Goal: Task Accomplishment & Management: Manage account settings

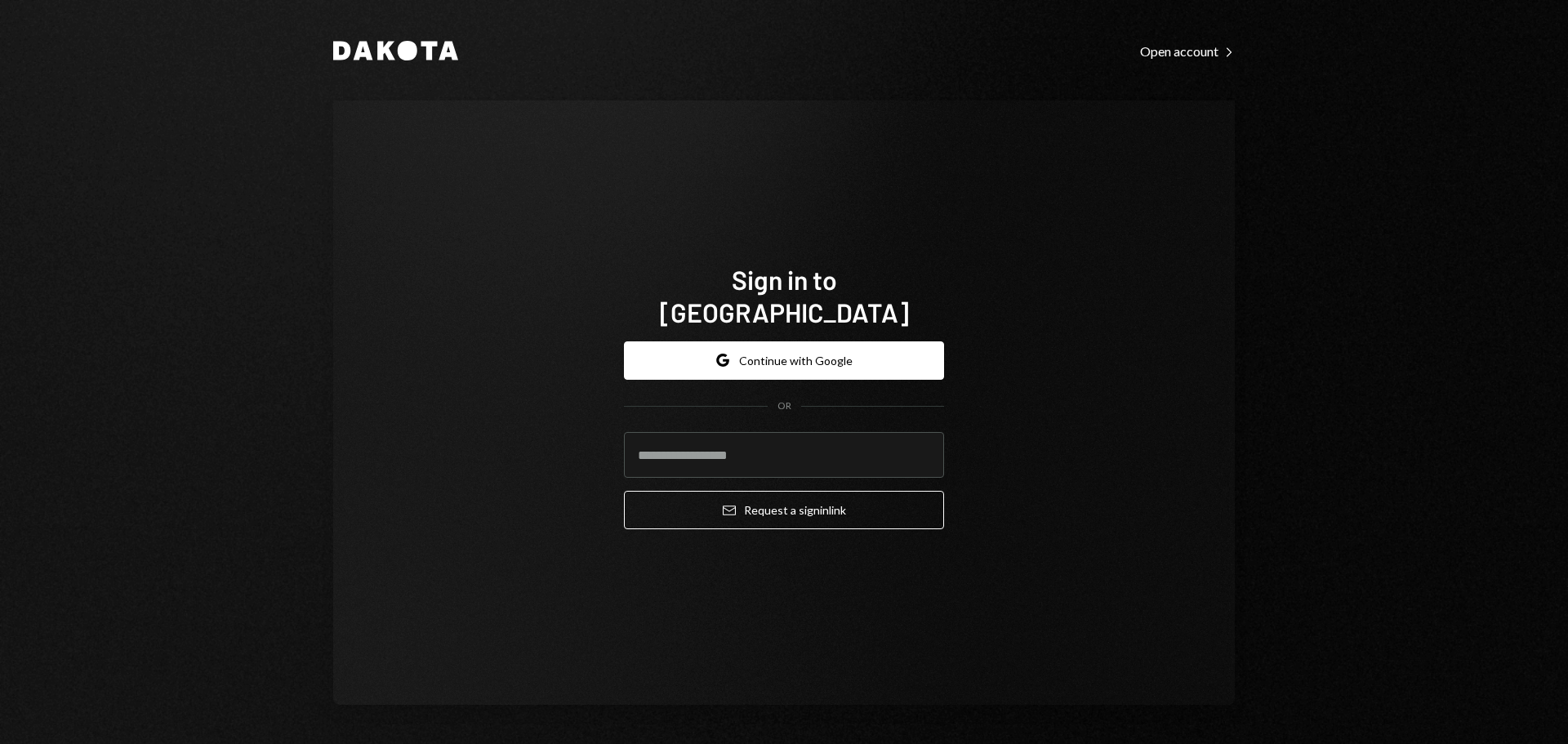
type input "**********"
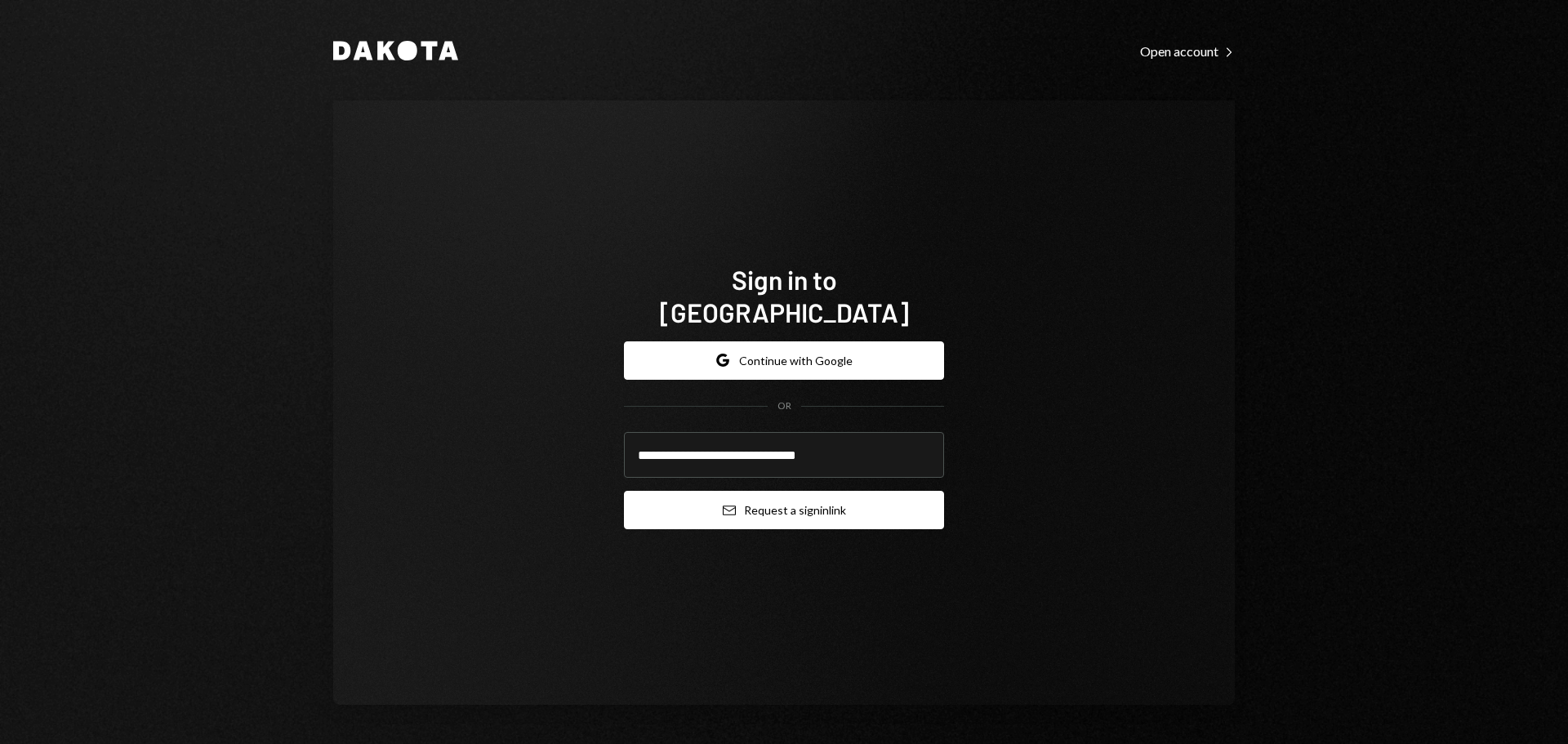
click at [750, 493] on button "Email Request a sign in link" at bounding box center [784, 510] width 320 height 38
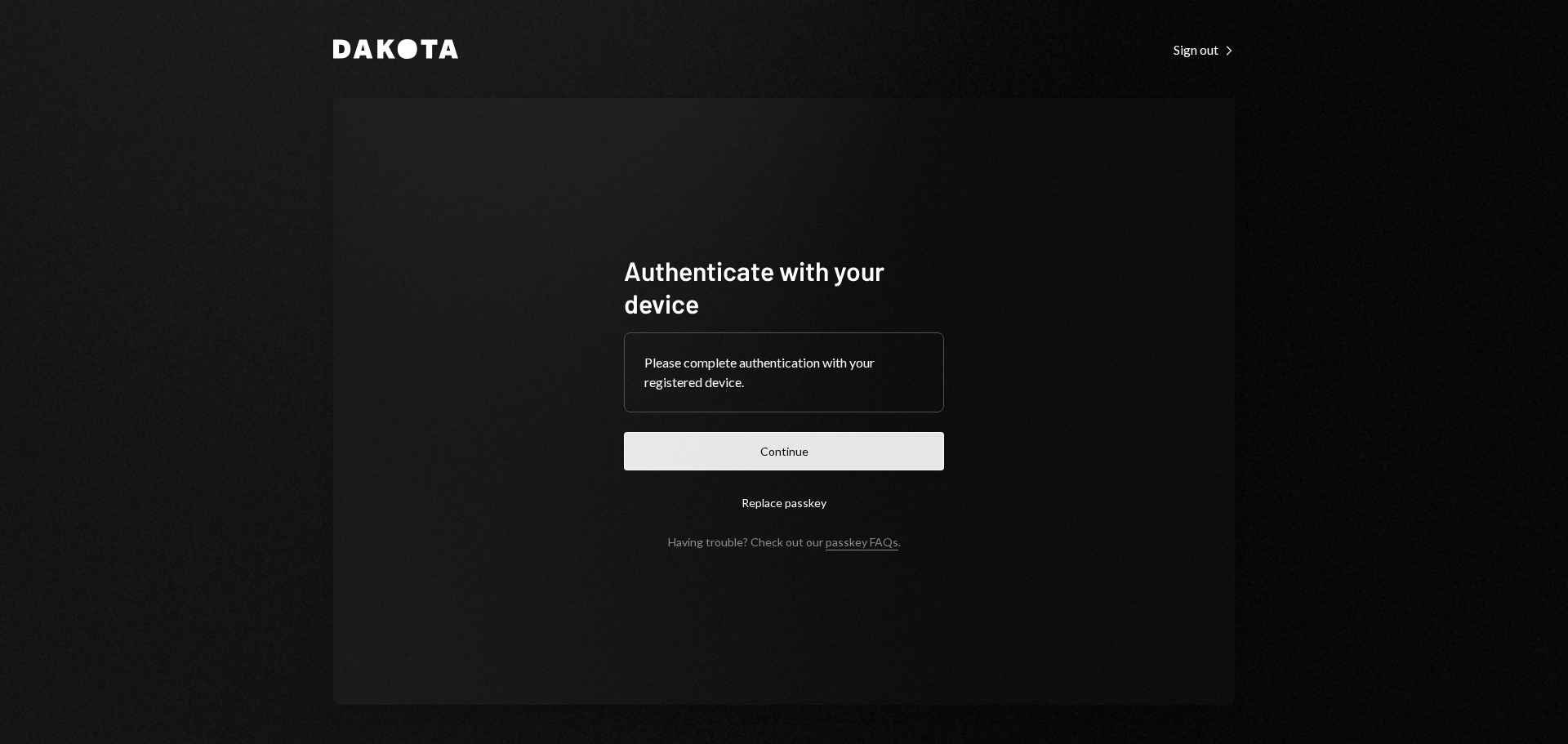
click at [853, 444] on button "Continue" at bounding box center [784, 451] width 320 height 38
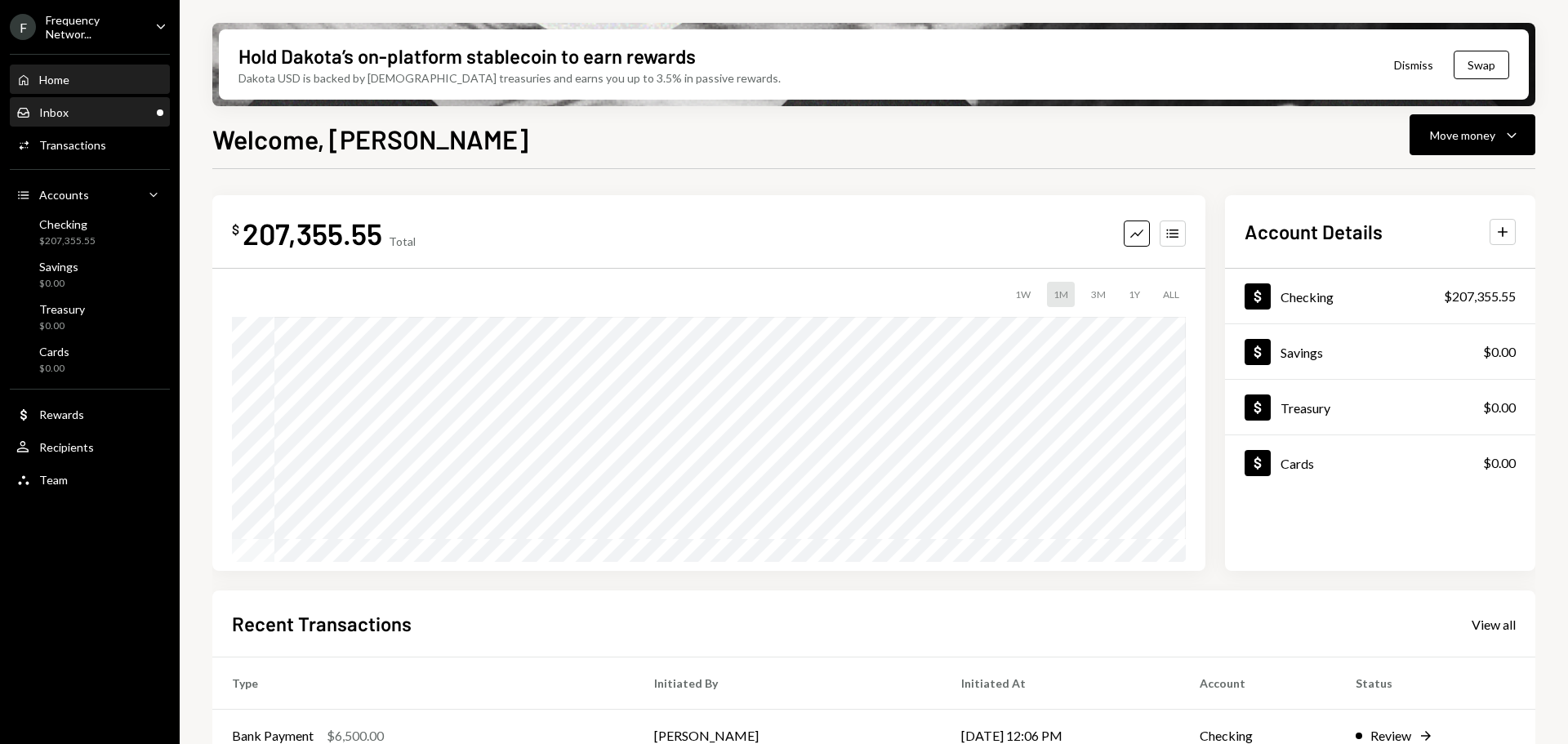
click at [76, 108] on div "Inbox Inbox" at bounding box center [89, 112] width 147 height 14
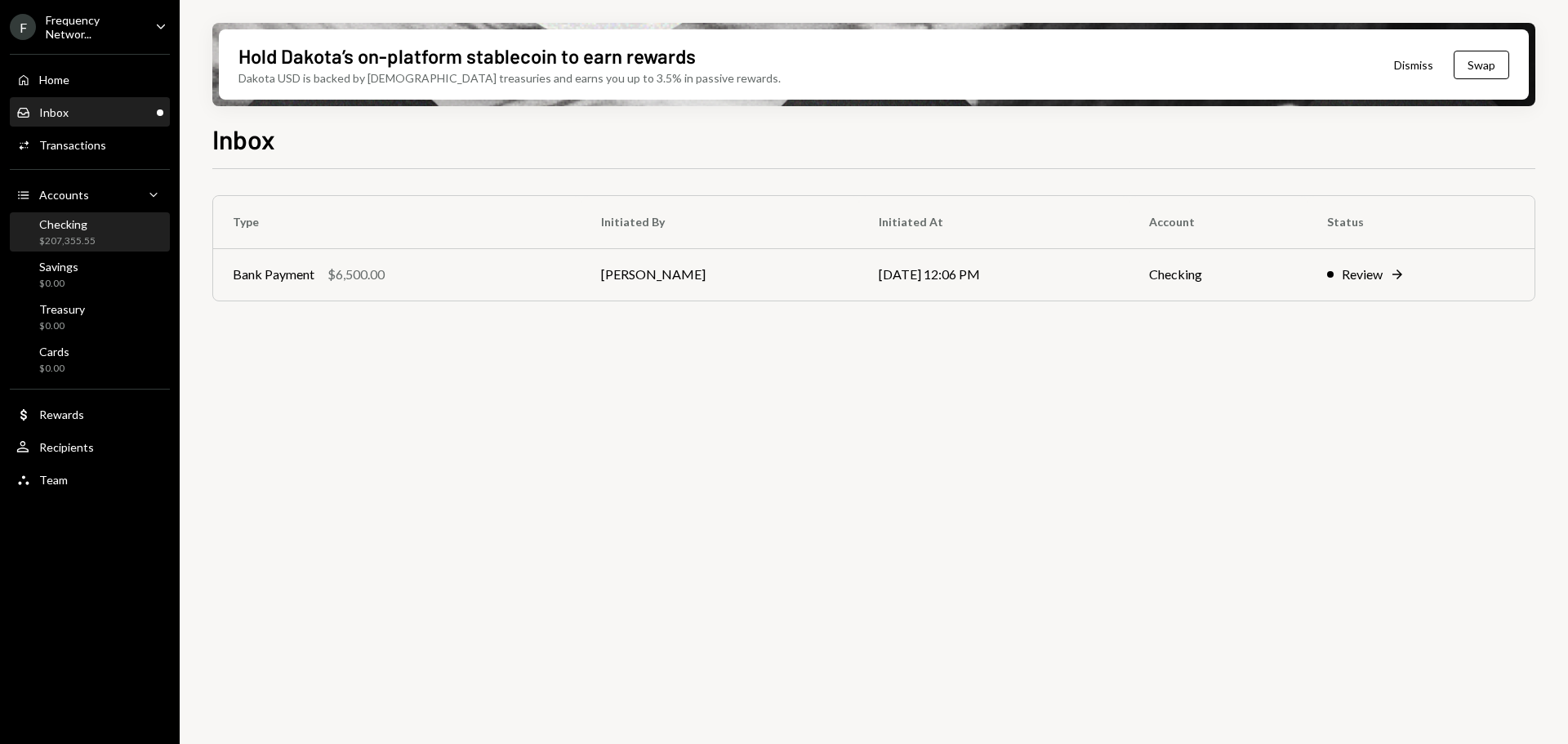
click at [74, 243] on div "$207,355.55" at bounding box center [67, 241] width 57 height 13
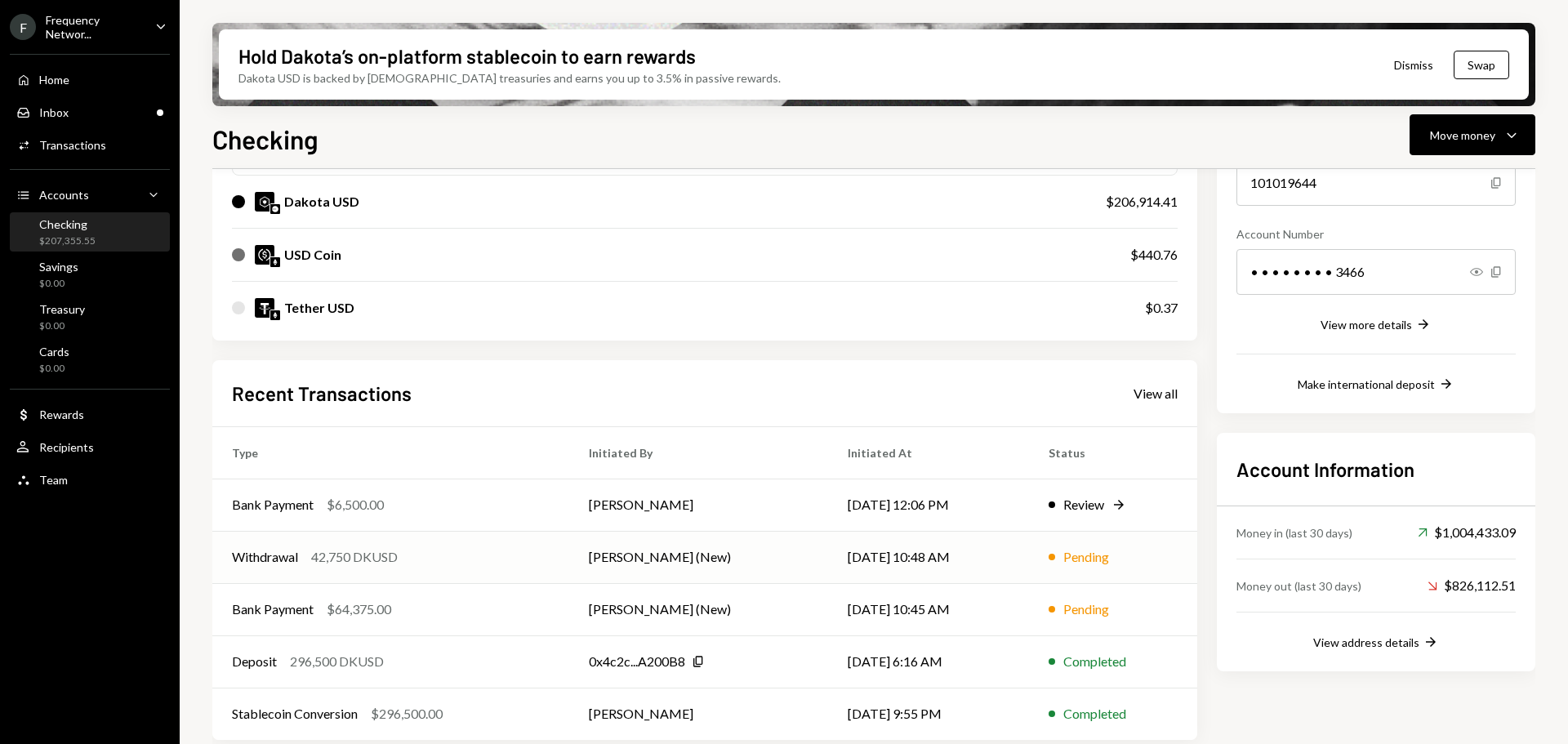
scroll to position [212, 0]
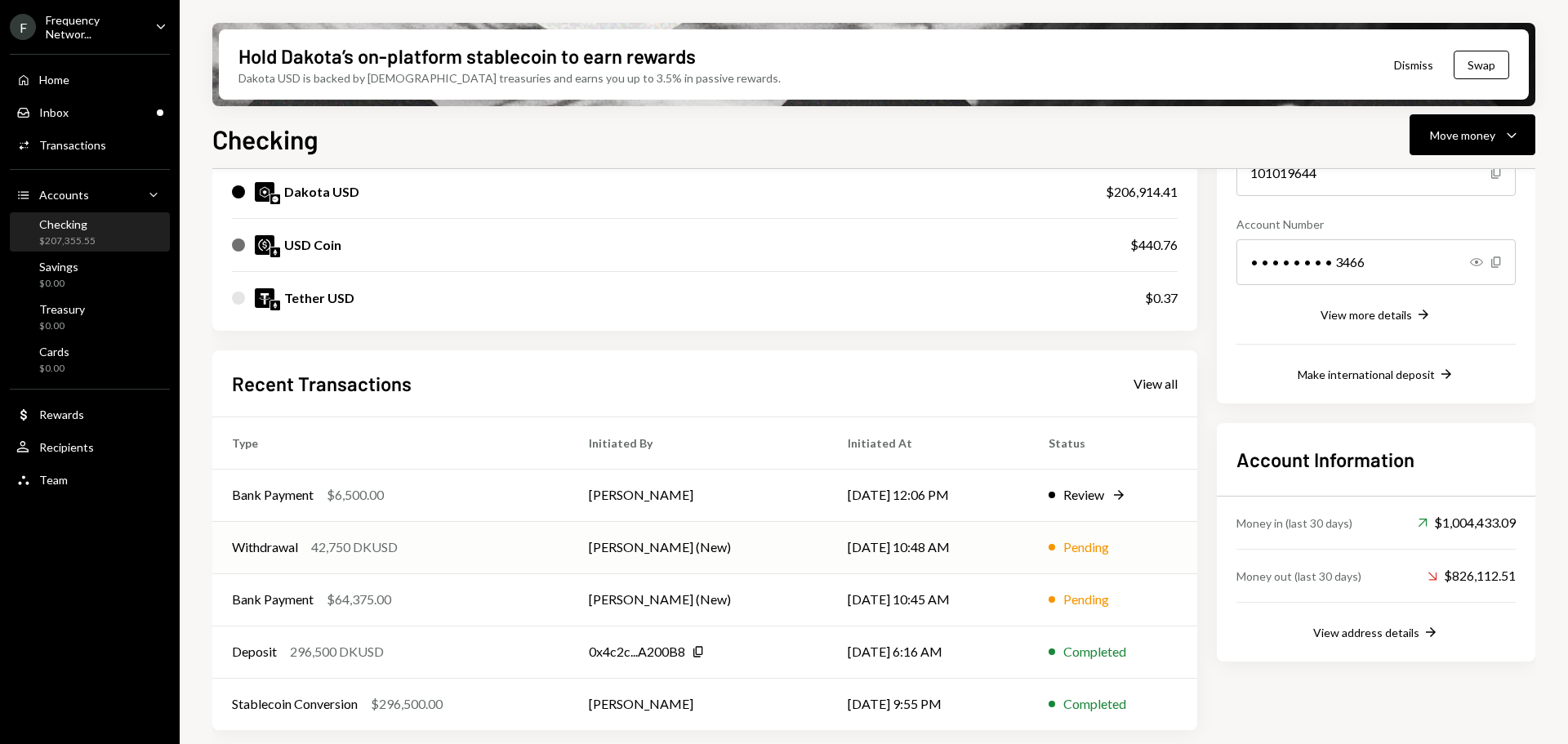
click at [479, 554] on div "Withdrawal 42,750 DKUSD" at bounding box center [391, 547] width 318 height 19
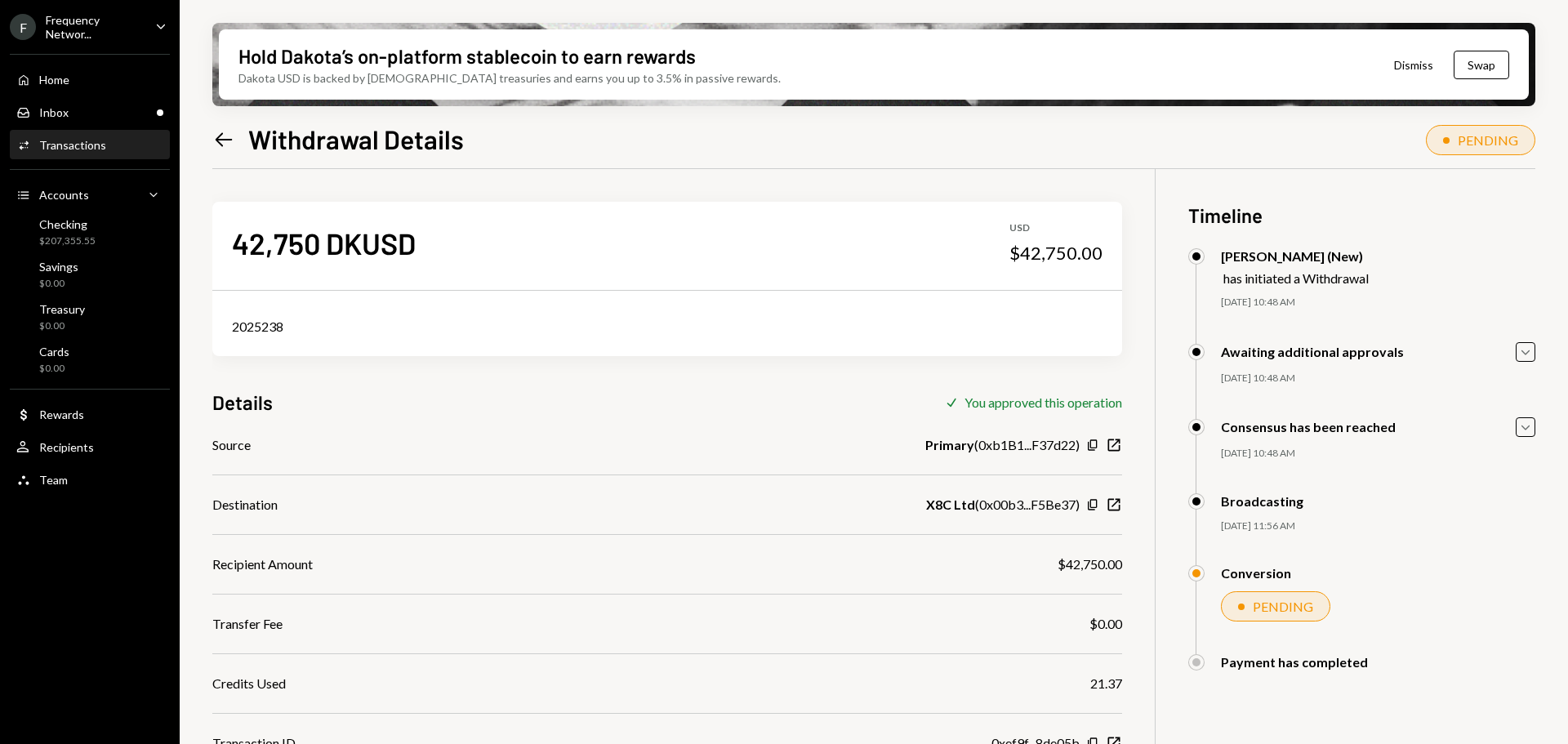
click at [90, 30] on div "Frequency Networ..." at bounding box center [94, 27] width 96 height 28
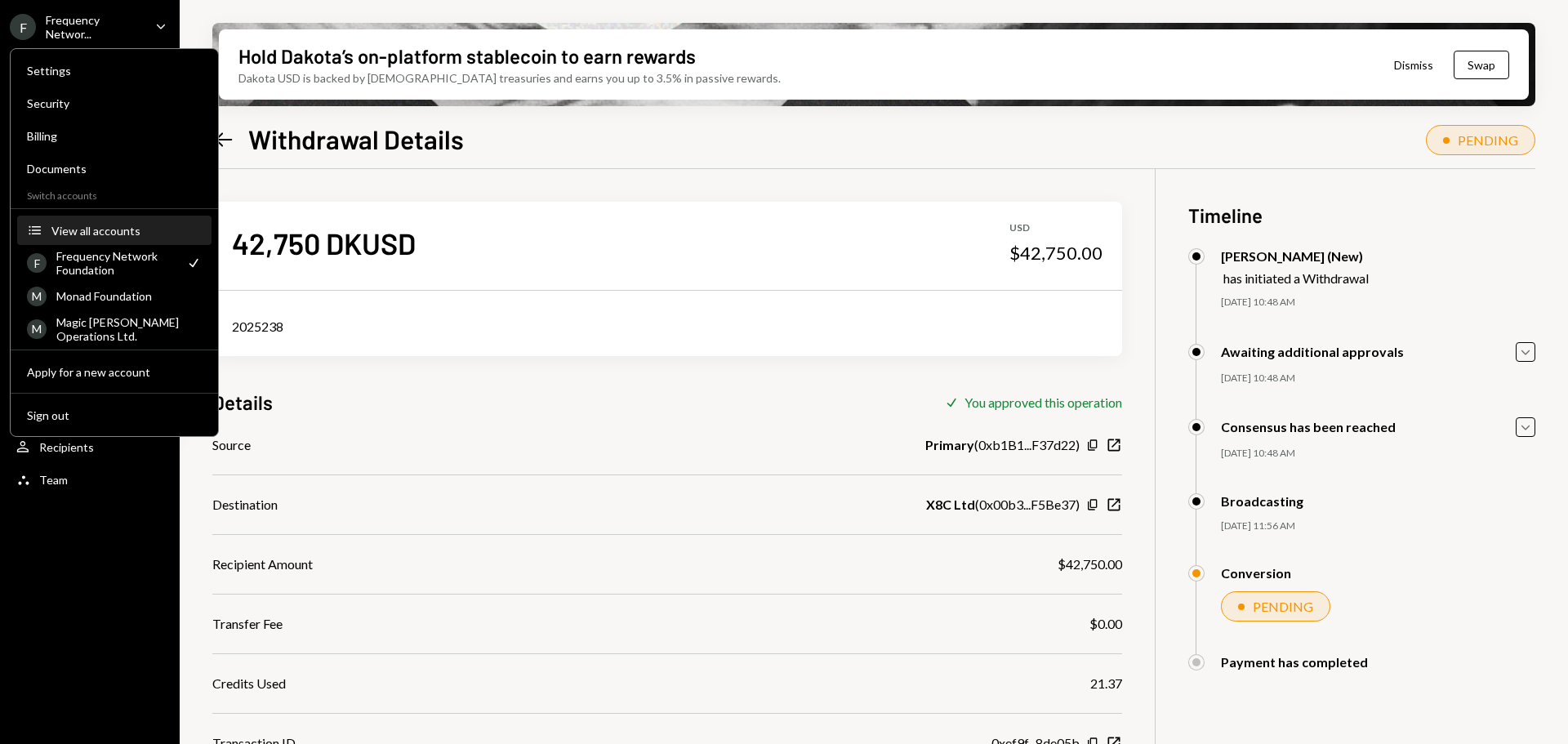
click at [83, 235] on div "View all accounts" at bounding box center [127, 230] width 150 height 13
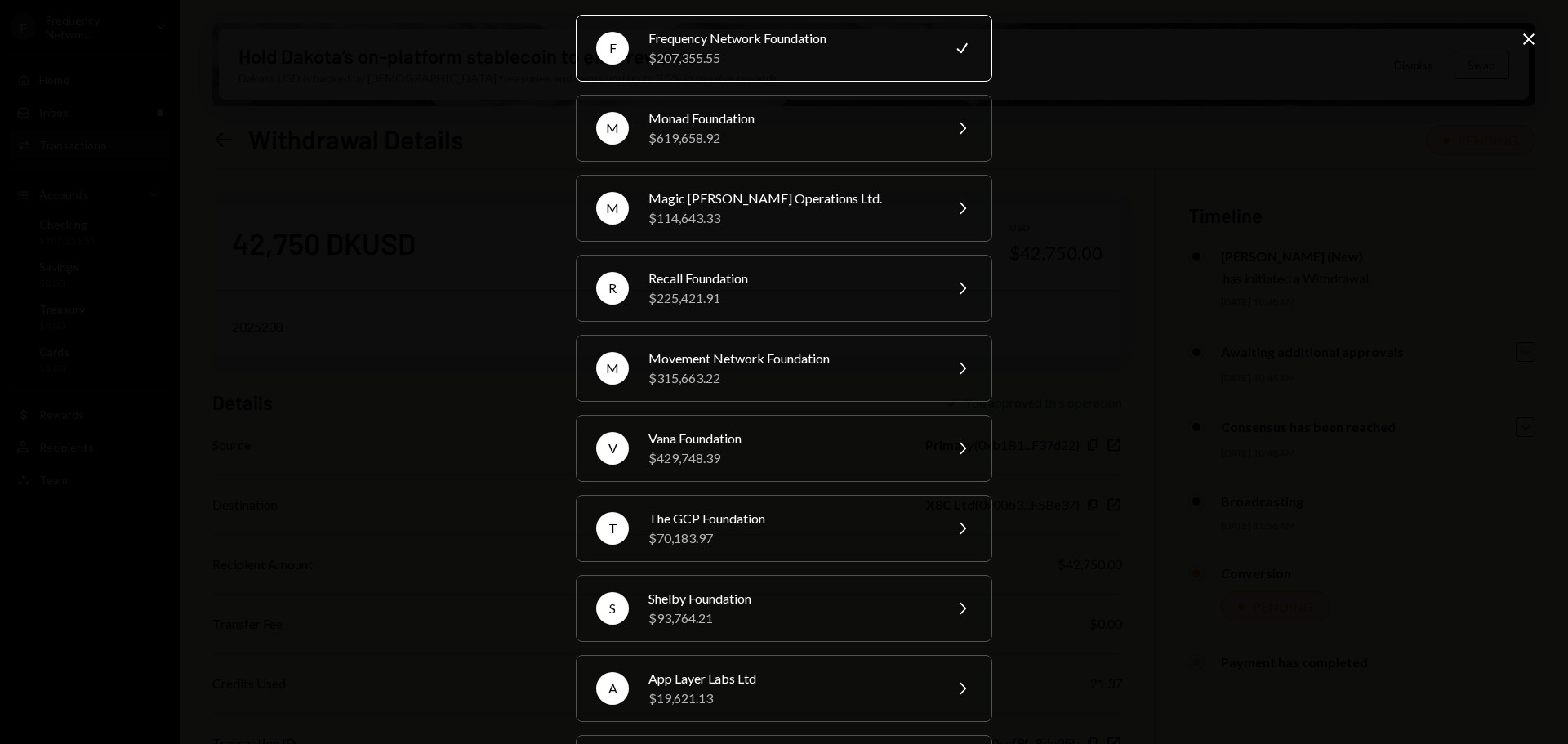
scroll to position [82, 0]
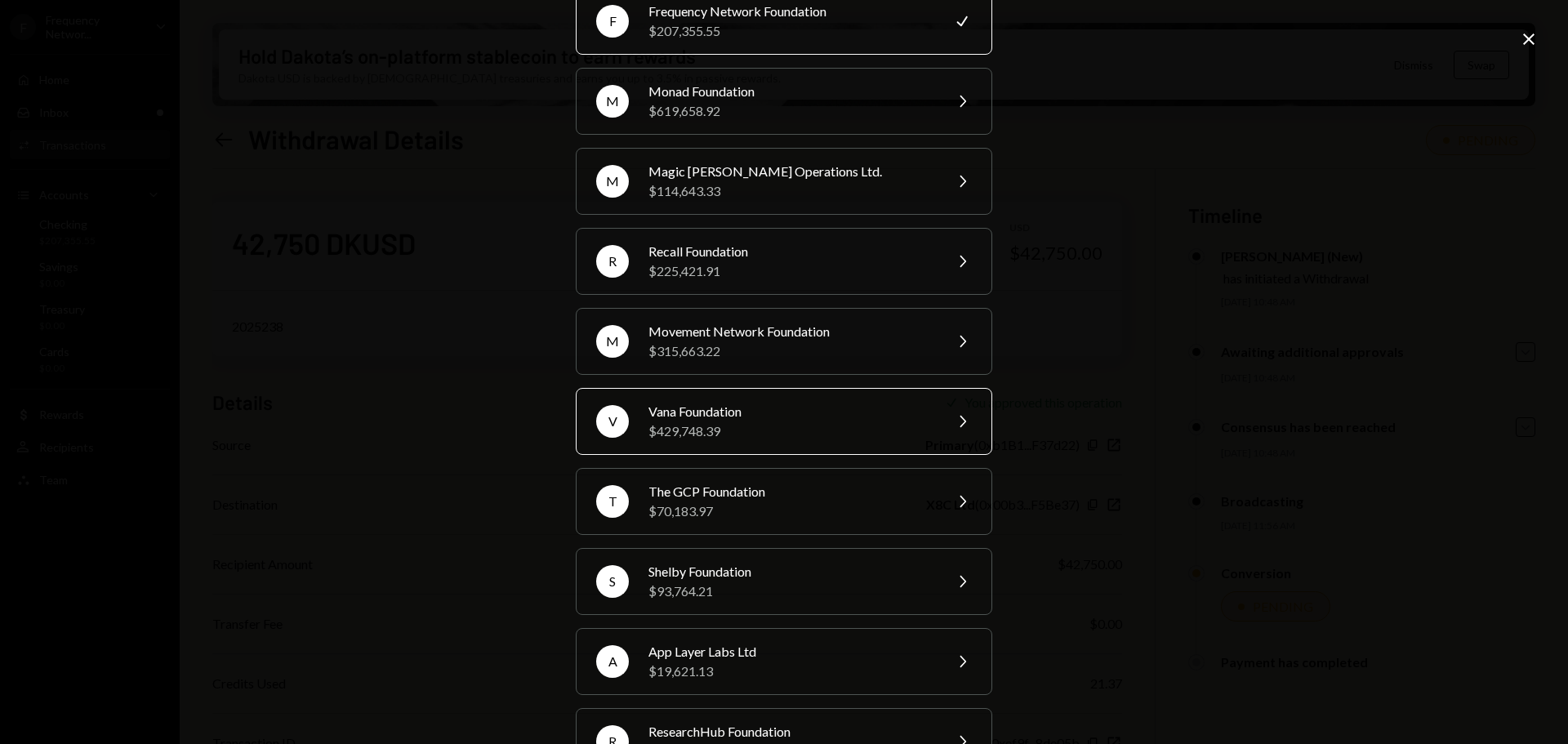
click at [764, 419] on div "Vana Foundation" at bounding box center [790, 411] width 284 height 19
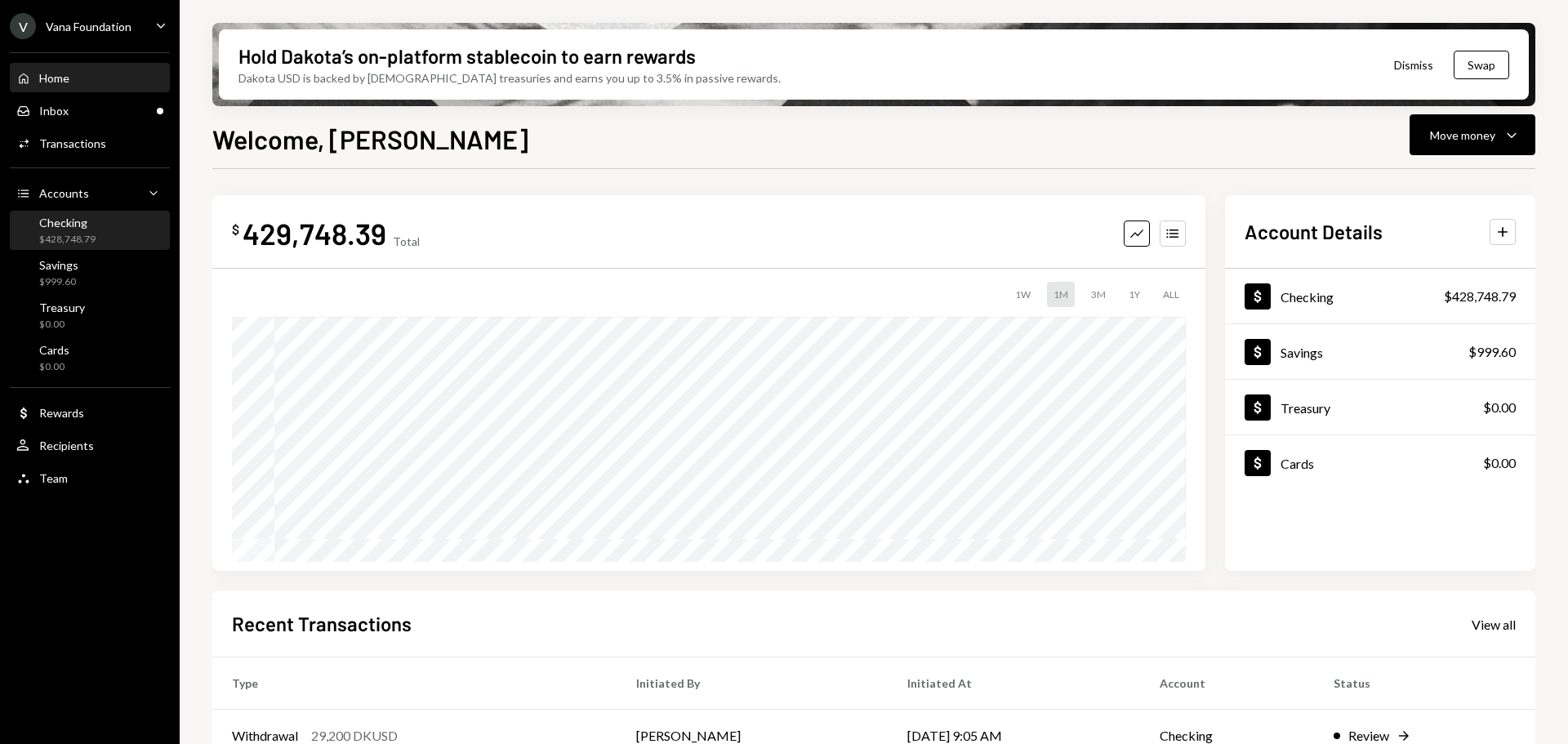
click at [81, 230] on div "Checking $428,748.79" at bounding box center [67, 231] width 57 height 31
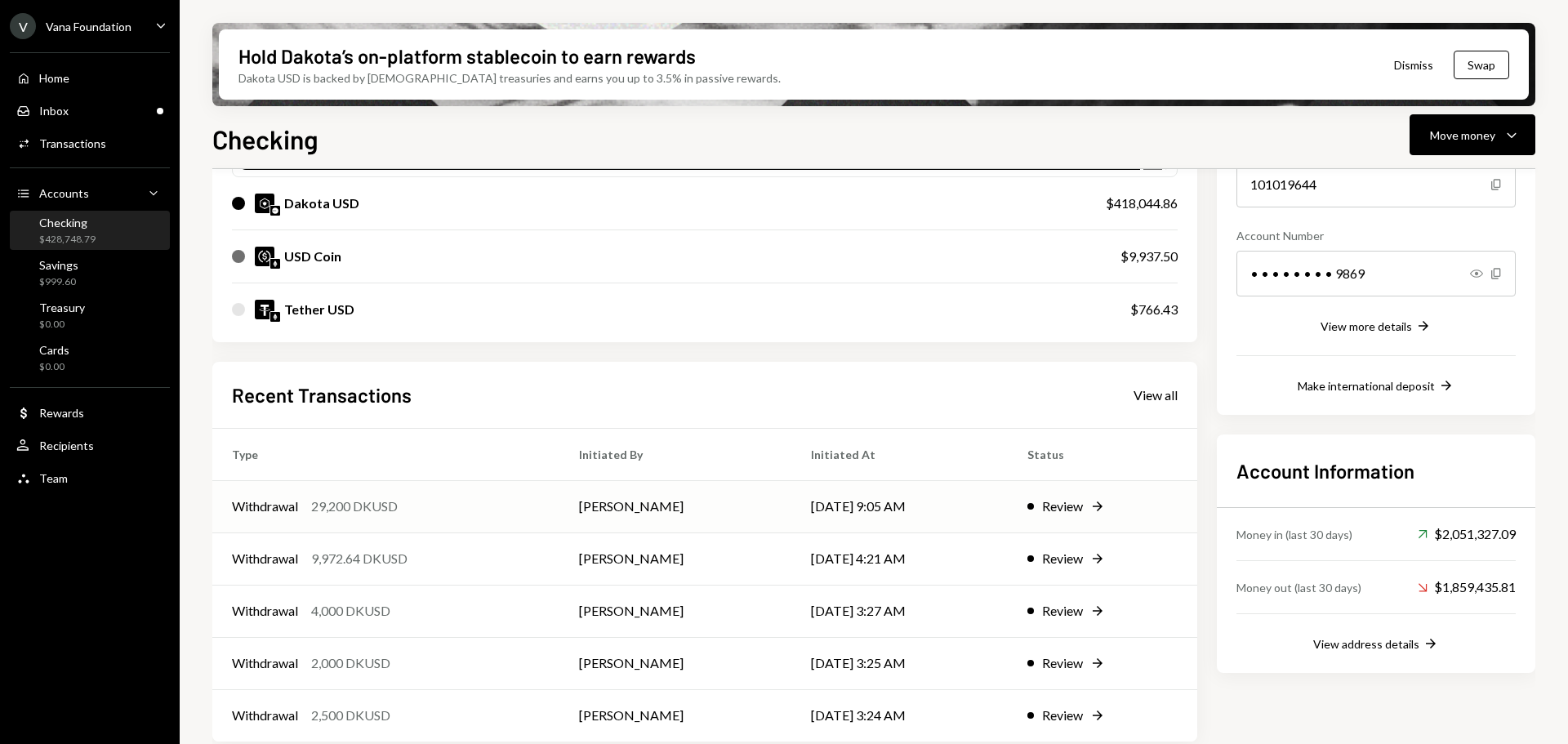
scroll to position [212, 0]
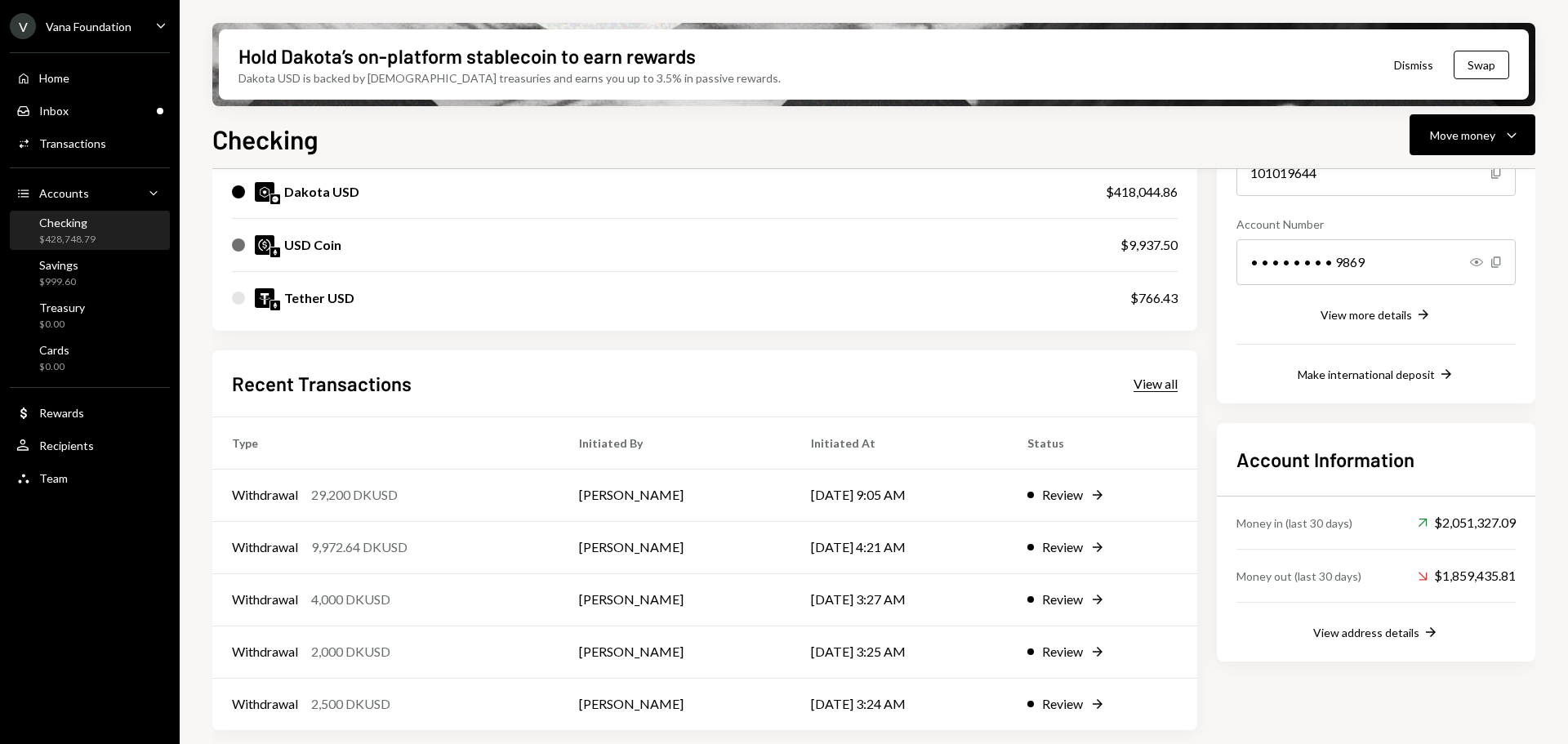
click at [1145, 391] on div "View all" at bounding box center [1155, 383] width 44 height 16
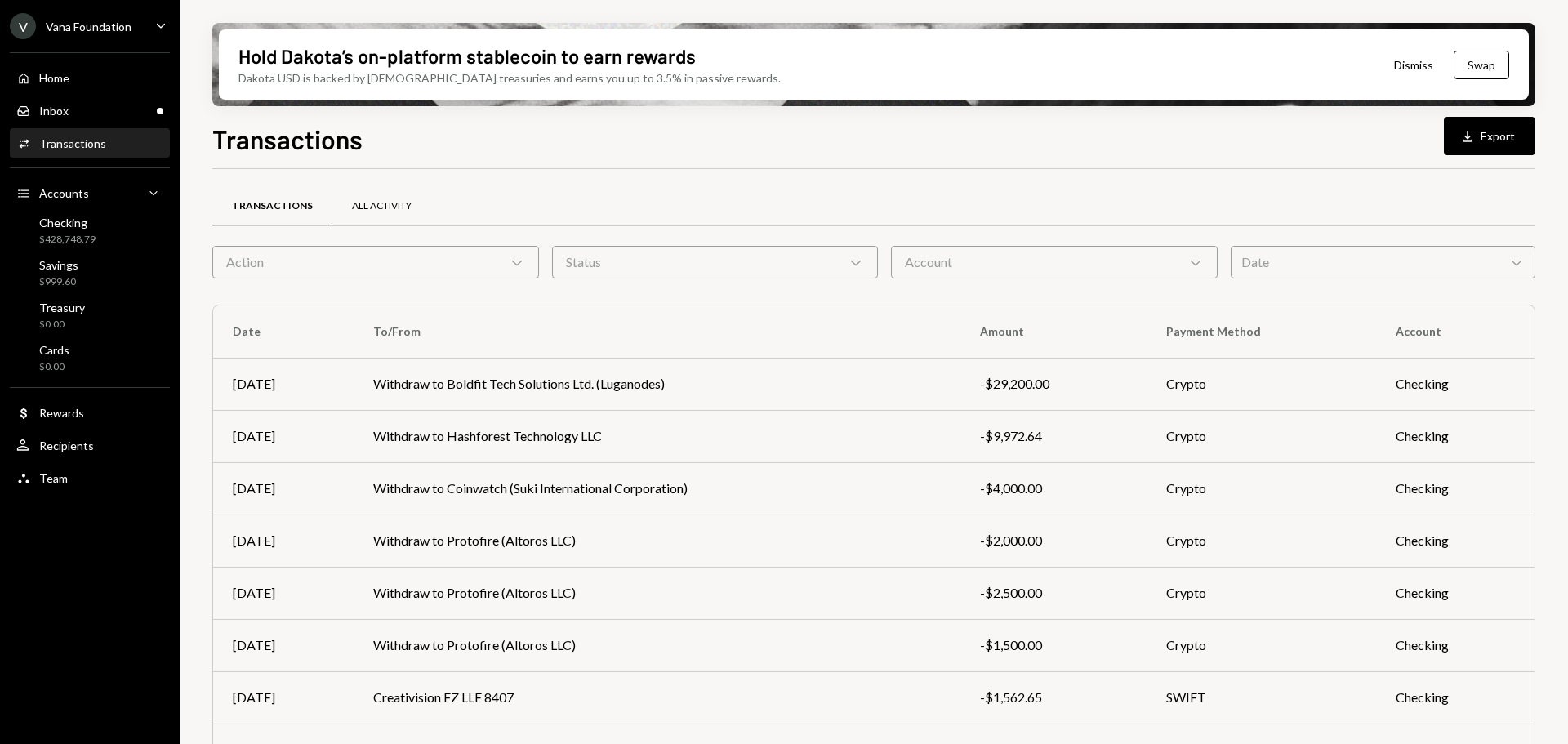
click at [373, 200] on div "All Activity" at bounding box center [382, 206] width 60 height 13
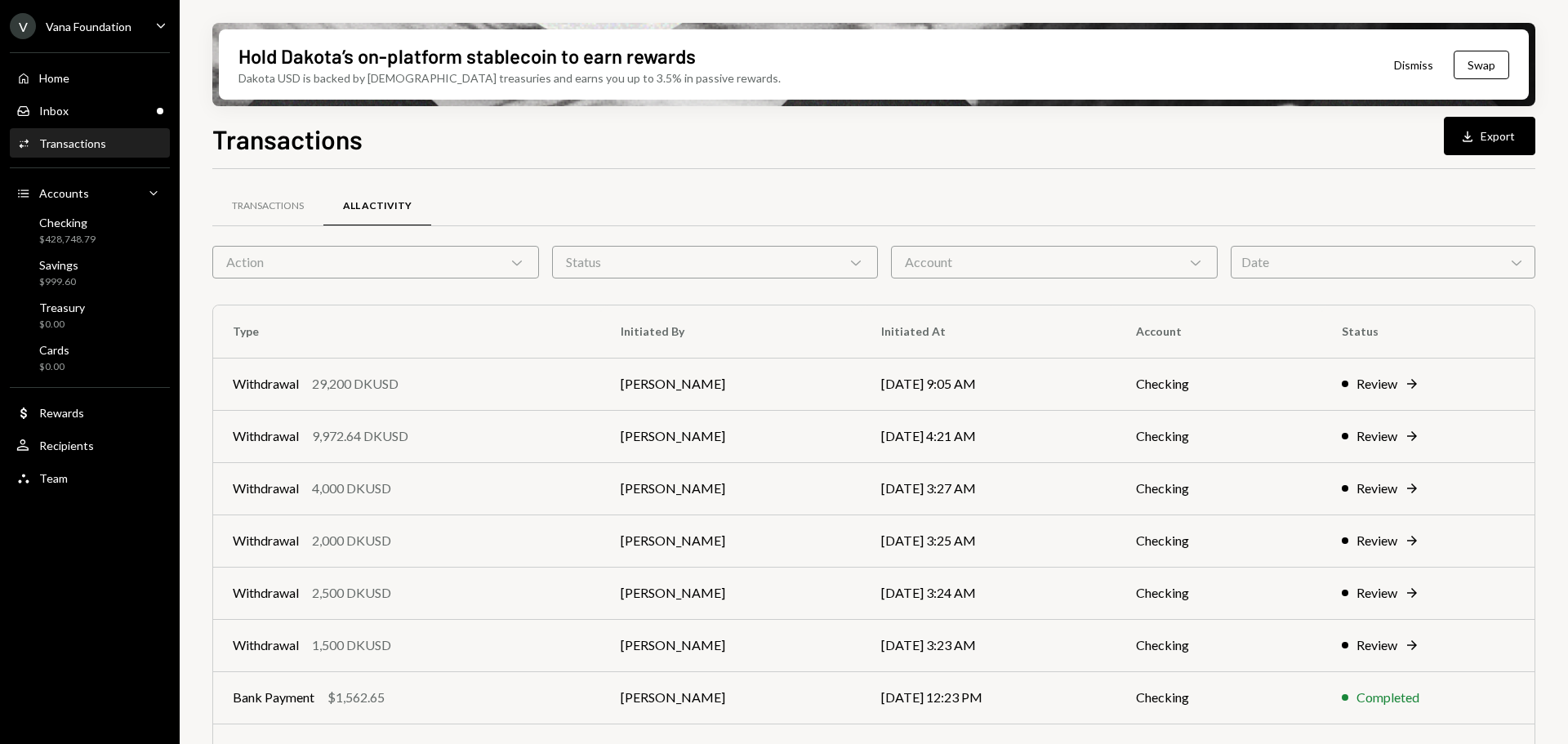
click at [374, 274] on div "Action Chevron Down" at bounding box center [375, 262] width 326 height 33
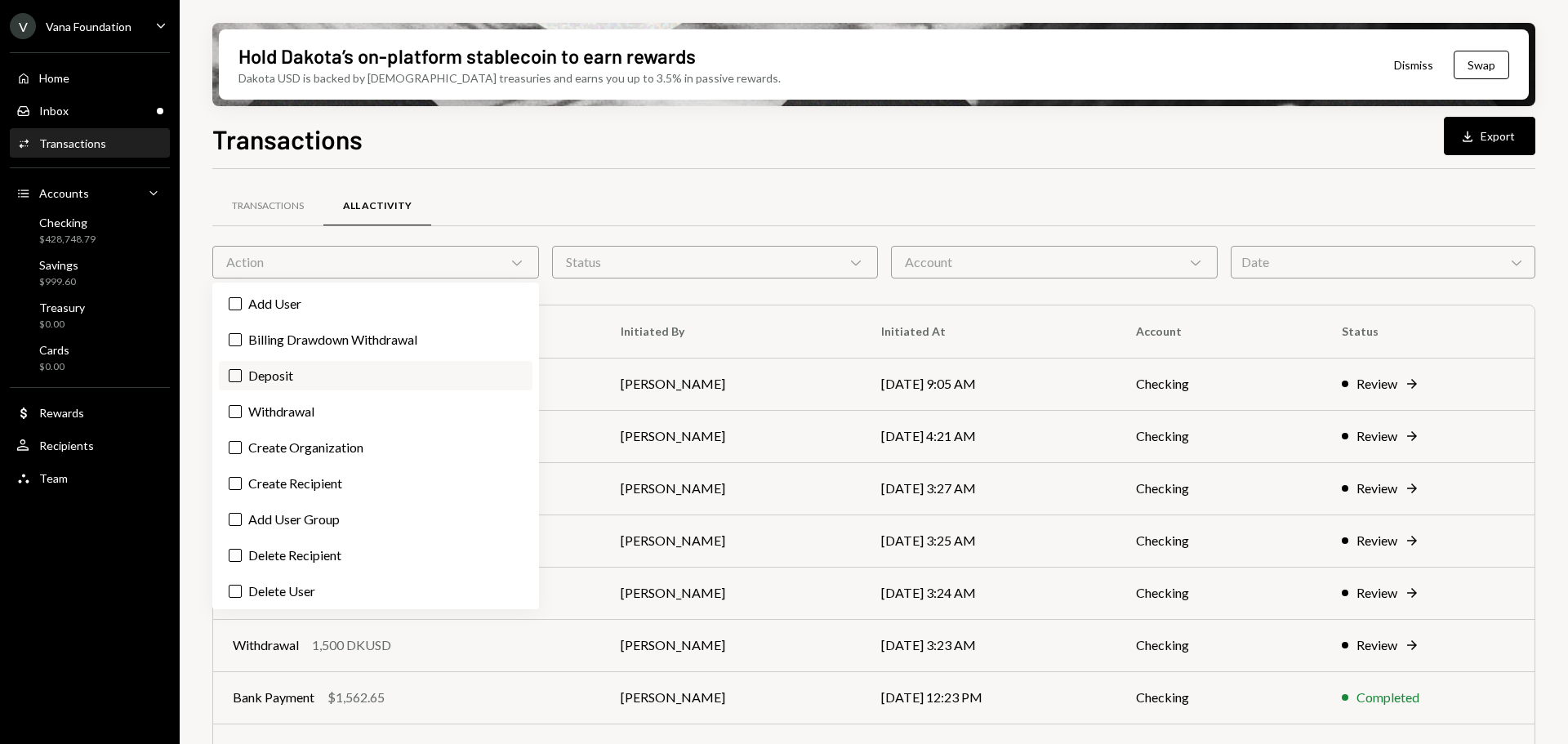
click at [313, 381] on label "Deposit" at bounding box center [375, 375] width 314 height 30
click at [242, 381] on button "Deposit" at bounding box center [235, 375] width 13 height 13
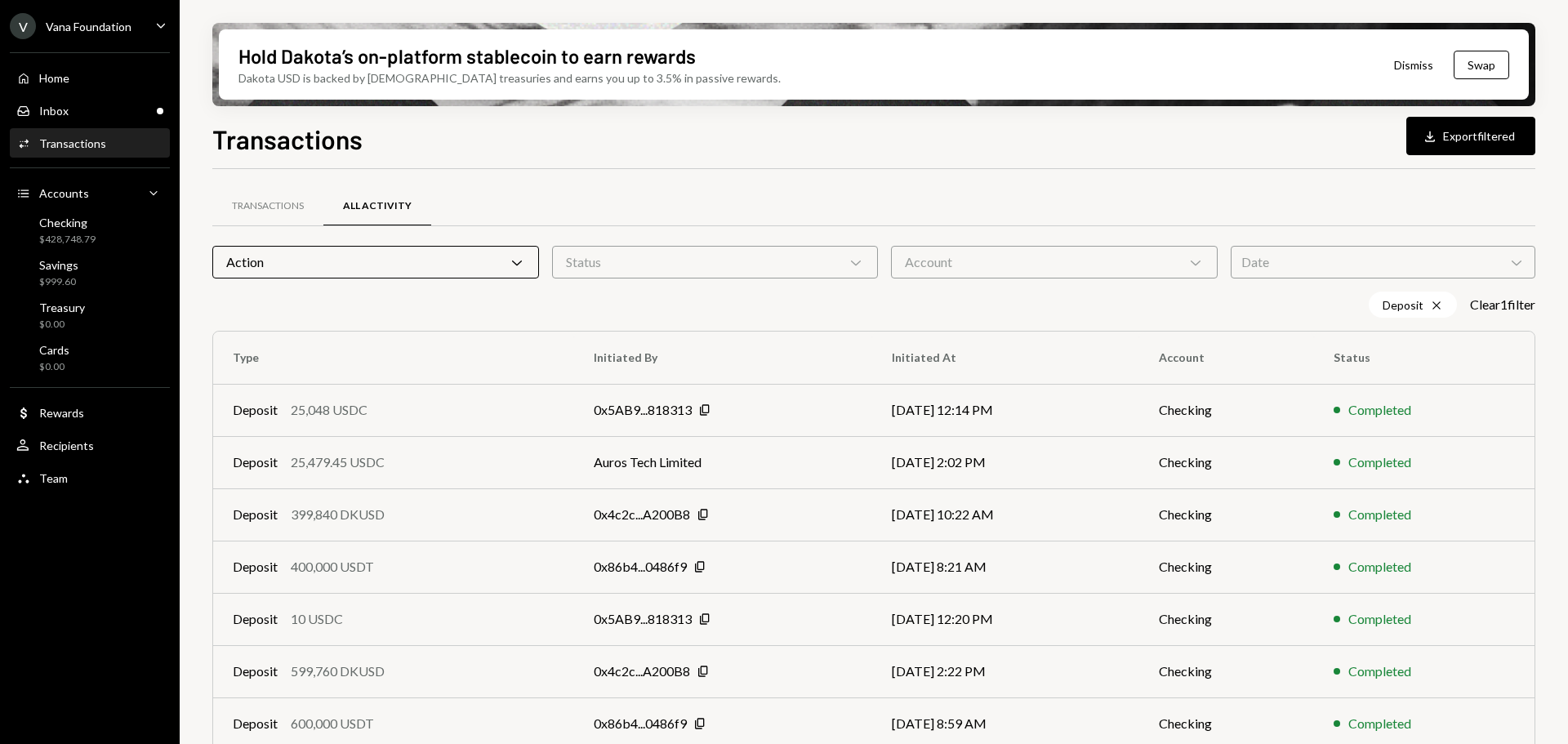
click at [643, 165] on div "Transactions Download Export filtered Transactions All Activity Action Chevron …" at bounding box center [874, 479] width 1323 height 721
click at [468, 420] on td "Deposit 25,048 USDC" at bounding box center [394, 410] width 361 height 52
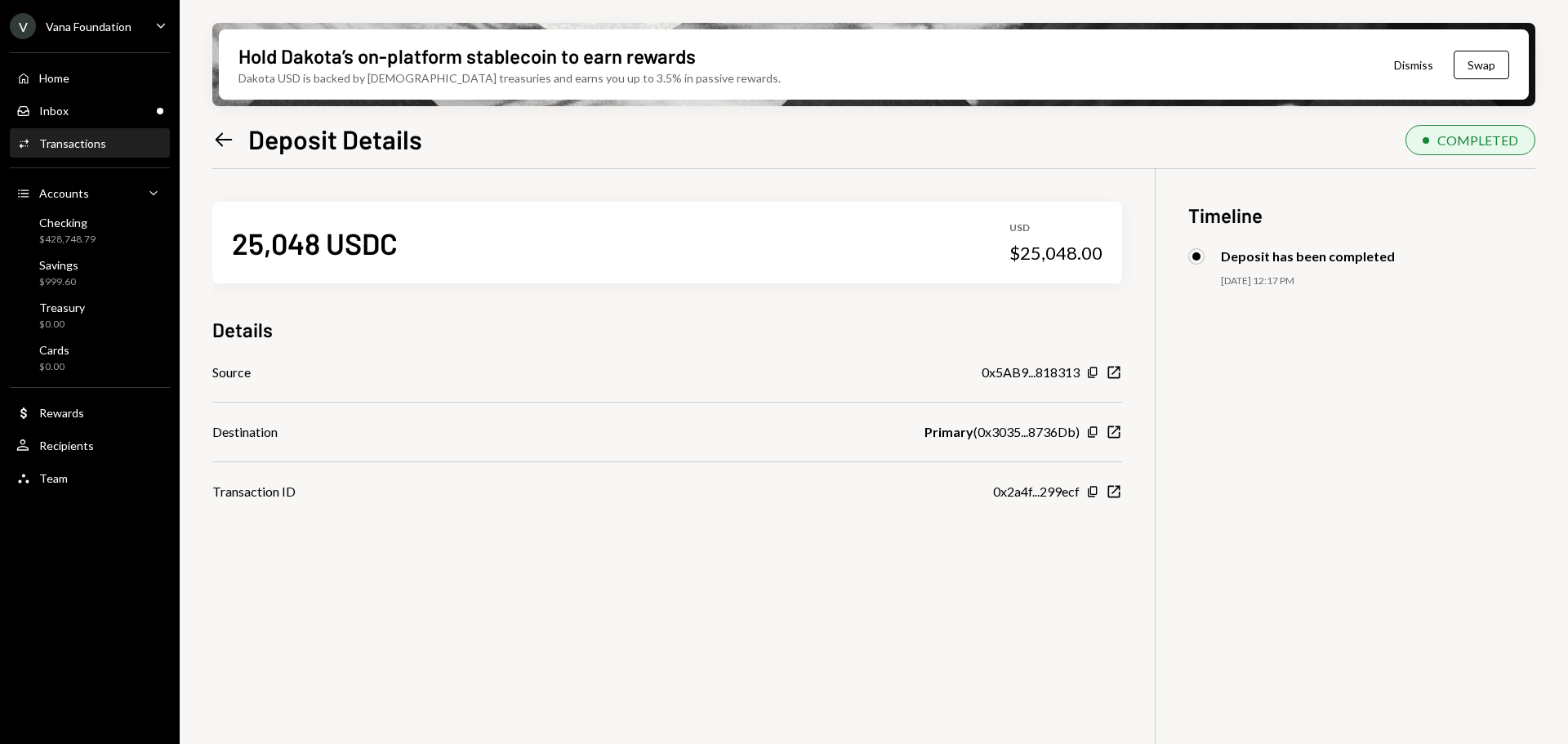
click at [232, 140] on icon "Left Arrow" at bounding box center [224, 140] width 23 height 23
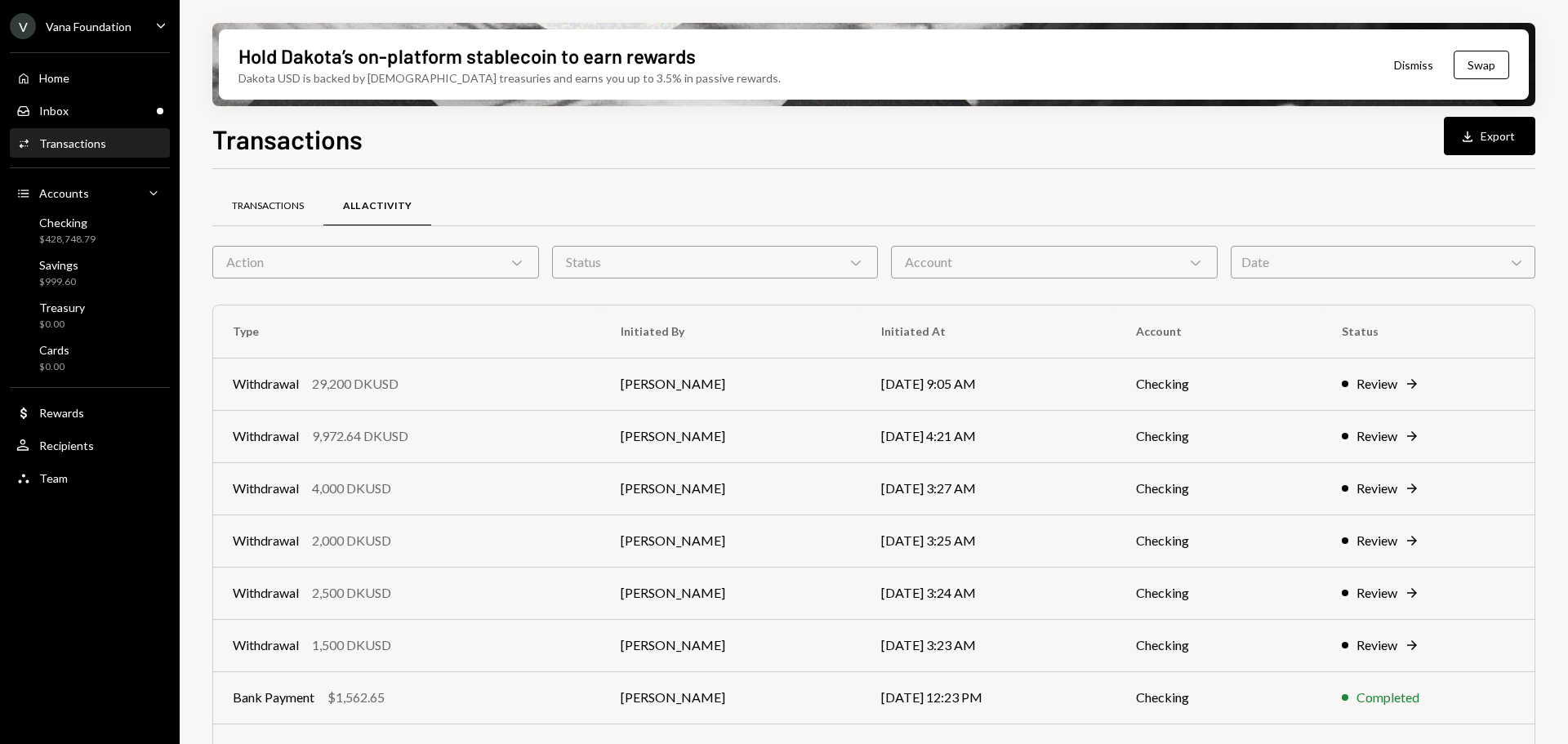
click at [298, 207] on div "Transactions" at bounding box center [268, 206] width 72 height 13
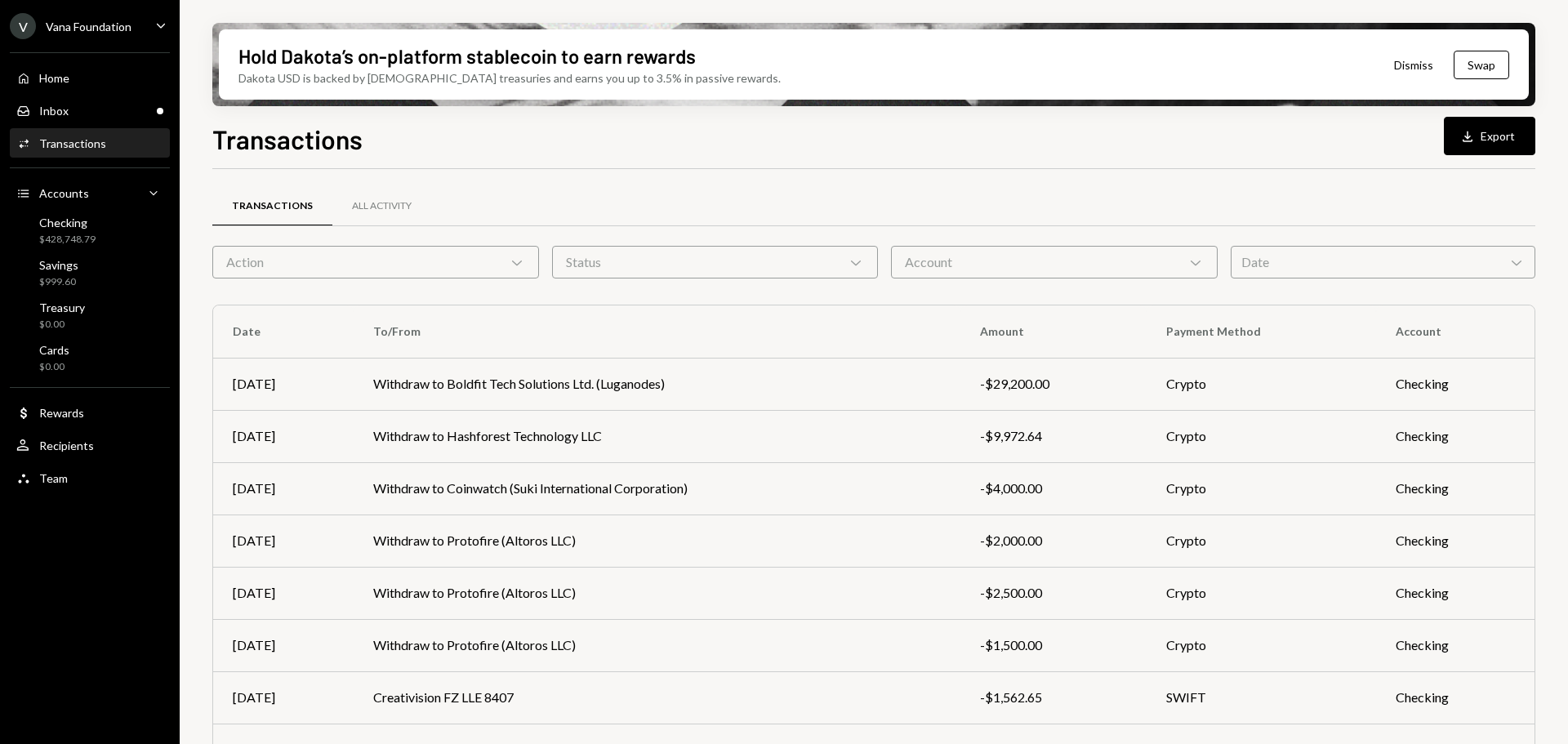
click at [352, 267] on div "Action Chevron Down" at bounding box center [375, 262] width 326 height 33
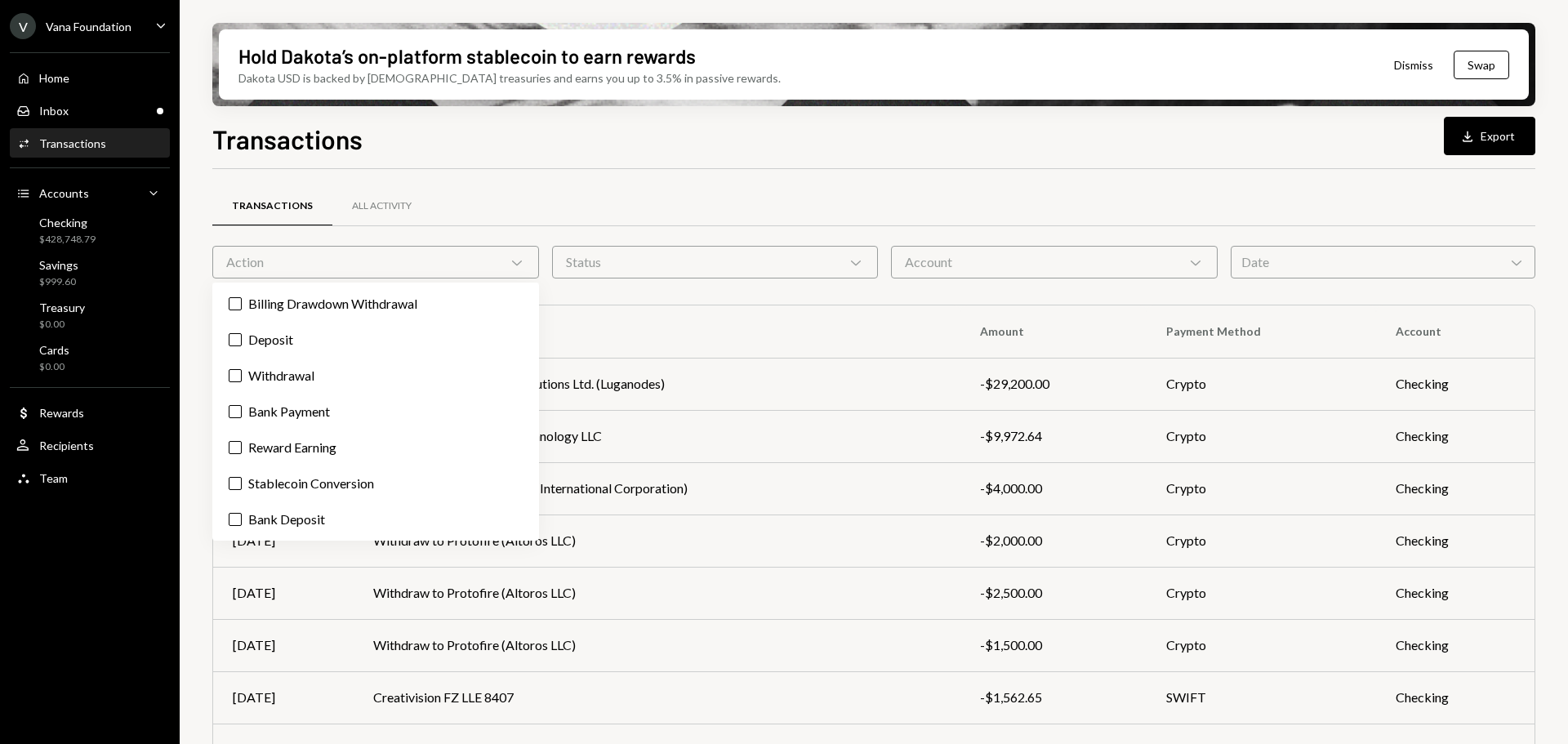
click at [652, 290] on div "Transactions All Activity Action Chevron Down Status Chevron Down Account Chevr…" at bounding box center [874, 571] width 1323 height 754
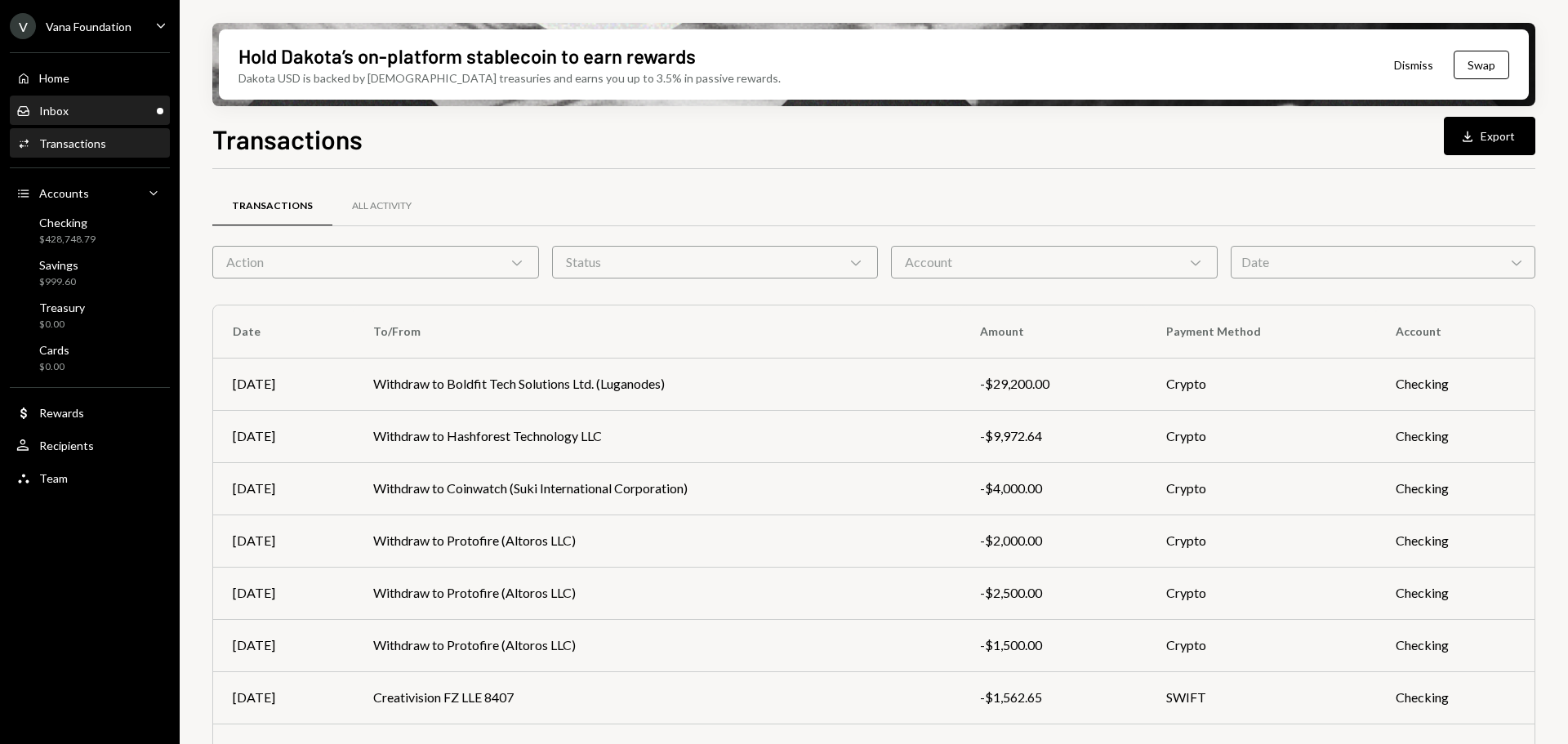
click at [98, 111] on div "Inbox Inbox" at bounding box center [89, 110] width 147 height 14
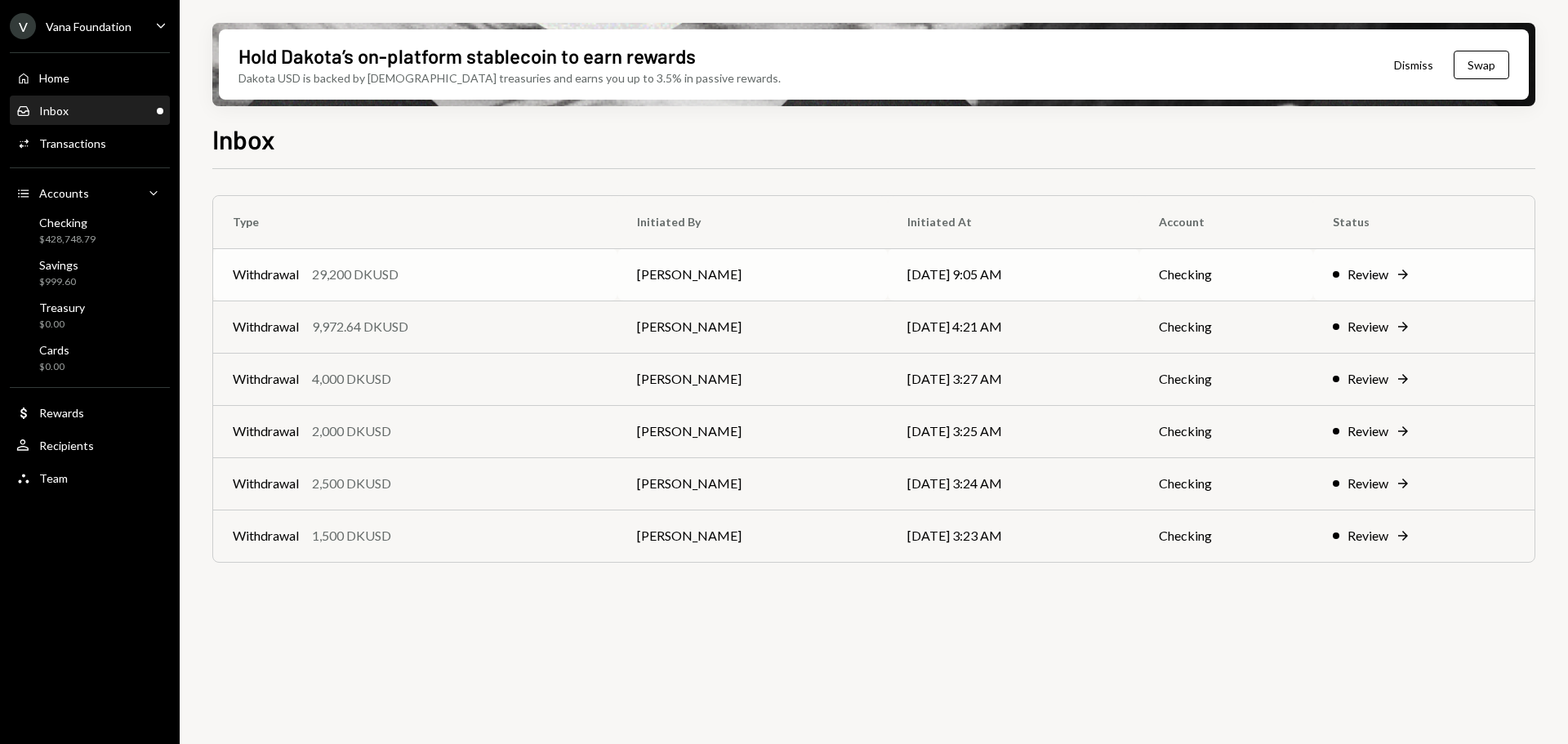
click at [445, 278] on div "Withdrawal 29,200 DKUSD" at bounding box center [415, 275] width 365 height 19
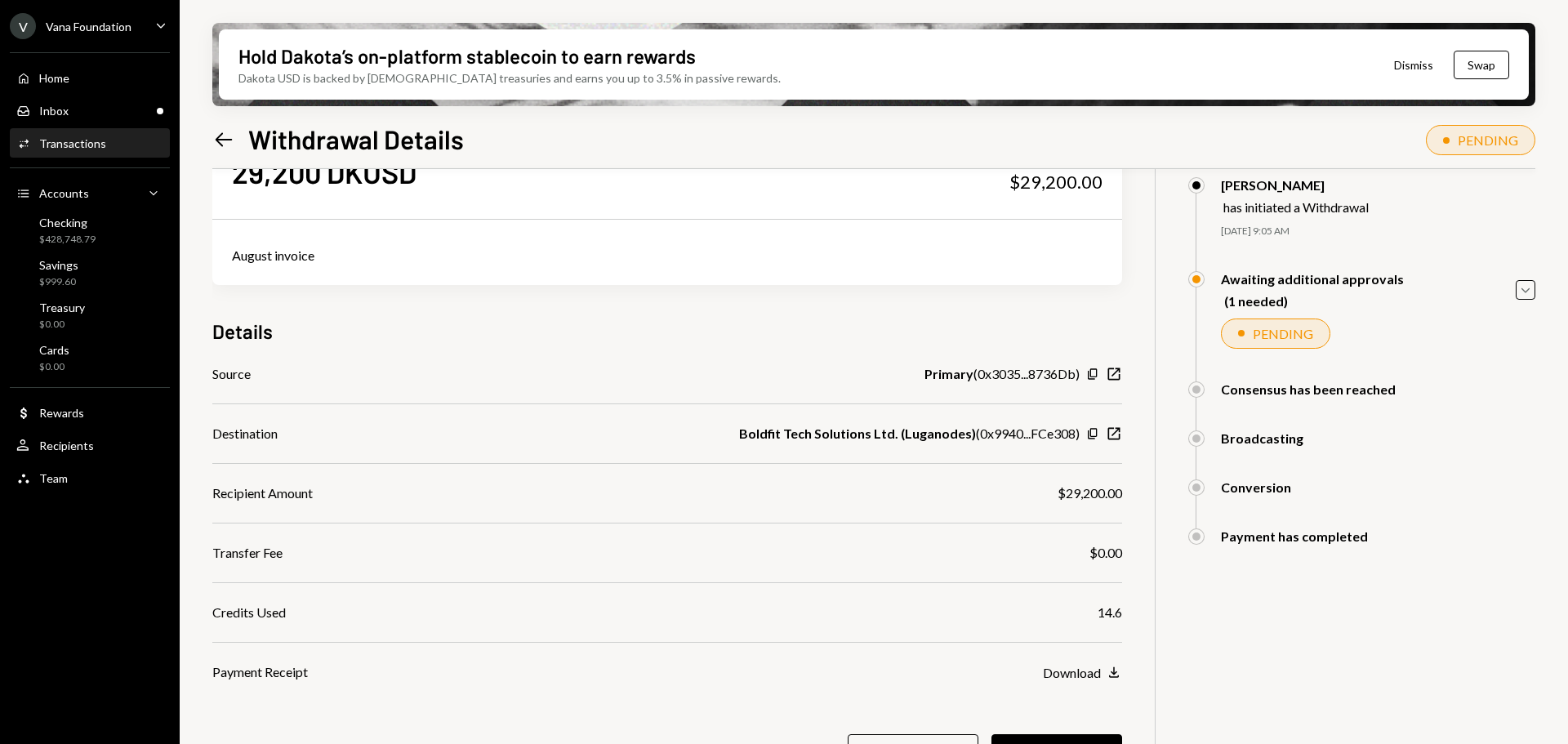
scroll to position [131, 0]
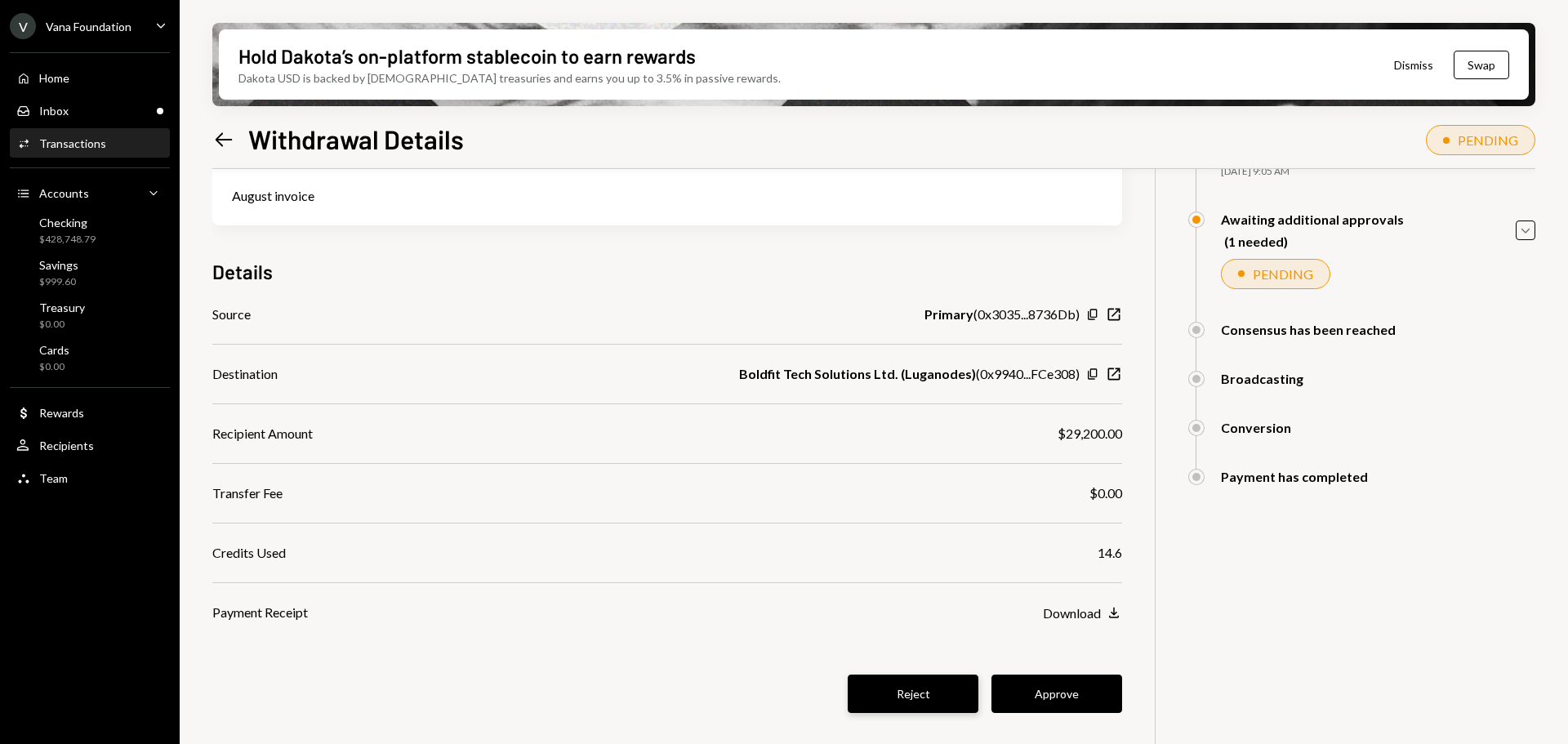
click at [913, 694] on button "Reject" at bounding box center [913, 693] width 131 height 38
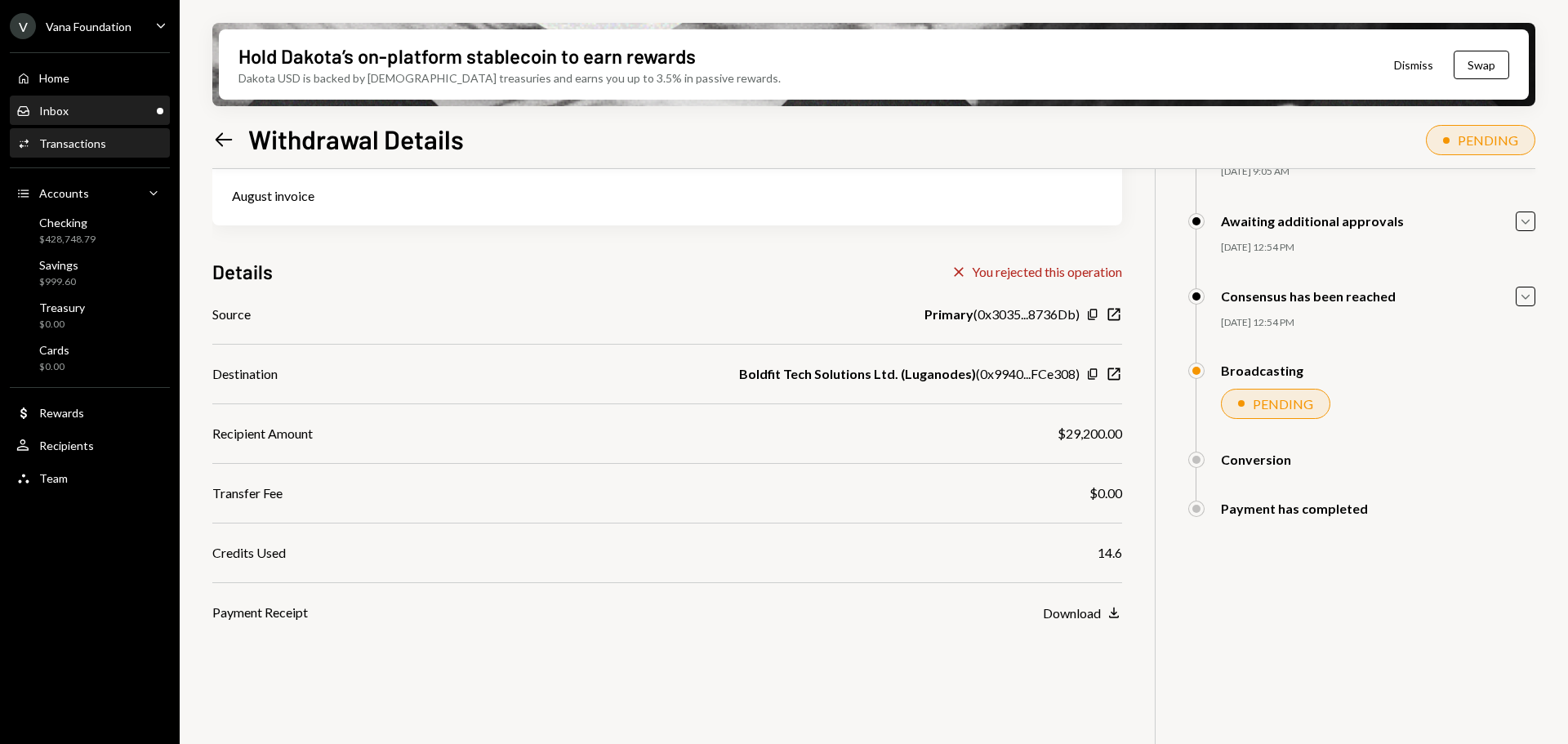
click at [95, 111] on div "Inbox Inbox" at bounding box center [89, 110] width 147 height 14
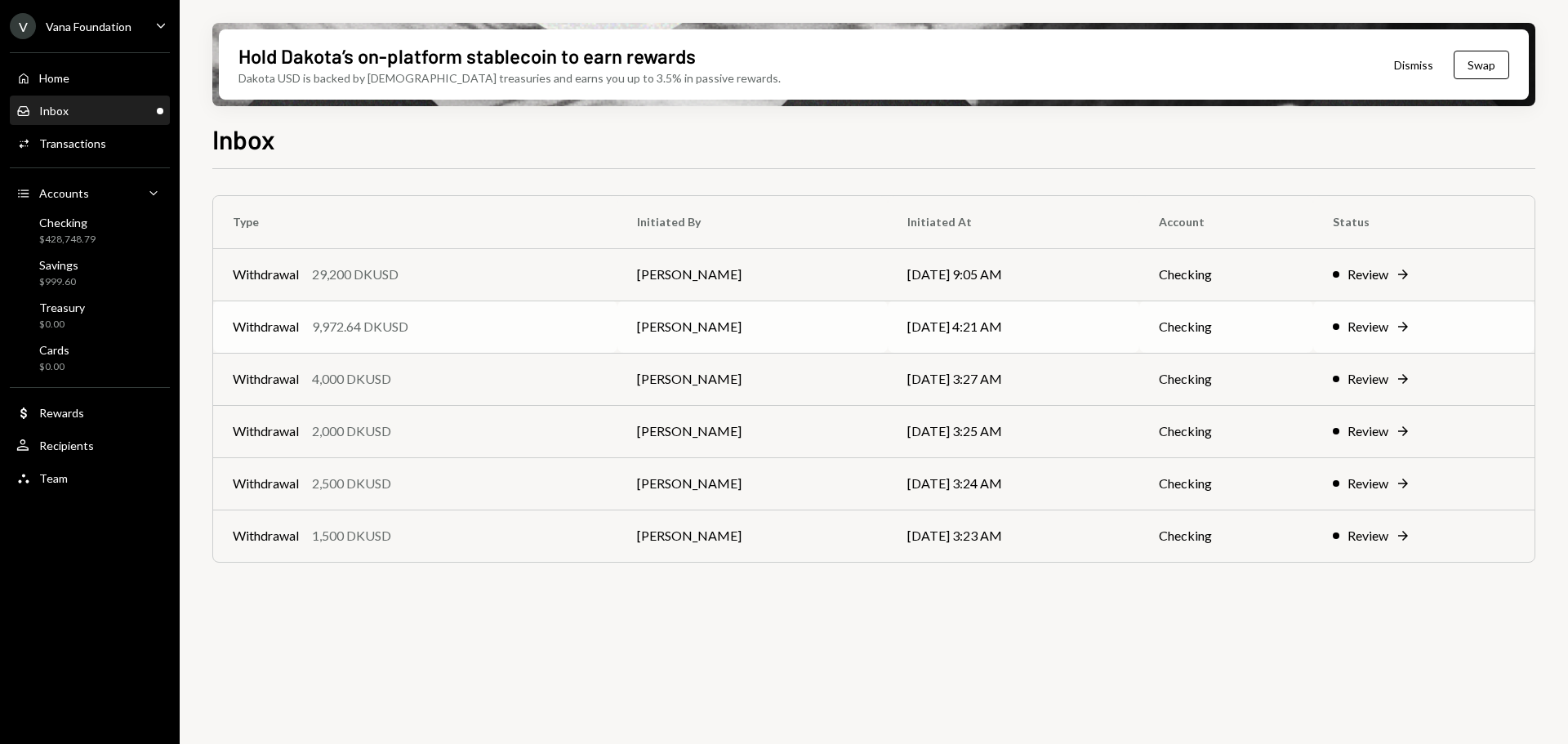
click at [472, 328] on div "Withdrawal 9,972.64 DKUSD" at bounding box center [415, 326] width 365 height 19
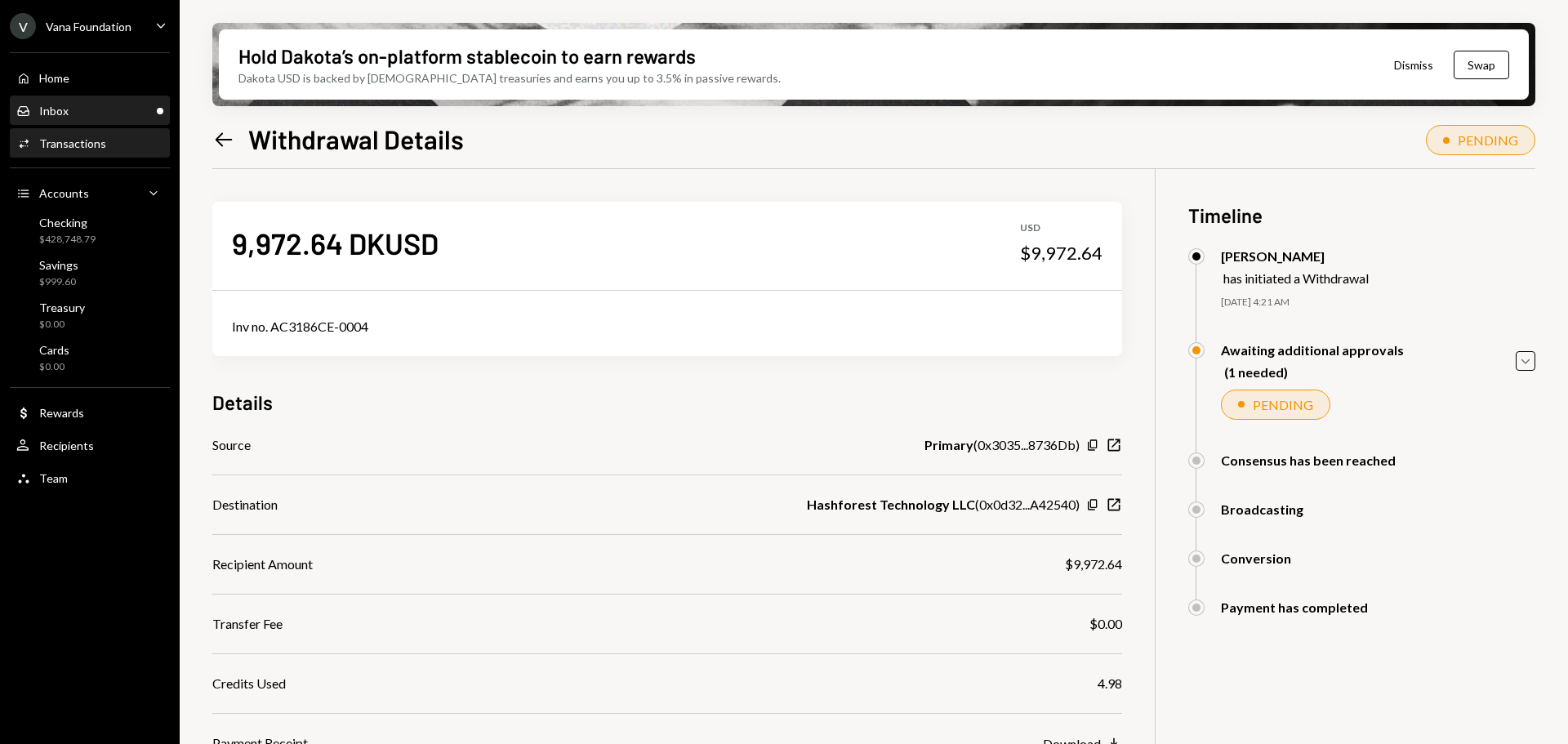
click at [51, 98] on div "Inbox Inbox" at bounding box center [89, 110] width 147 height 28
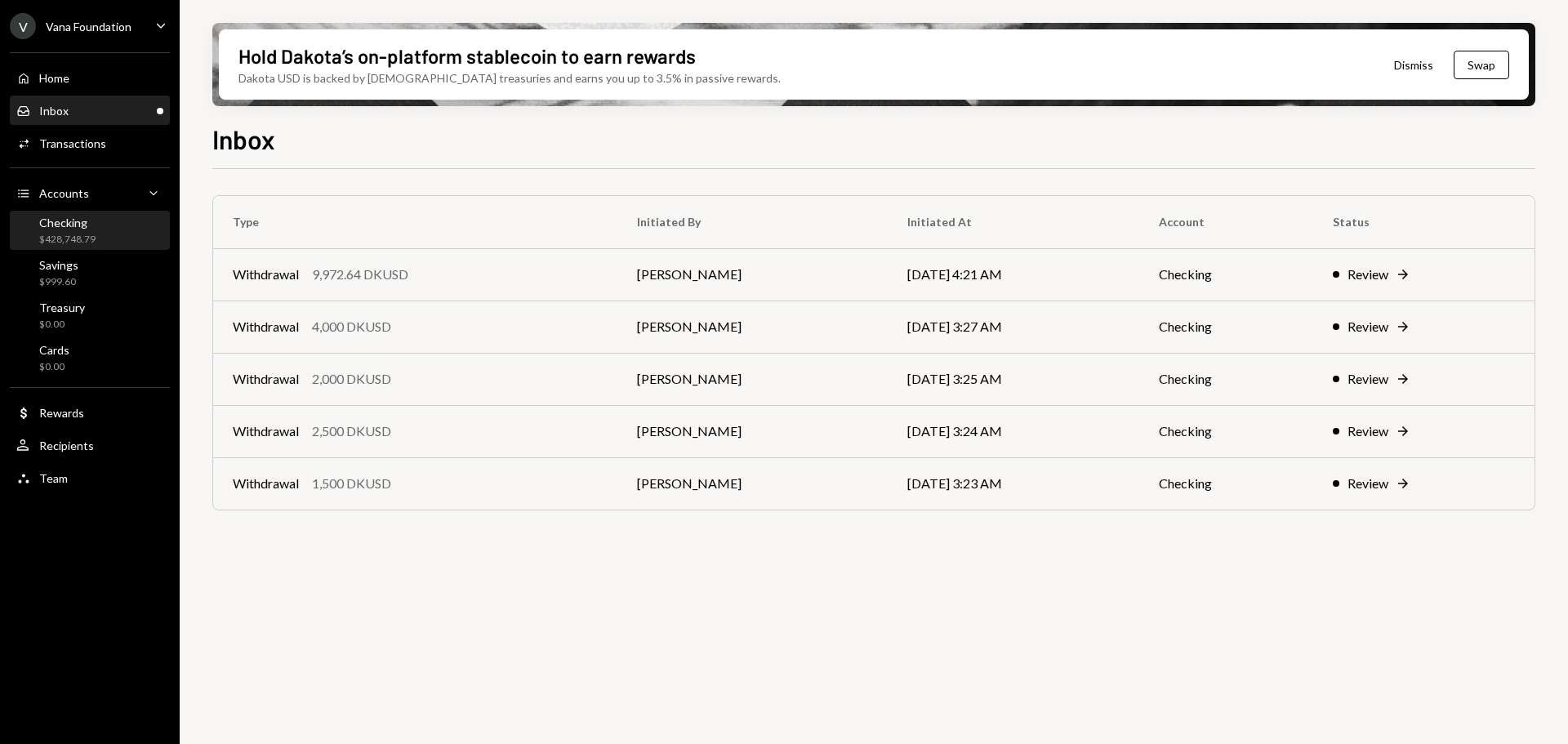
click at [94, 216] on div "Checking" at bounding box center [67, 223] width 57 height 13
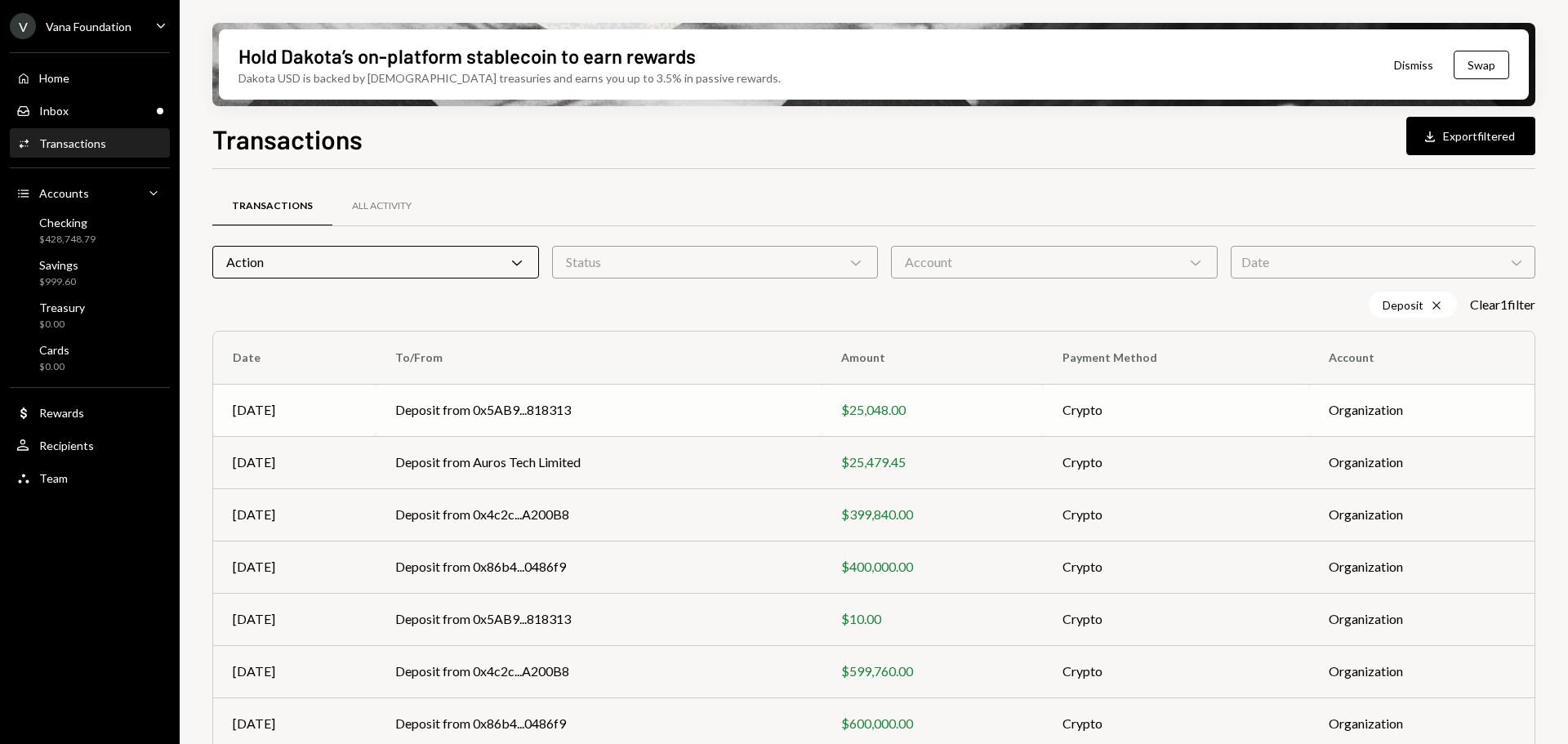
click at [635, 424] on td "Deposit from 0x5AB9...818313" at bounding box center [598, 410] width 446 height 52
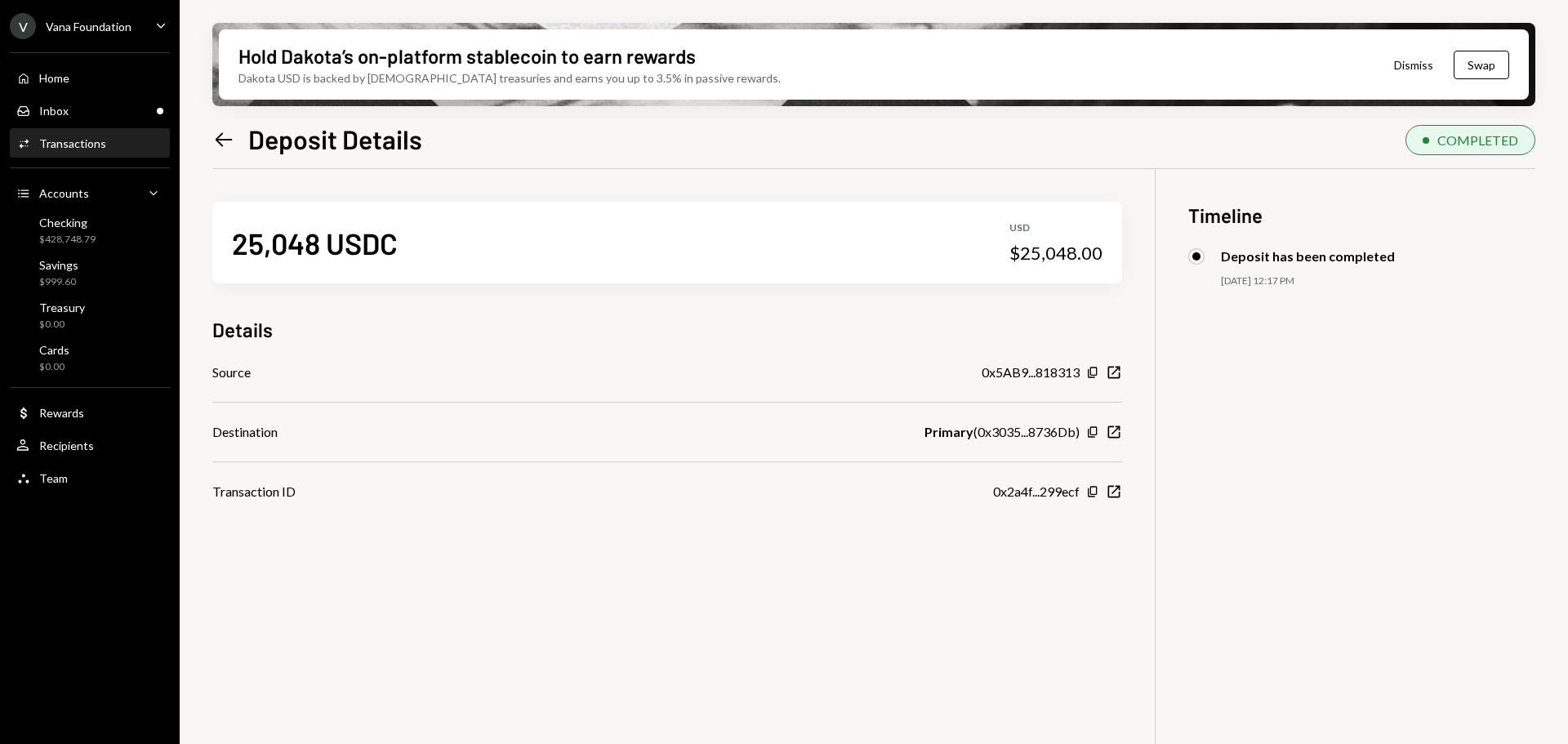
click at [215, 147] on icon "Left Arrow" at bounding box center [224, 140] width 23 height 23
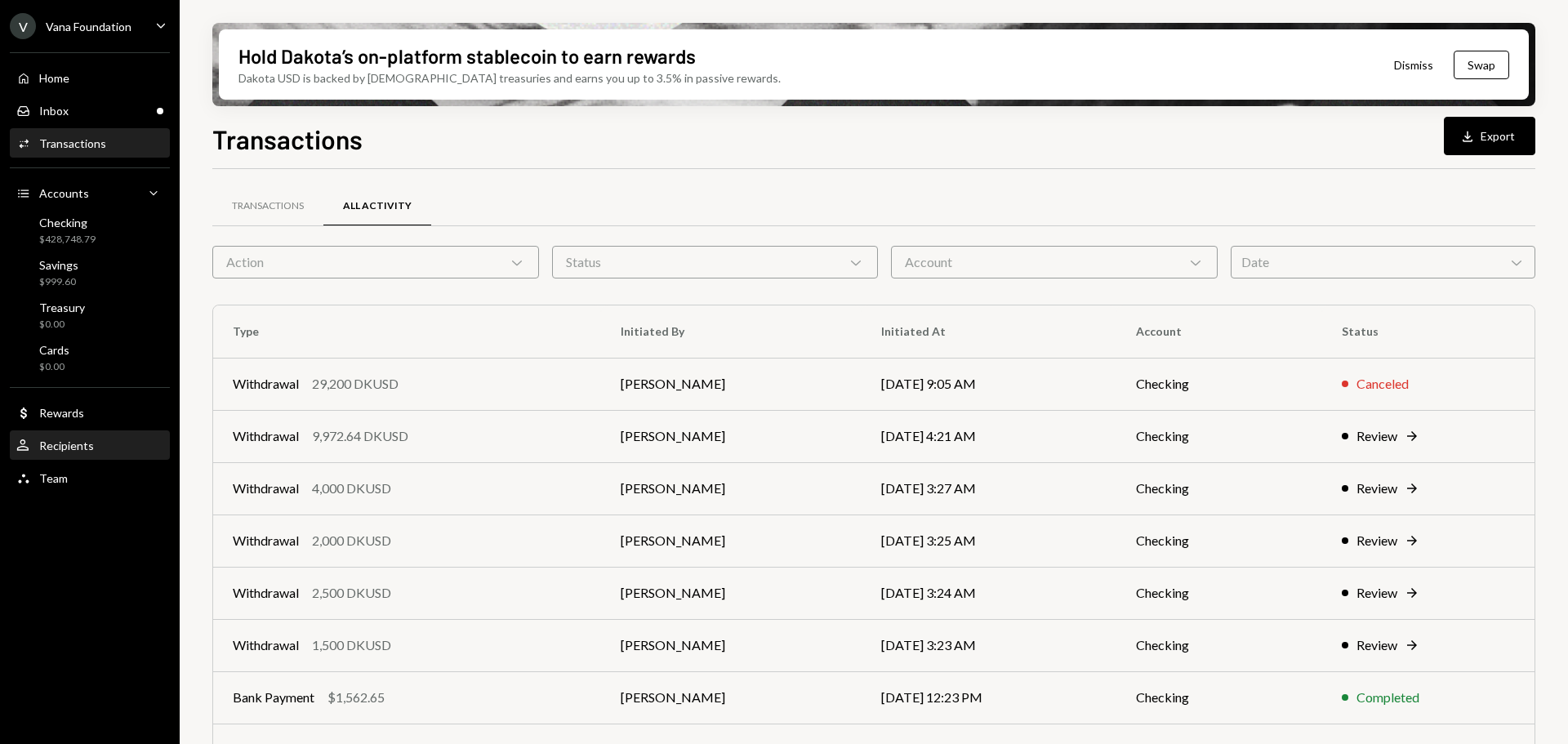
click at [79, 450] on div "Recipients" at bounding box center [66, 445] width 55 height 13
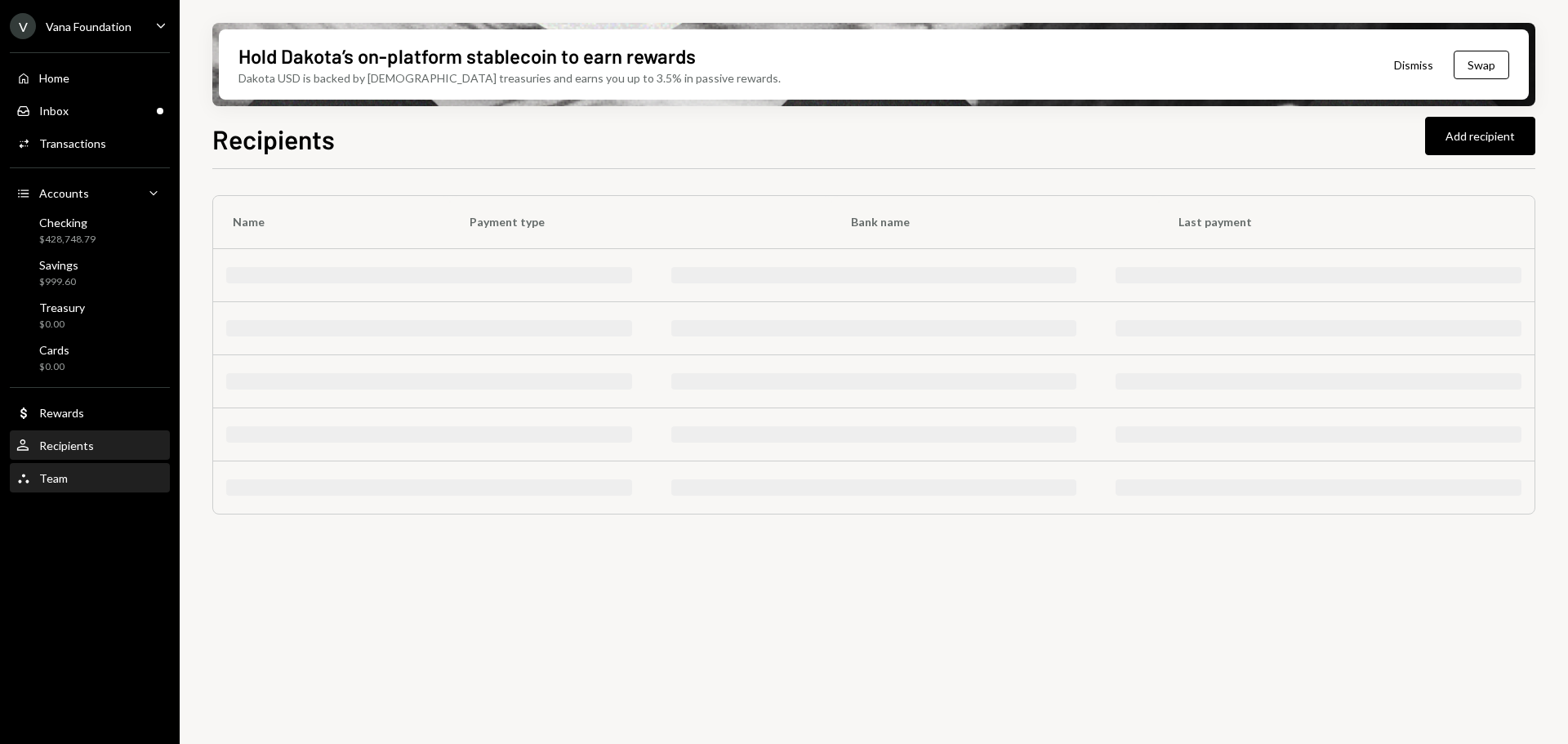
click at [79, 481] on div "Team Team" at bounding box center [89, 478] width 147 height 14
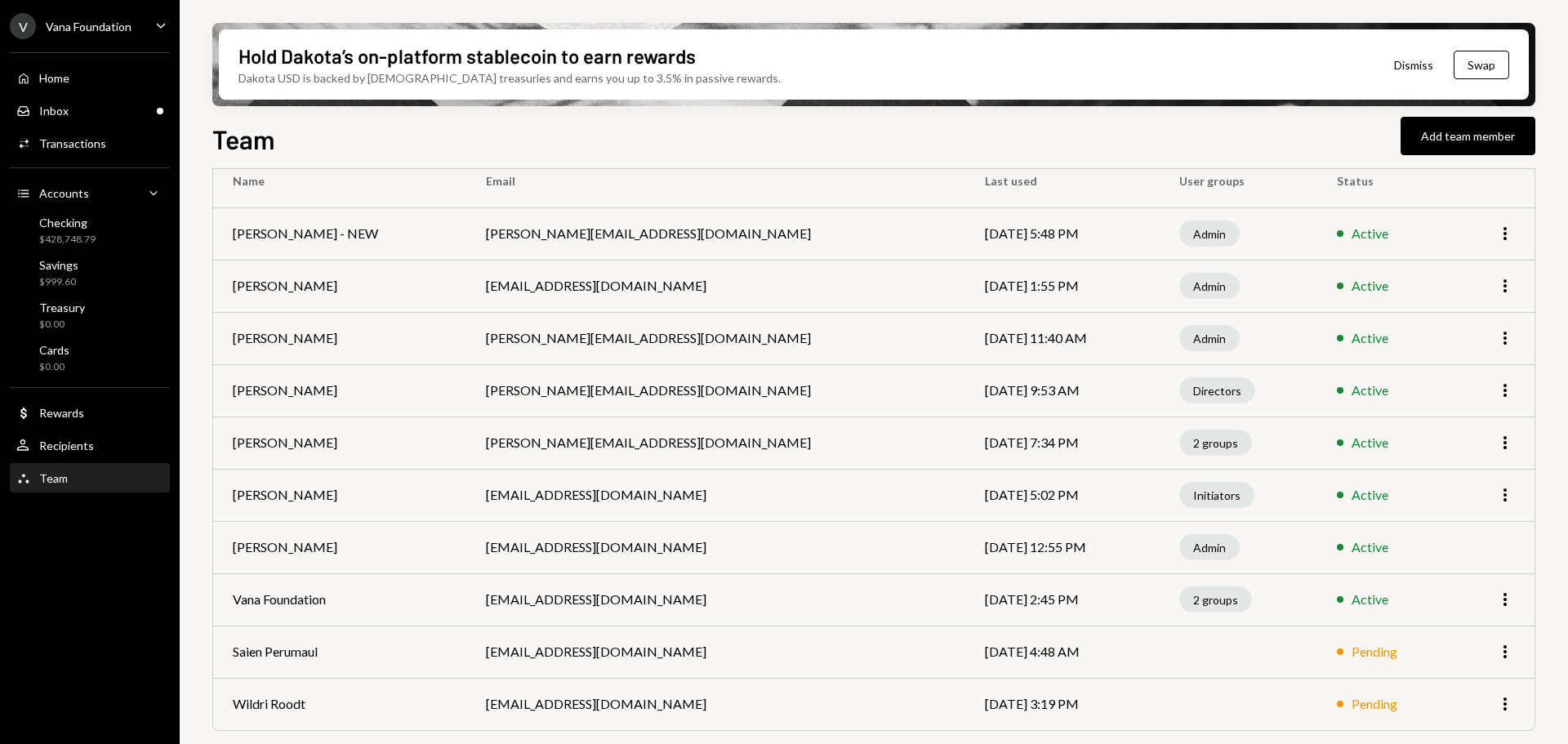
scroll to position [132, 0]
click at [1508, 647] on icon "More" at bounding box center [1505, 651] width 19 height 19
click at [1459, 685] on div "Remove" at bounding box center [1467, 685] width 82 height 29
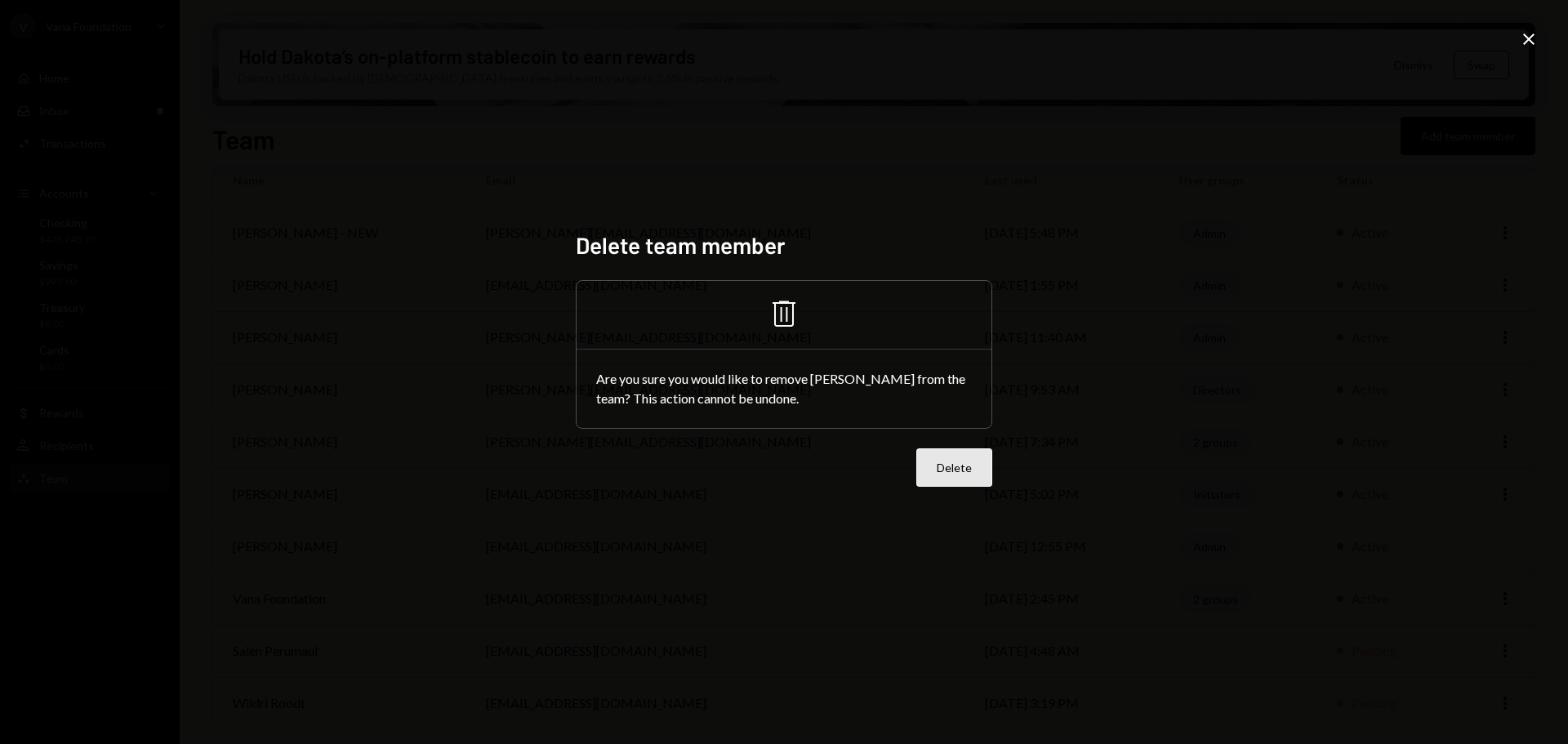
click at [961, 467] on button "Delete" at bounding box center [953, 468] width 76 height 38
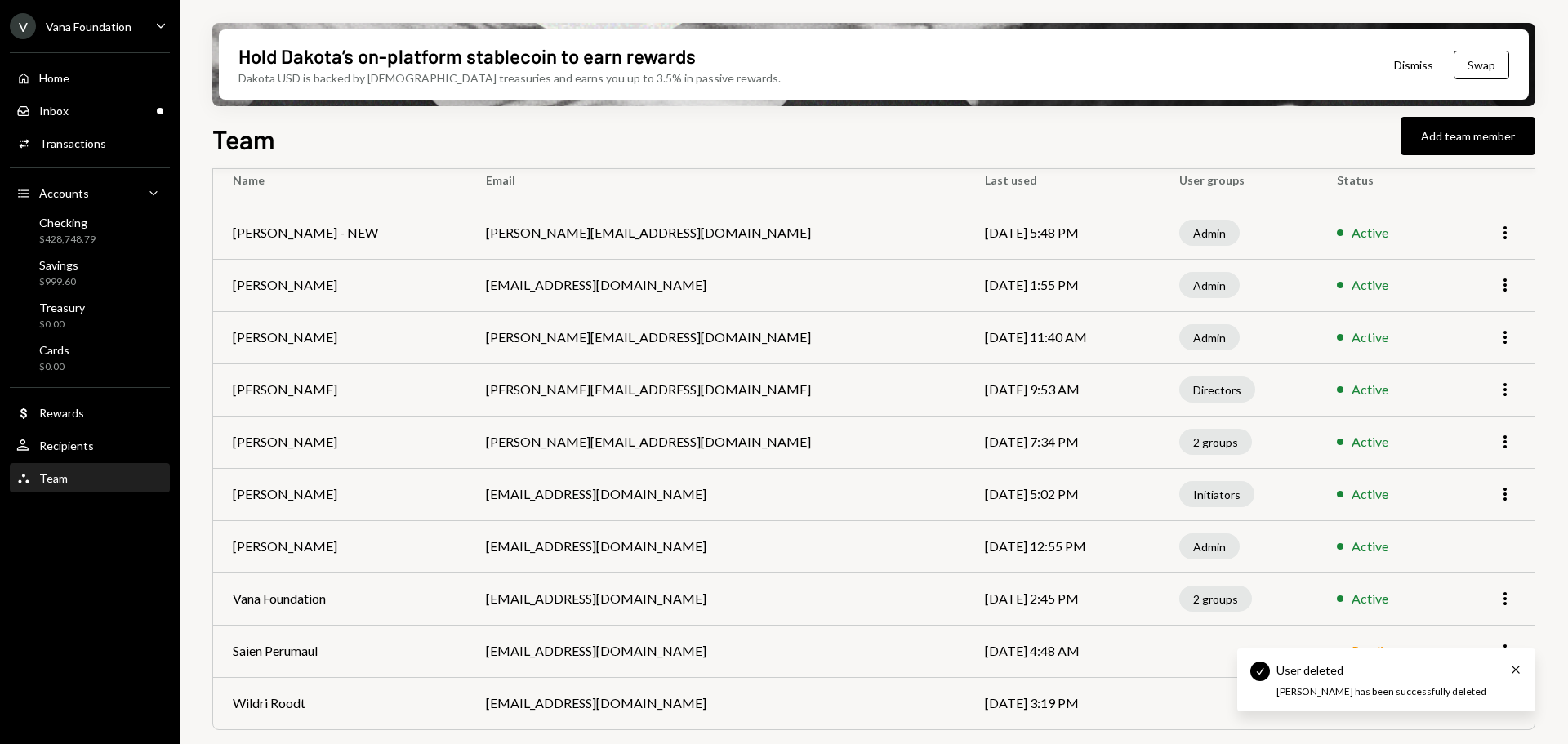
scroll to position [79, 0]
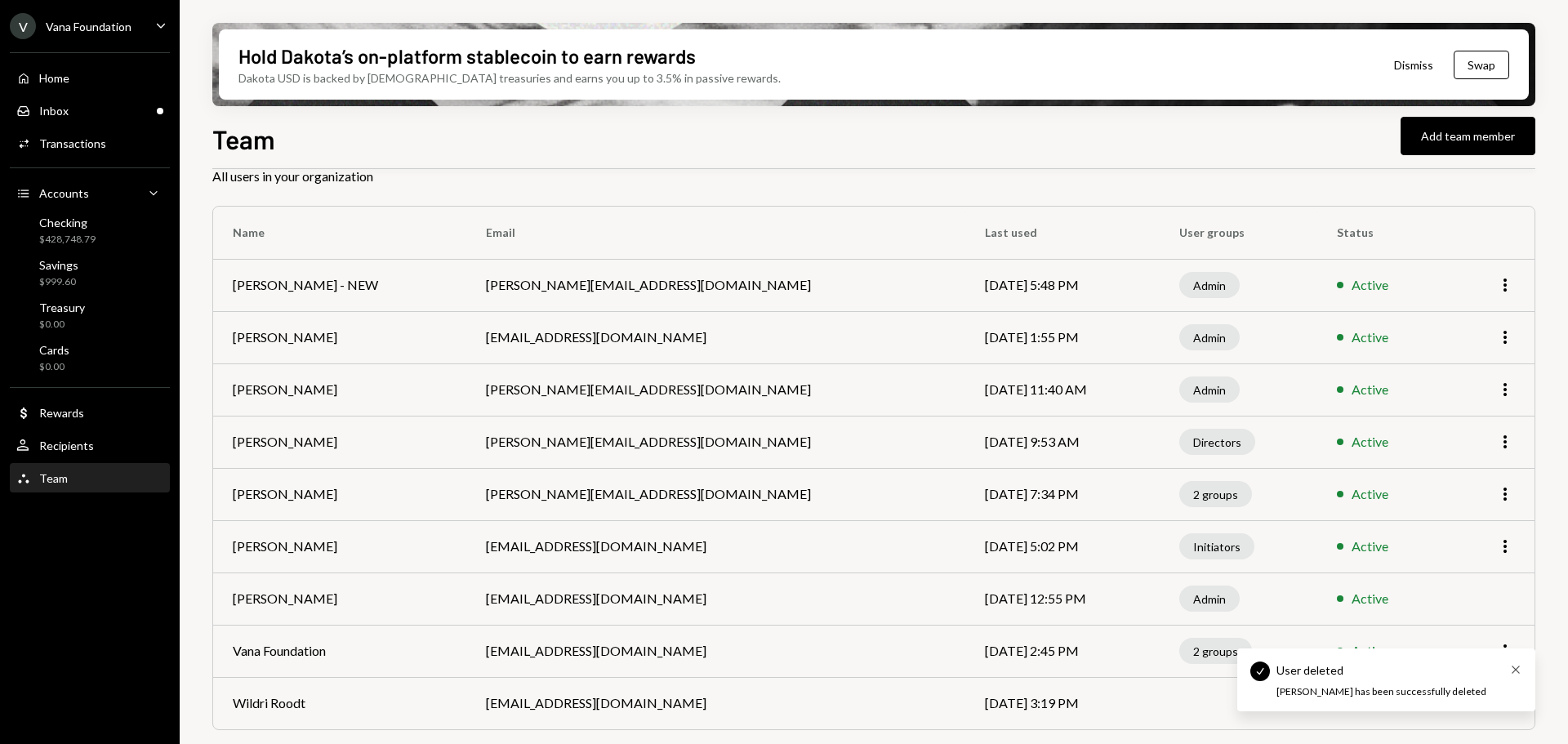
click at [1519, 669] on icon "Cross" at bounding box center [1516, 670] width 13 height 13
click at [1505, 699] on icon "button" at bounding box center [1505, 703] width 3 height 13
click at [1473, 675] on div "Remove" at bounding box center [1467, 668] width 82 height 29
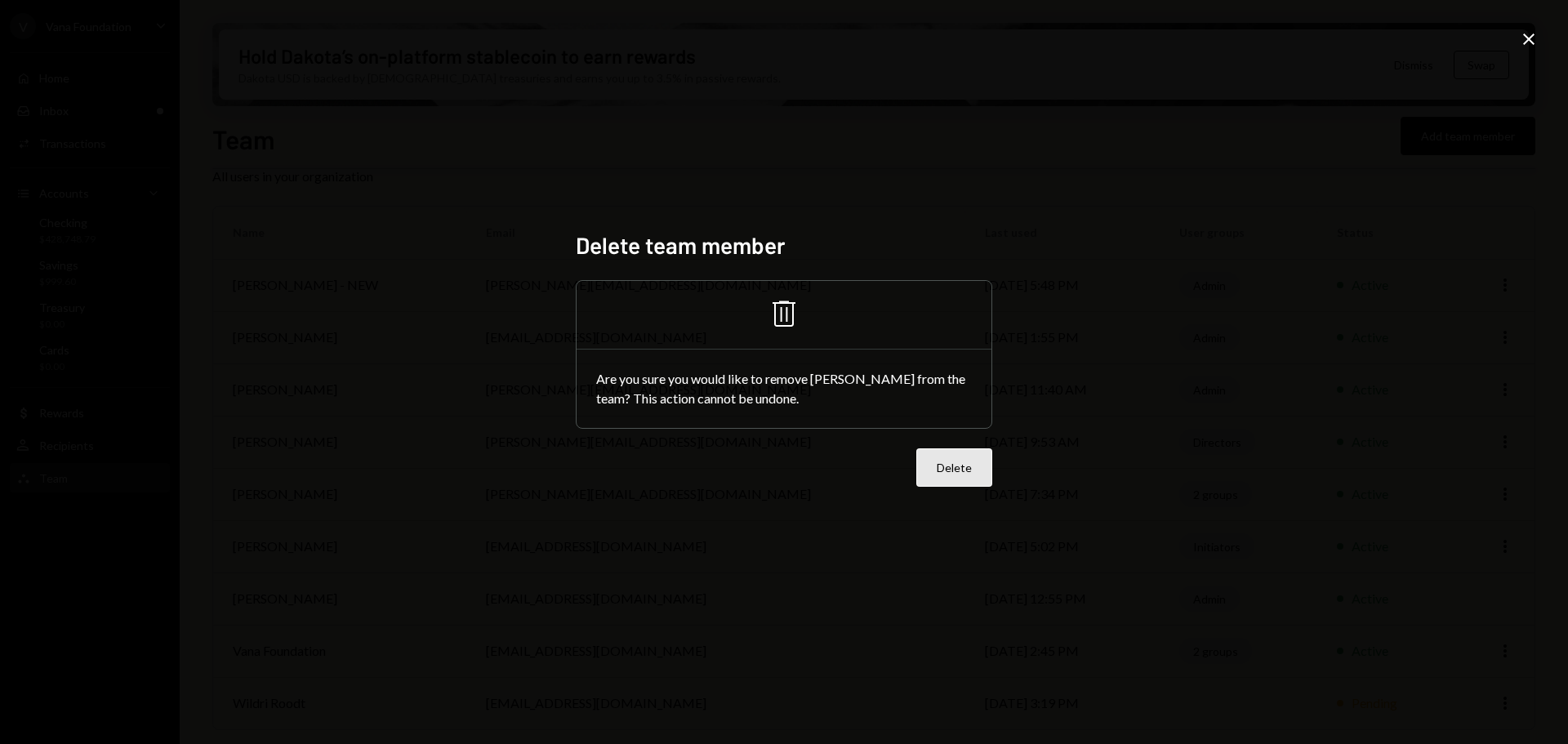
click at [977, 471] on button "Delete" at bounding box center [953, 468] width 76 height 38
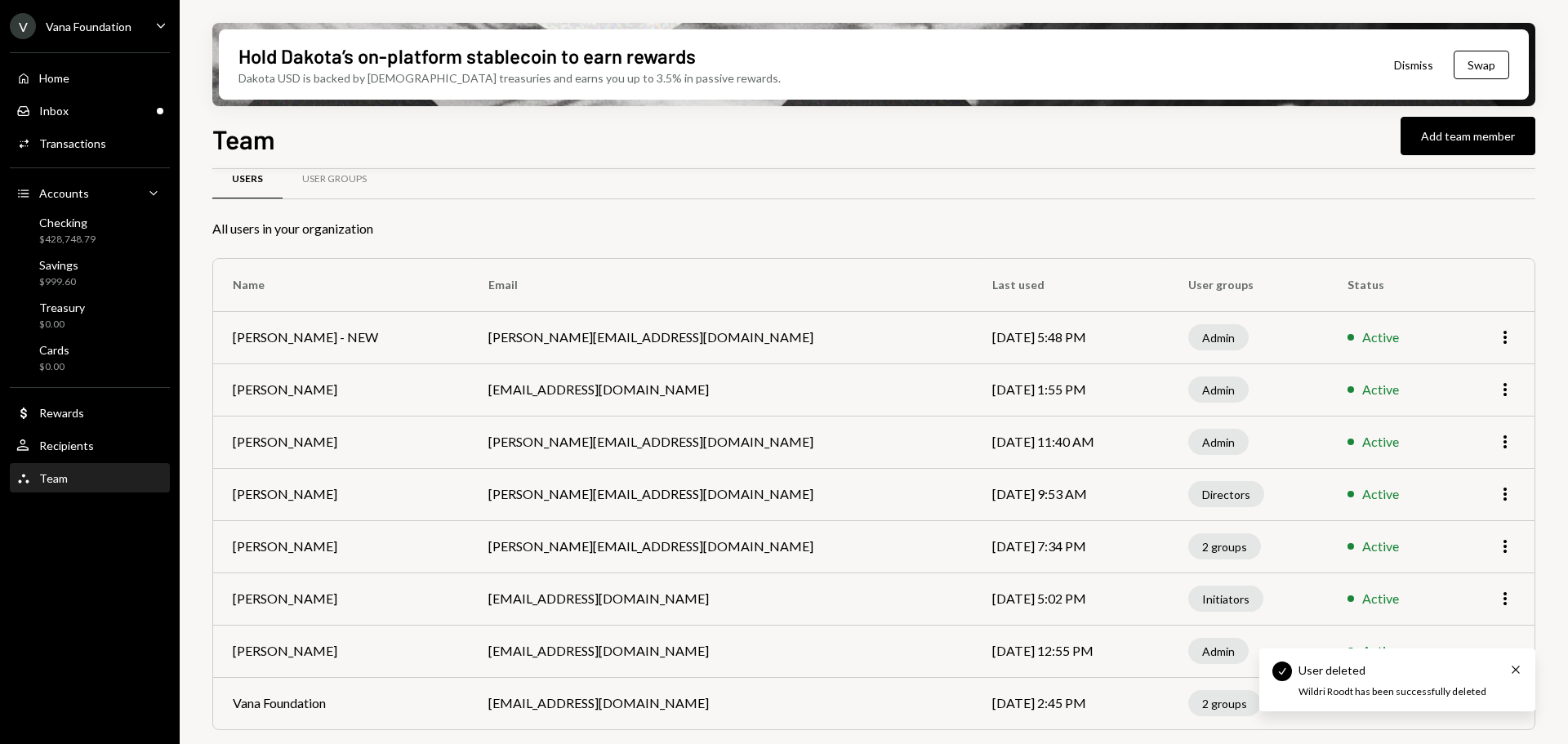
scroll to position [27, 0]
click at [352, 186] on div "User Groups" at bounding box center [334, 180] width 104 height 39
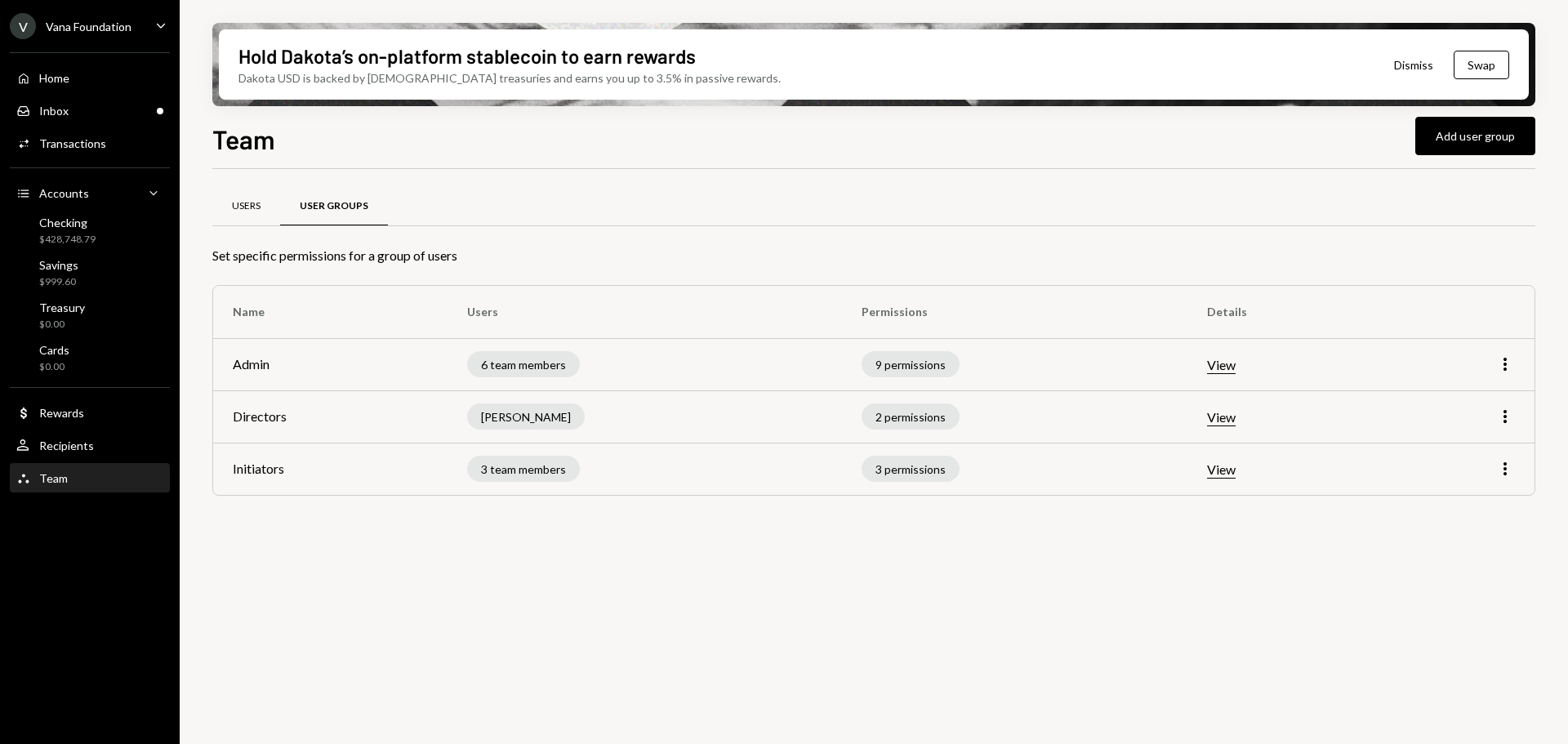
click at [243, 211] on div "Users" at bounding box center [247, 206] width 29 height 13
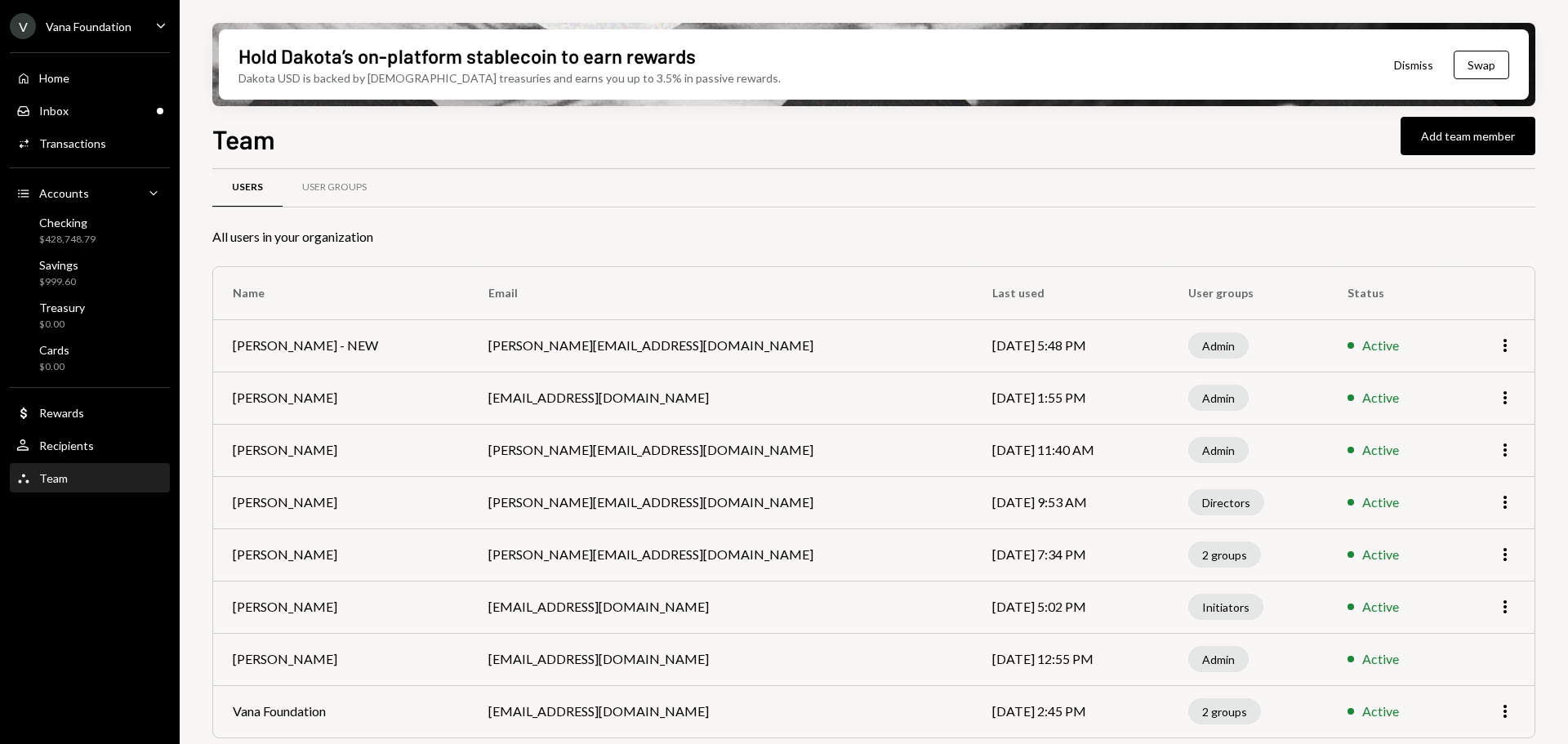
scroll to position [27, 0]
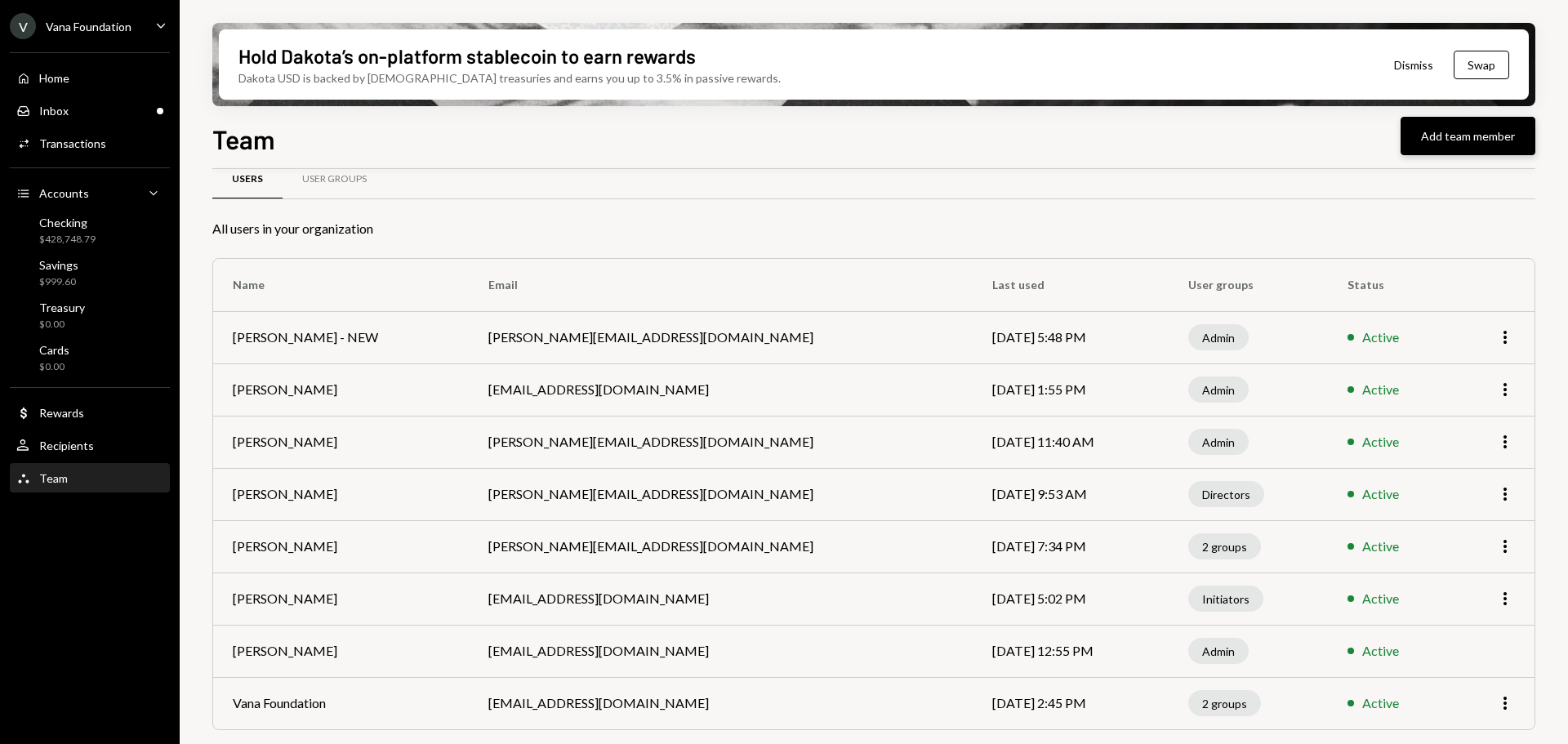
click at [1471, 139] on button "Add team member" at bounding box center [1467, 136] width 134 height 38
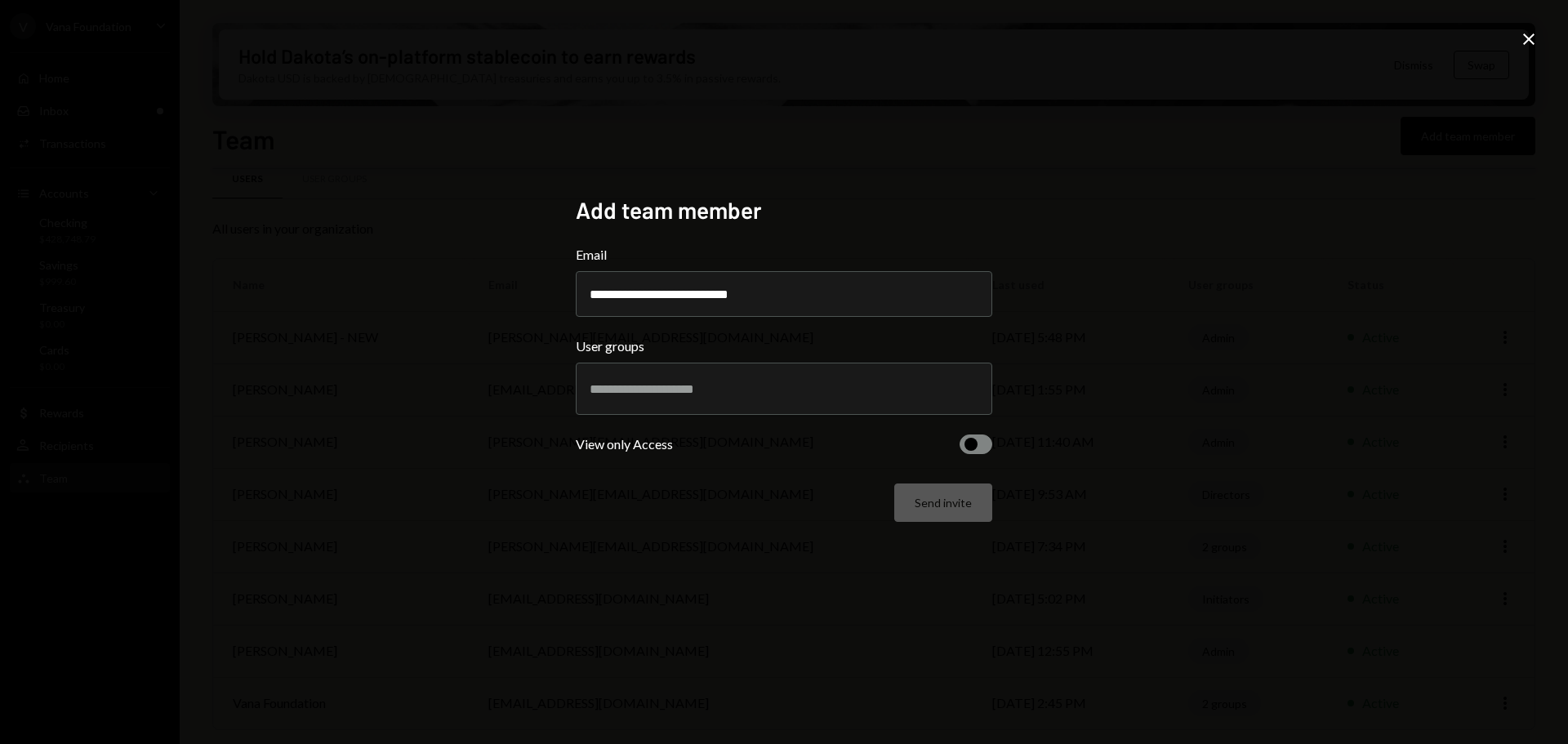
type input "**********"
click at [1216, 300] on div "**********" at bounding box center [784, 372] width 1568 height 744
click at [649, 394] on input "text" at bounding box center [784, 388] width 389 height 14
click at [1200, 336] on div "**********" at bounding box center [784, 372] width 1568 height 744
click at [969, 438] on span "button" at bounding box center [971, 444] width 13 height 13
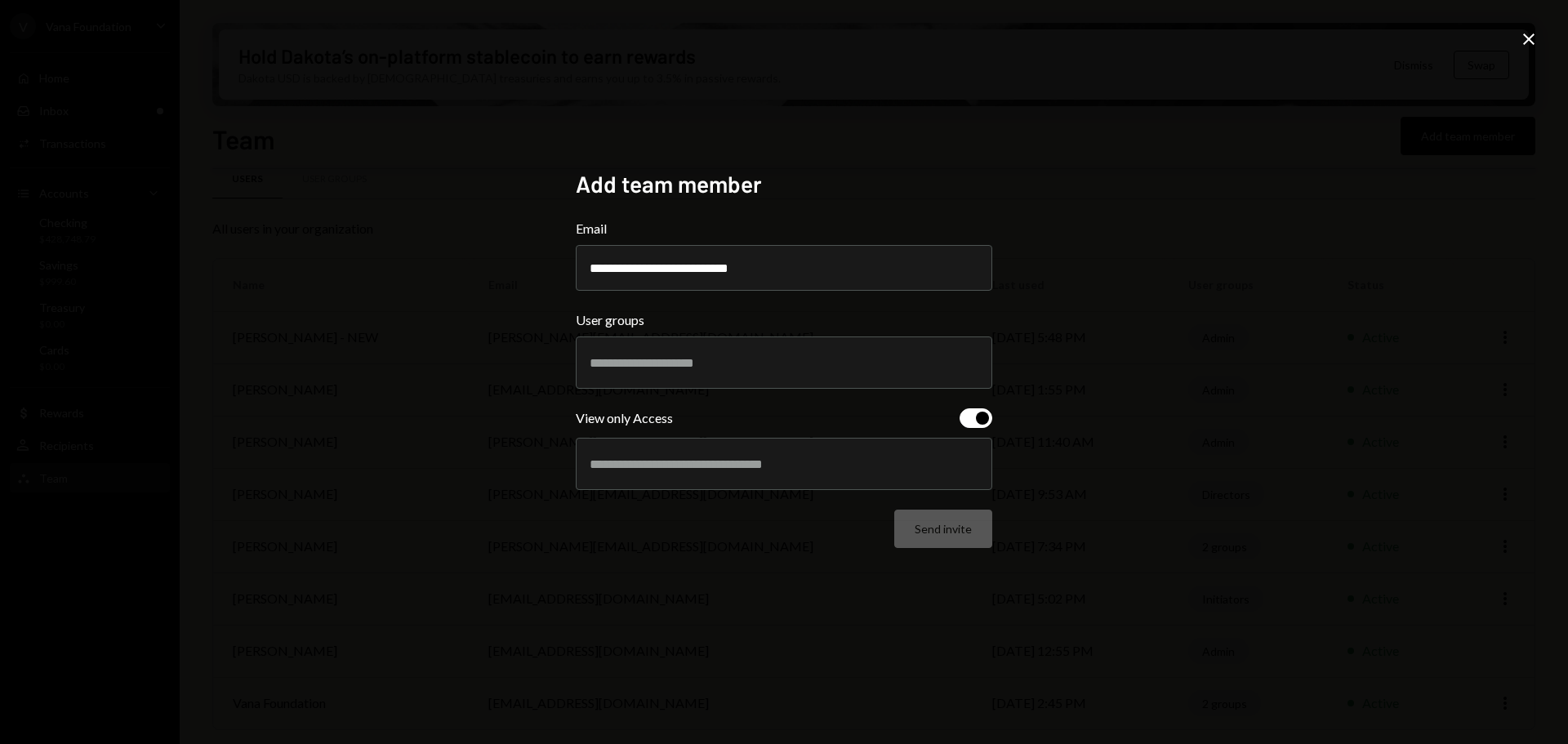
click at [745, 478] on div at bounding box center [784, 464] width 389 height 41
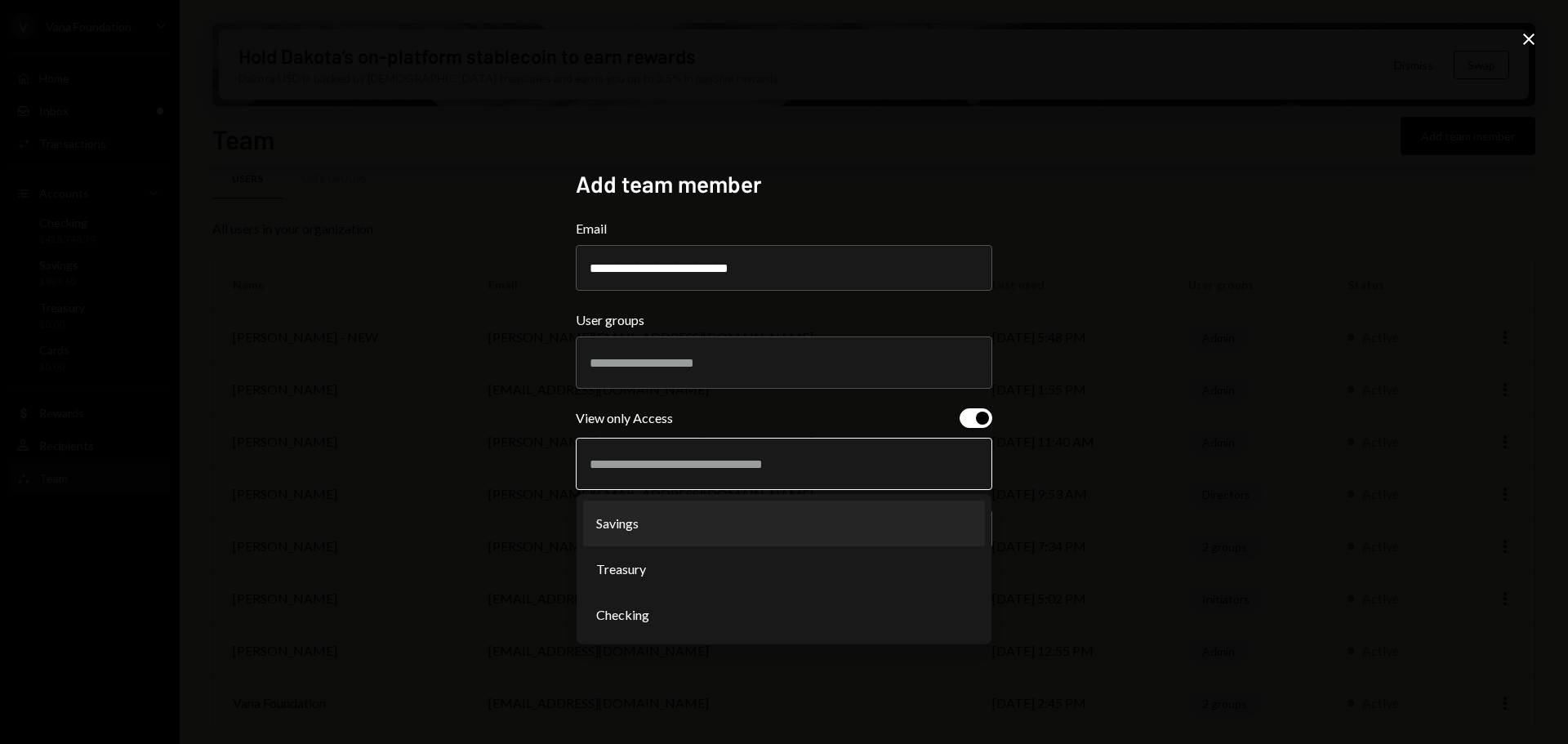
click at [665, 540] on li "Savings" at bounding box center [784, 523] width 401 height 46
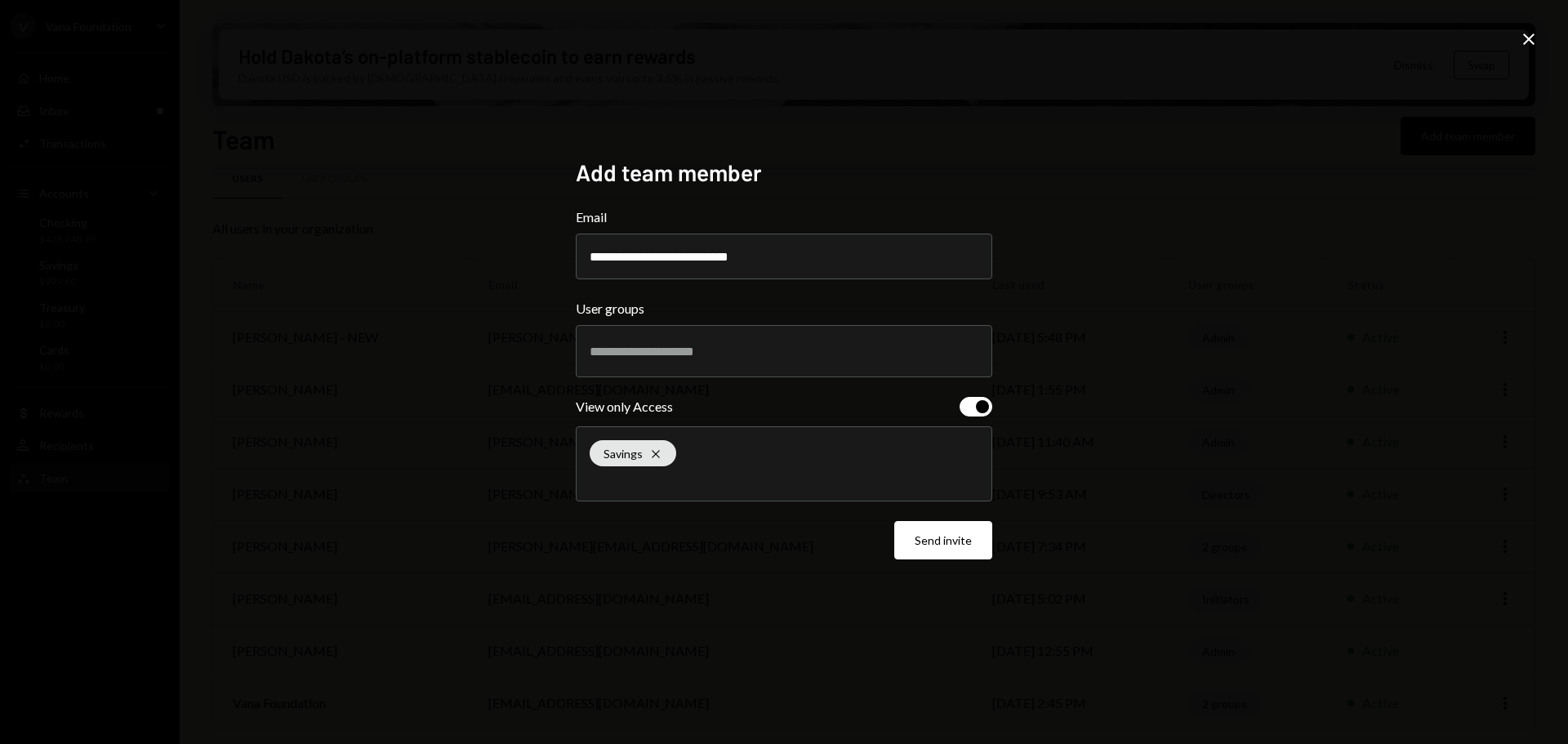
click at [824, 469] on div "Savings Cross" at bounding box center [784, 464] width 389 height 74
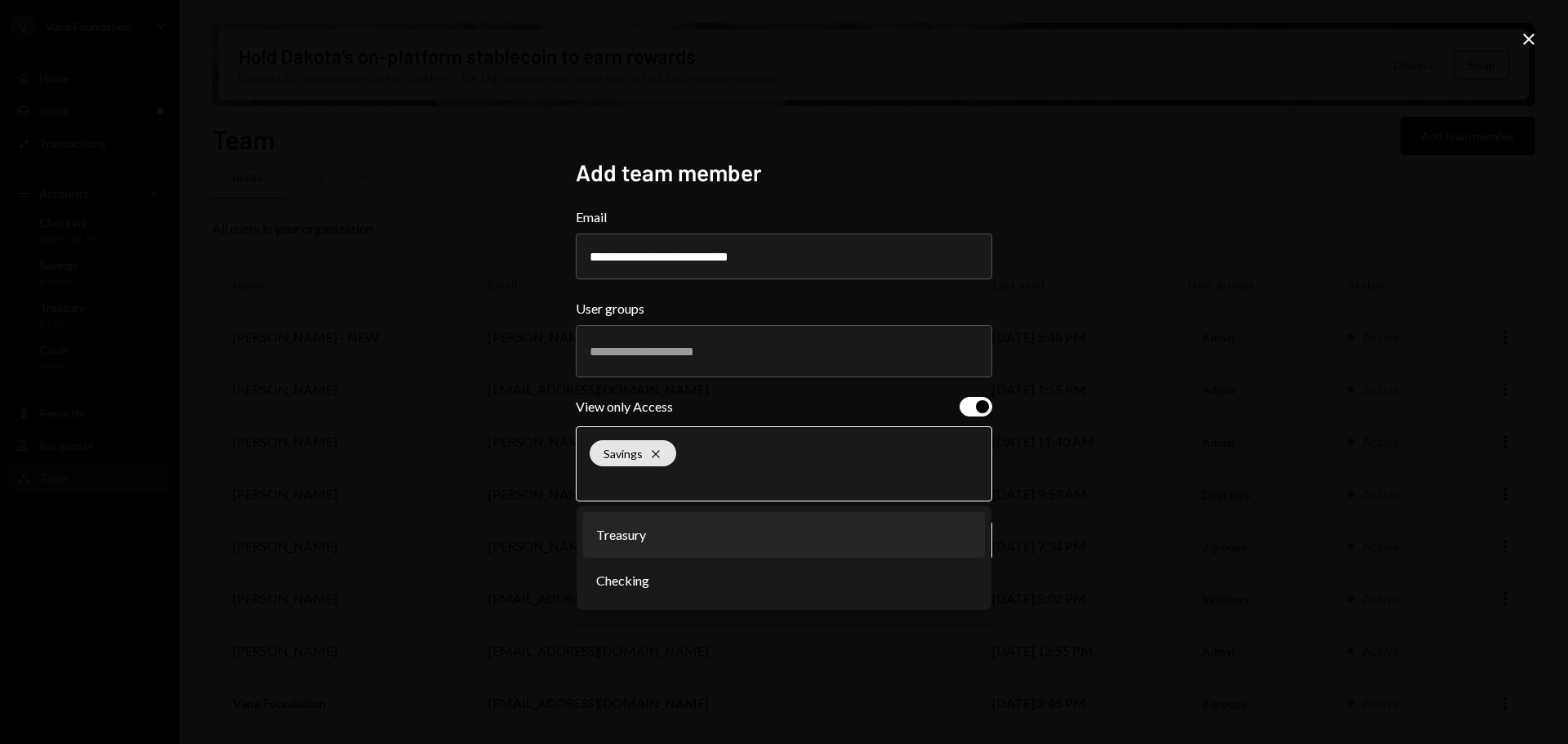
click at [712, 548] on li "Treasury" at bounding box center [784, 535] width 401 height 46
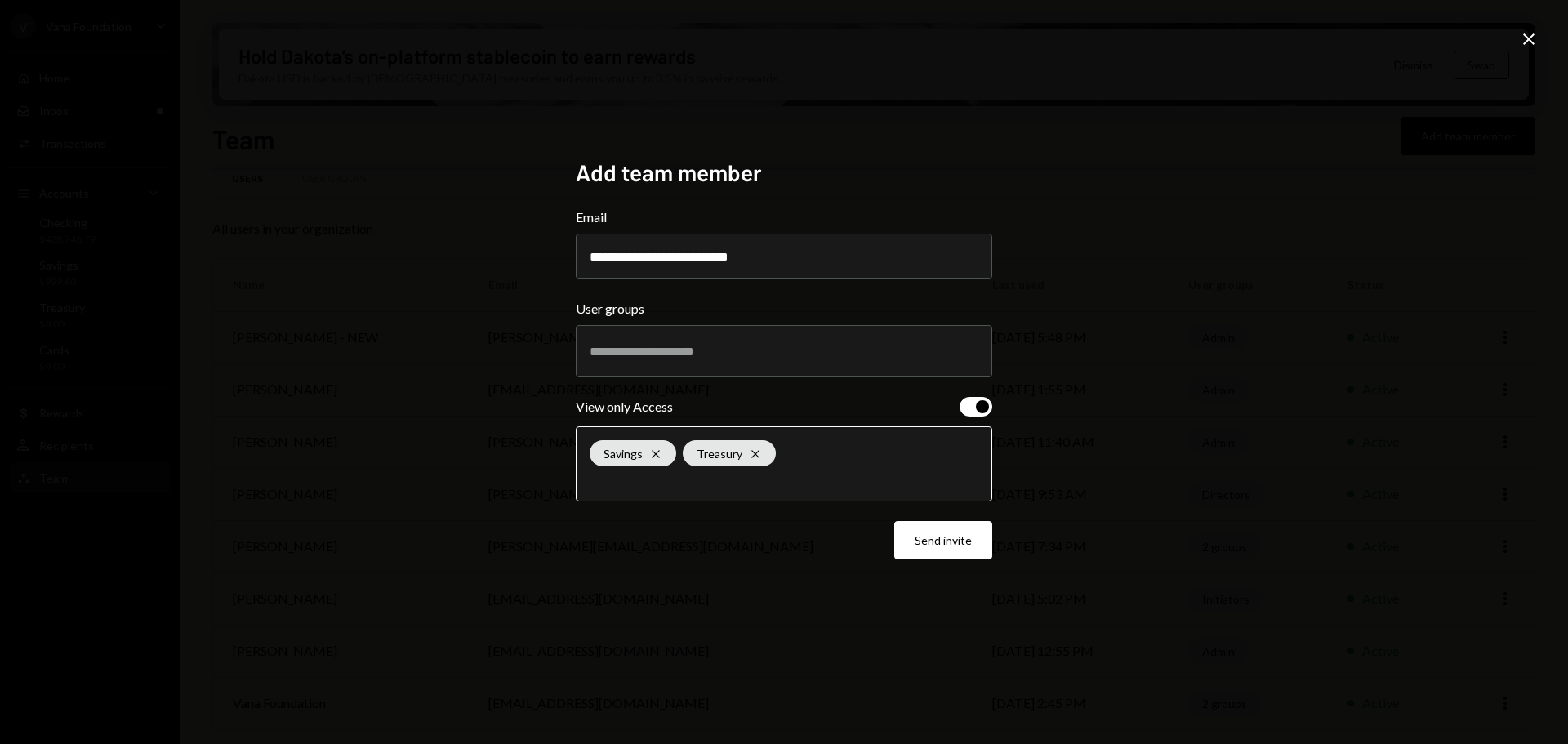
click at [793, 472] on input "text" at bounding box center [784, 479] width 389 height 14
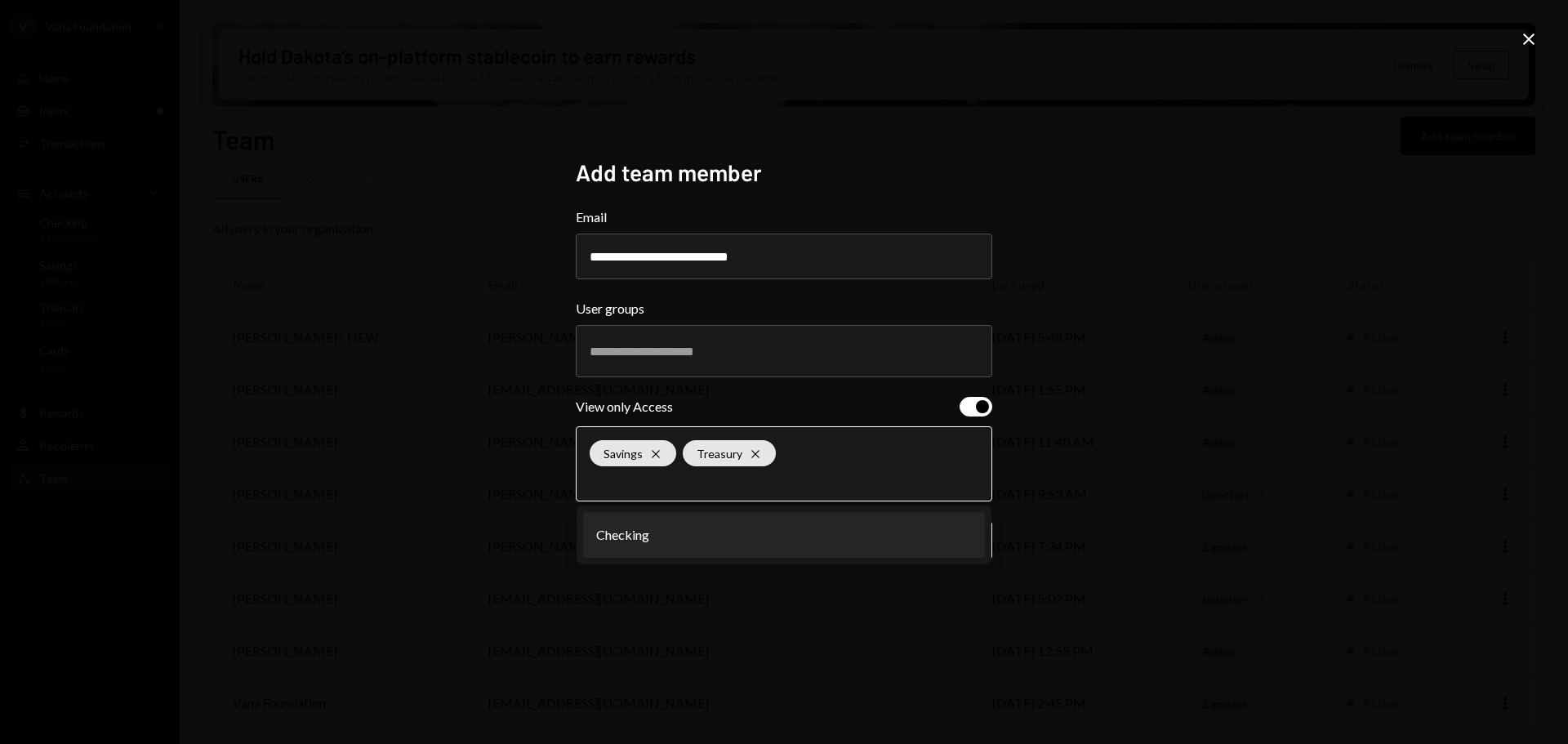
click at [767, 548] on li "Checking" at bounding box center [784, 535] width 401 height 46
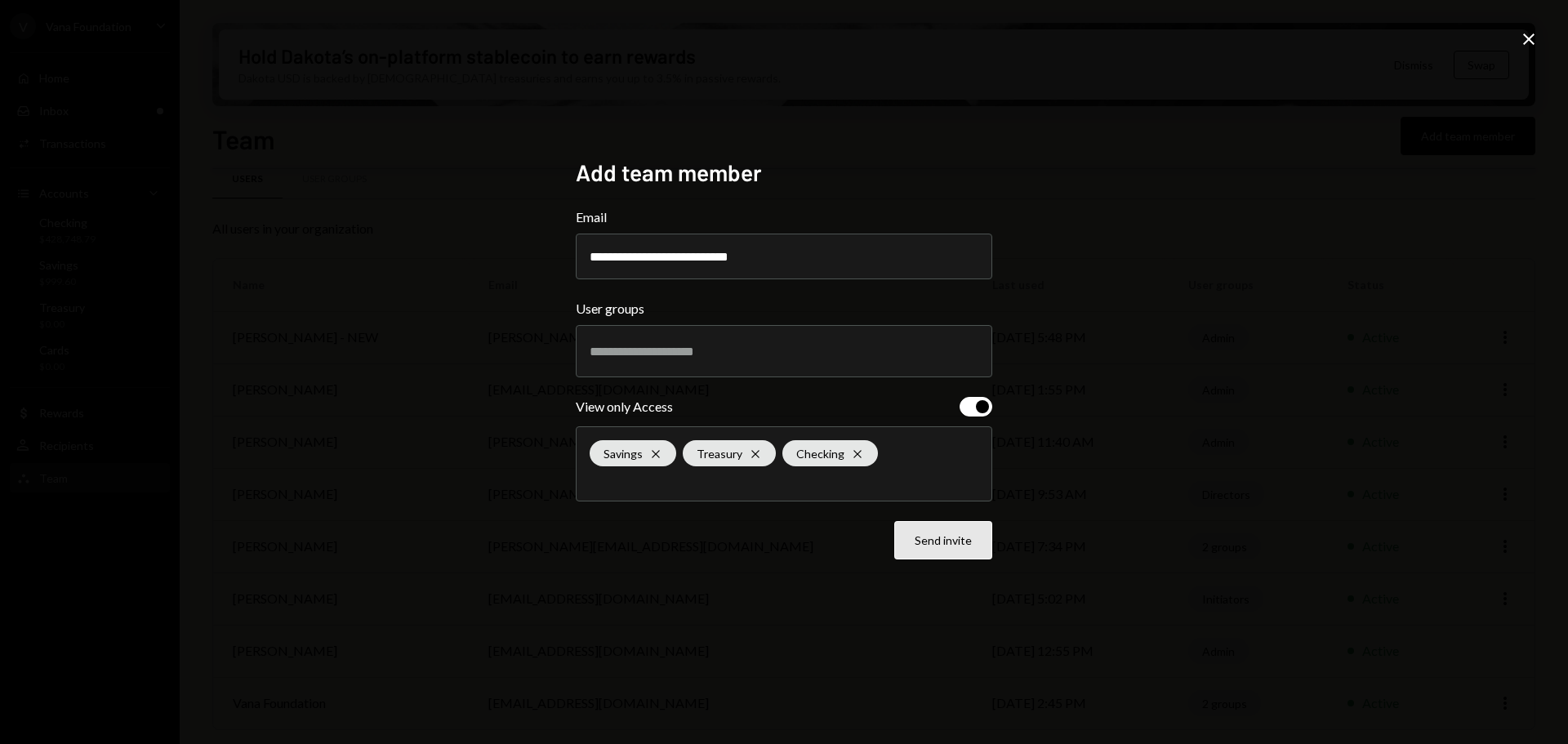
click at [964, 544] on button "Send invite" at bounding box center [943, 540] width 98 height 38
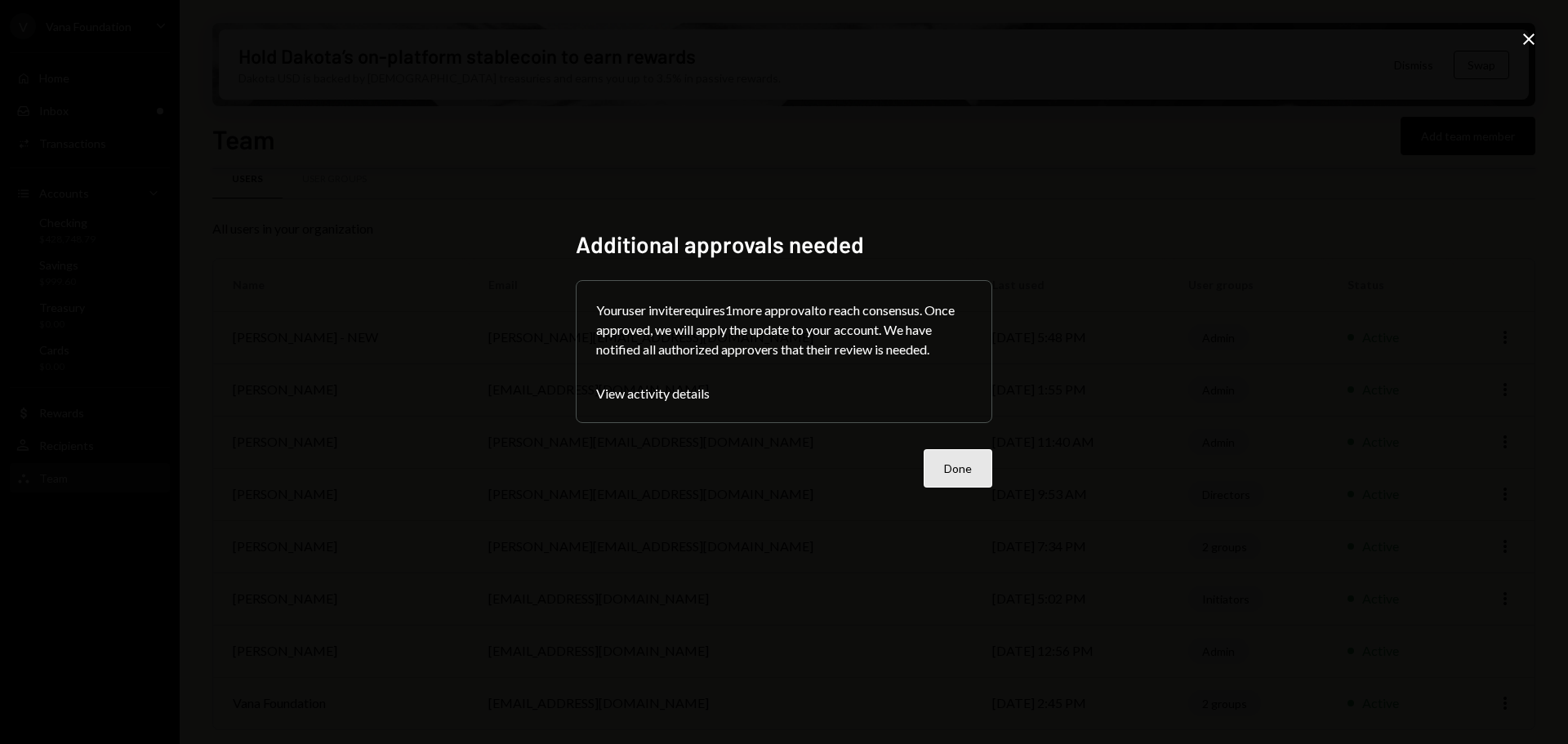
click at [958, 469] on button "Done" at bounding box center [957, 468] width 68 height 38
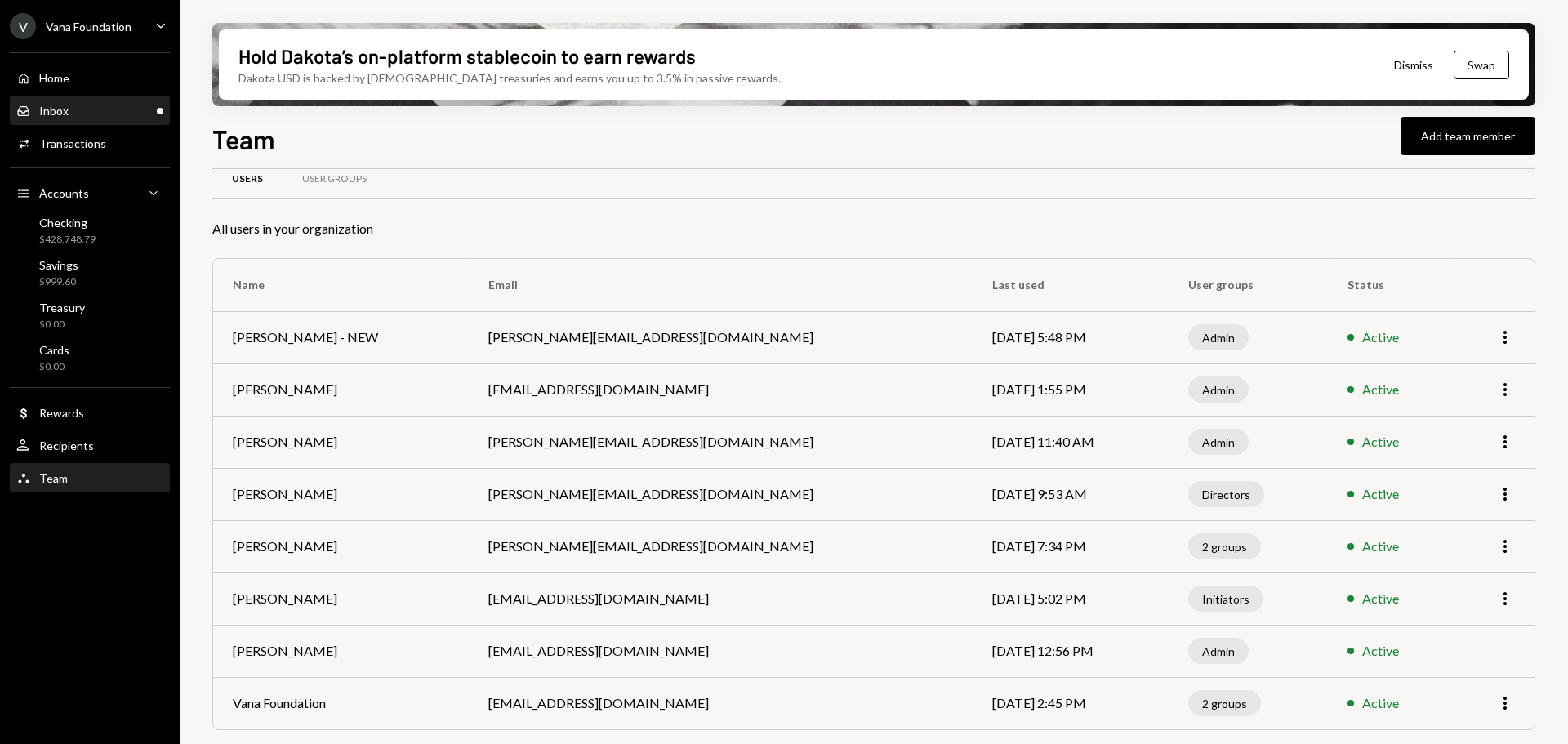
click at [71, 115] on div "Inbox Inbox" at bounding box center [89, 110] width 147 height 14
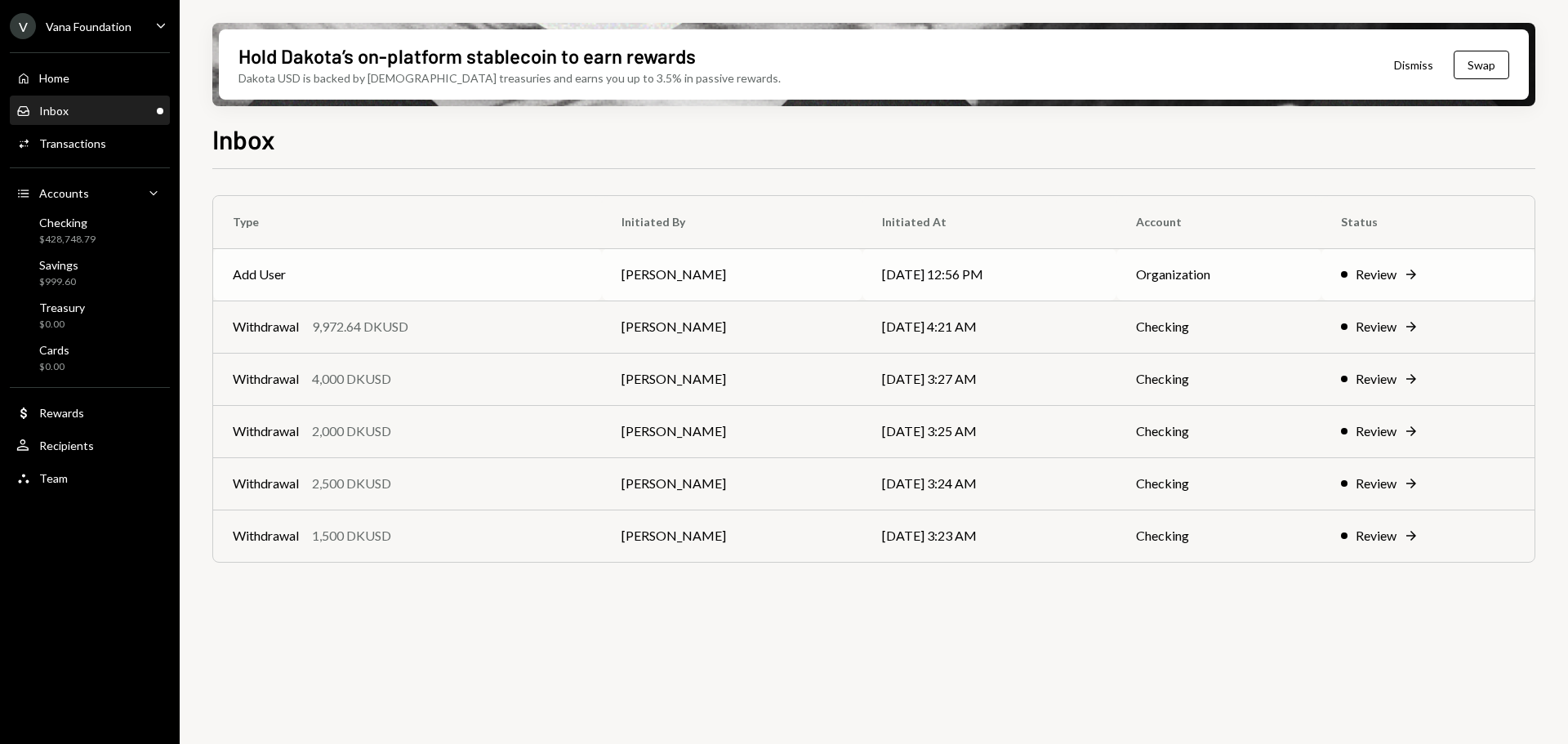
click at [450, 283] on td "Add User" at bounding box center [407, 275] width 389 height 52
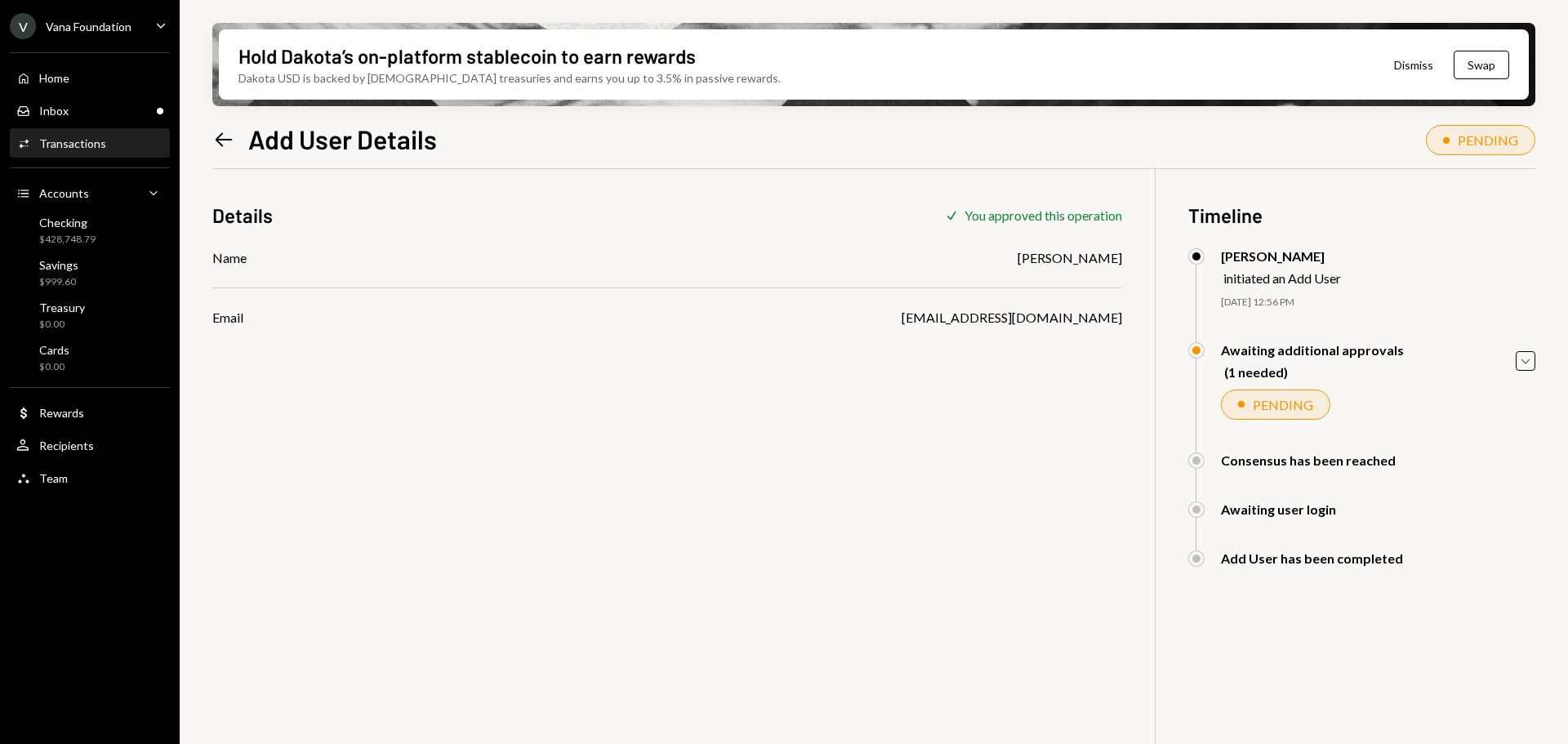
click at [222, 145] on icon at bounding box center [225, 139] width 17 height 13
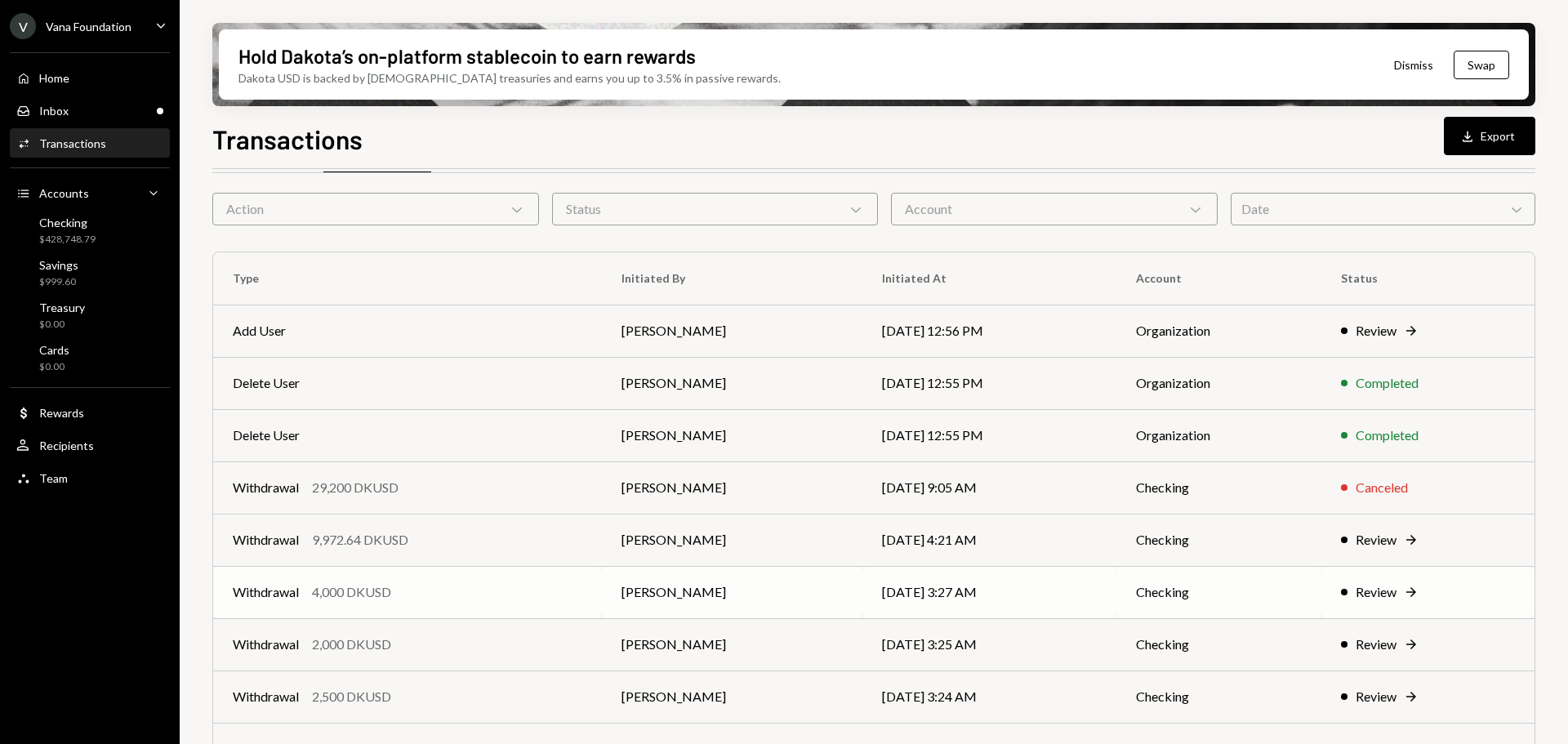
scroll to position [82, 0]
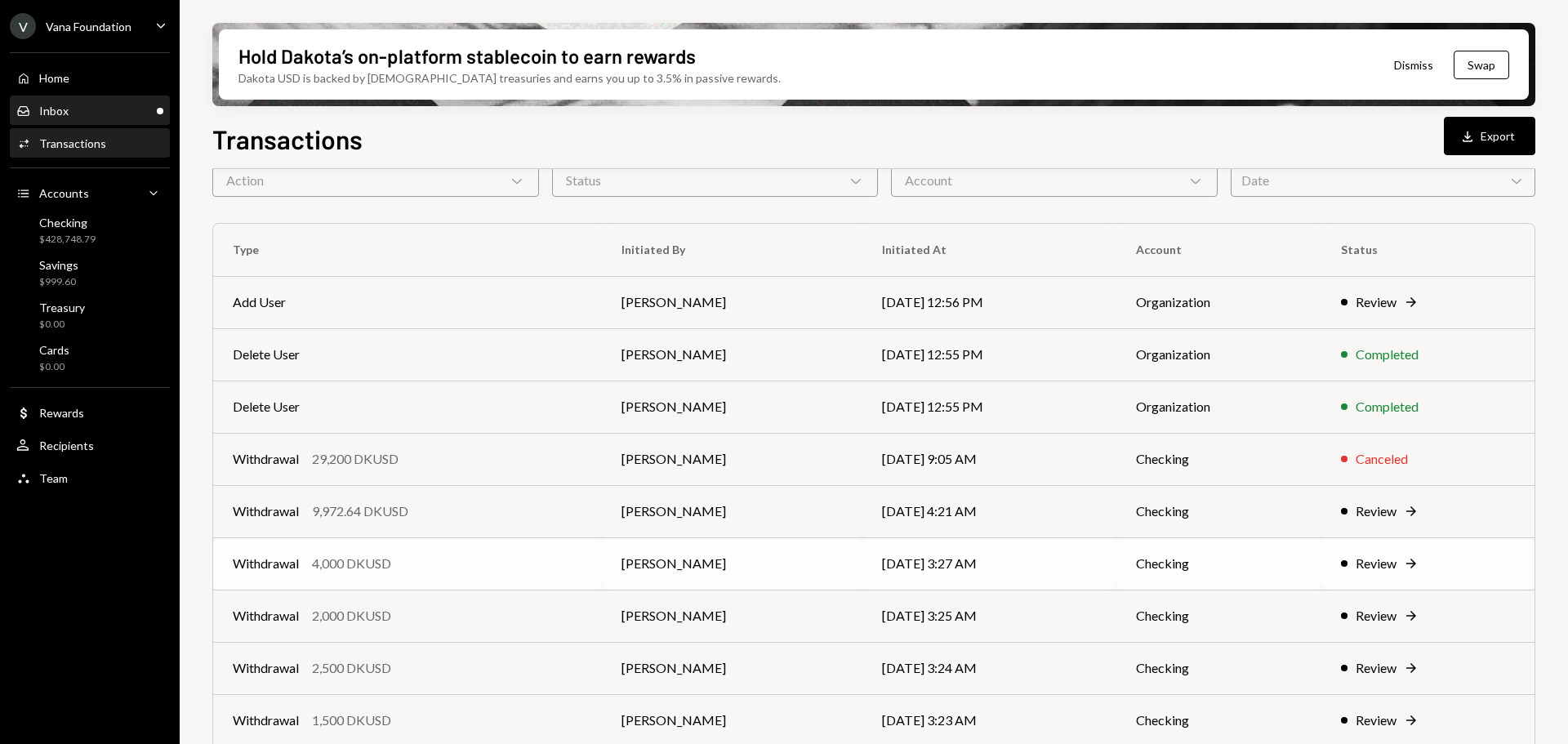
click at [98, 114] on div "Inbox Inbox" at bounding box center [89, 110] width 147 height 14
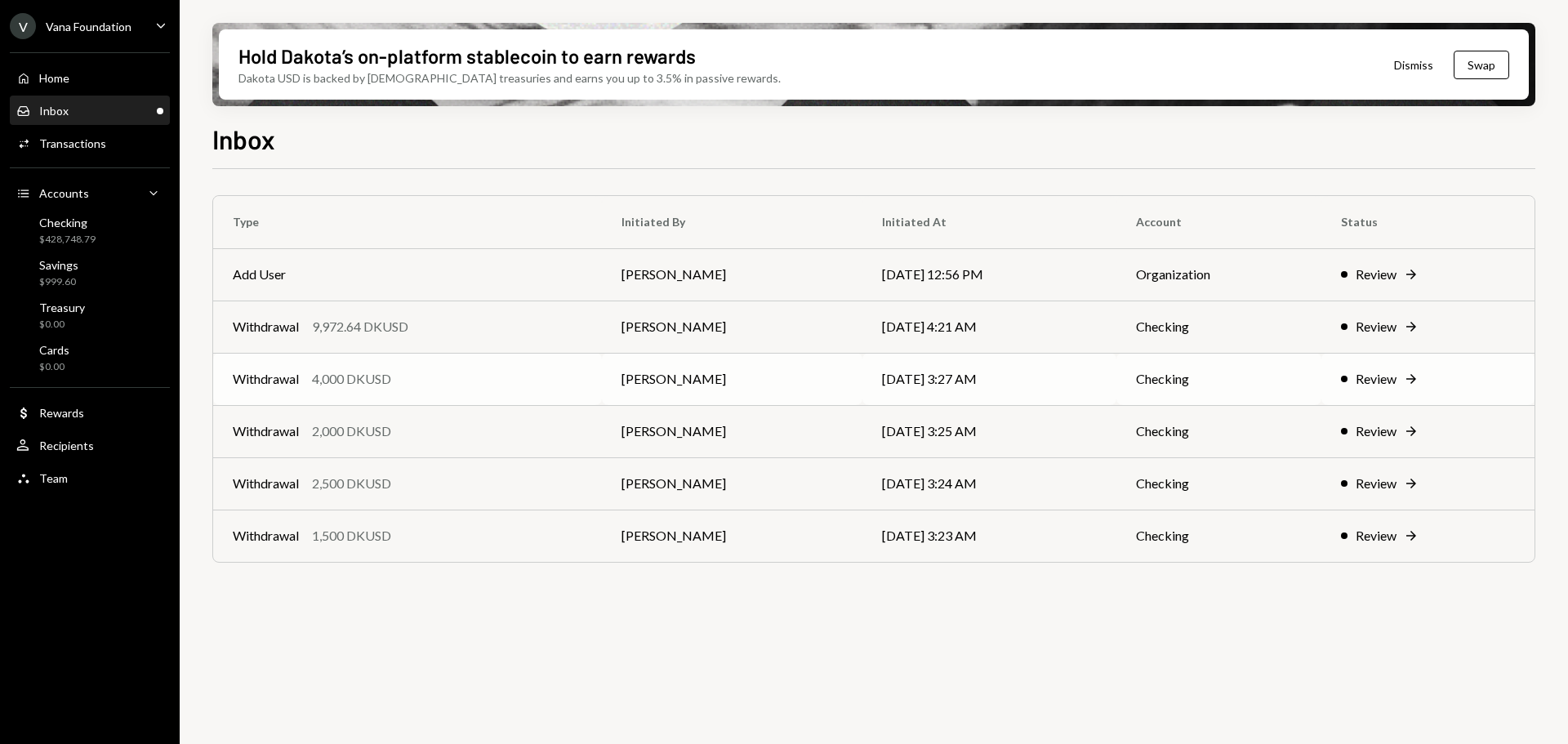
click at [449, 376] on div "Withdrawal 4,000 DKUSD" at bounding box center [407, 378] width 350 height 19
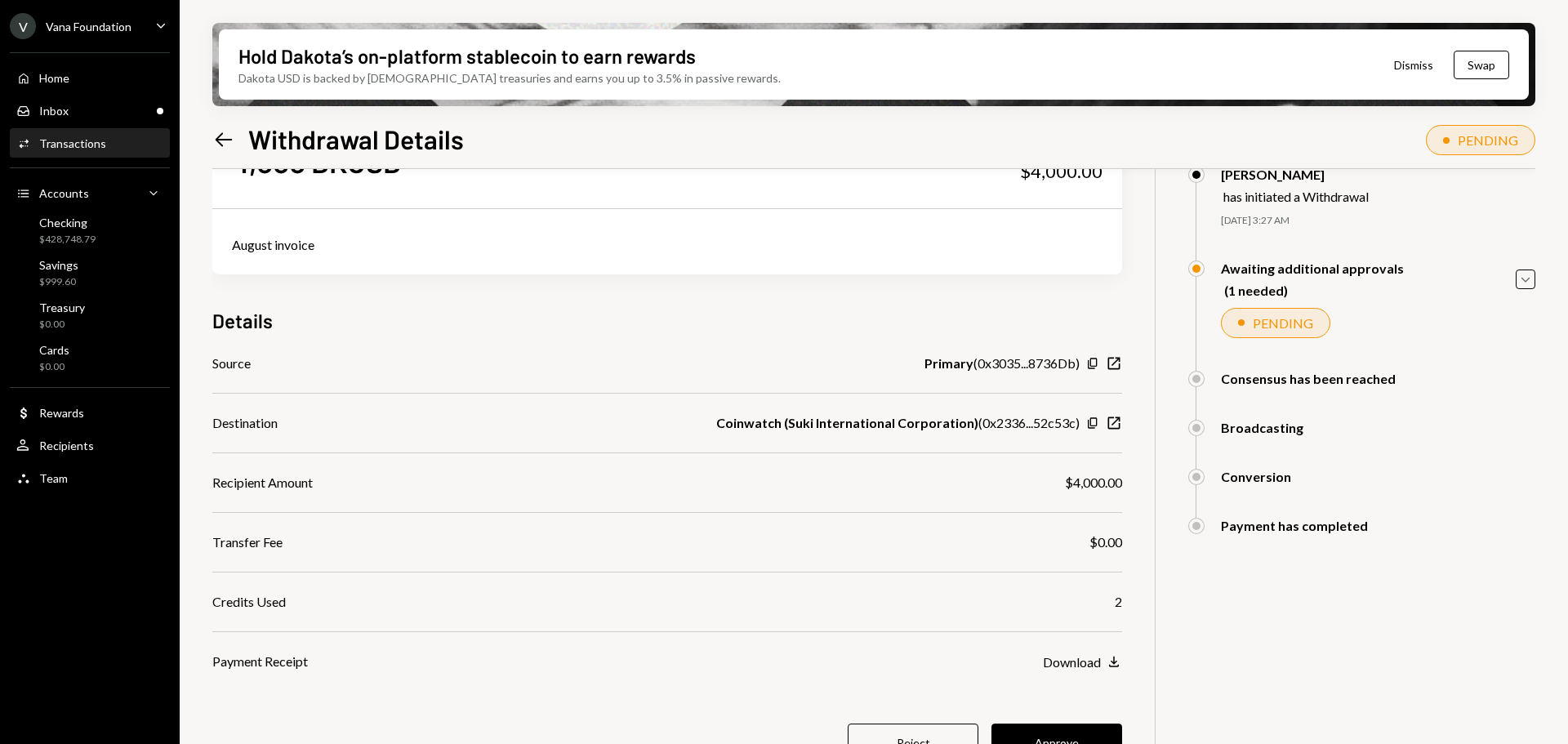
scroll to position [131, 0]
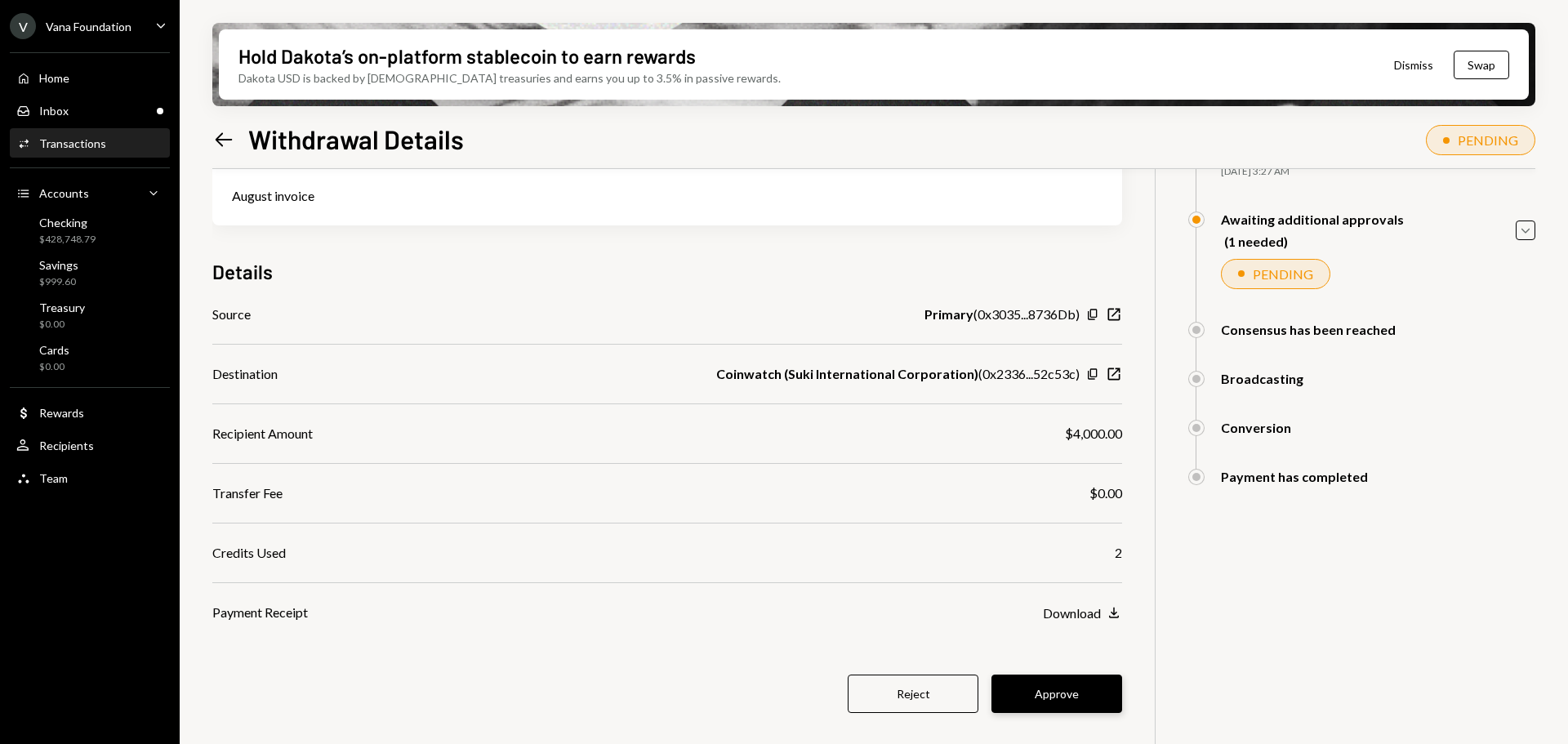
click at [1074, 685] on button "Approve" at bounding box center [1056, 693] width 131 height 38
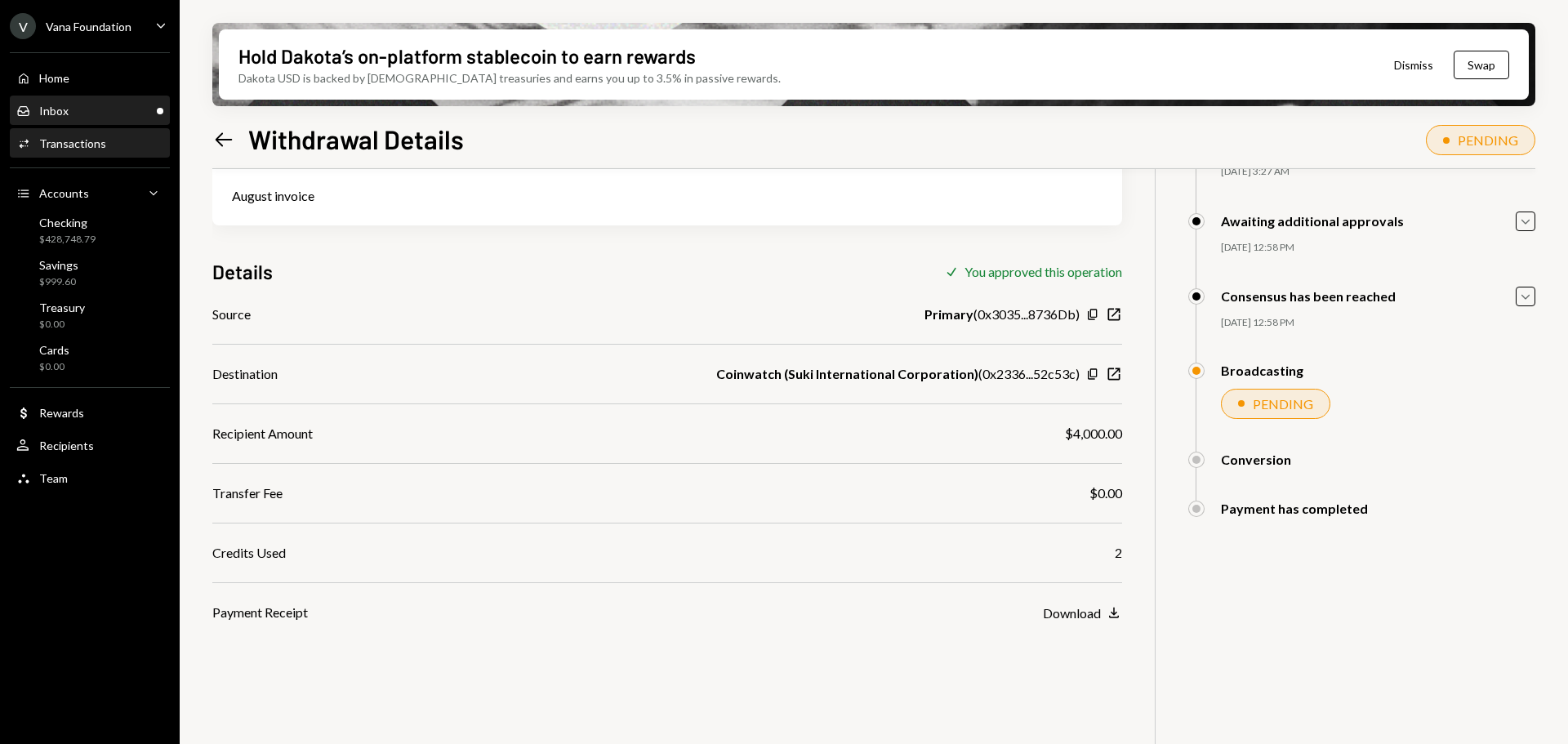
click at [81, 104] on div "Inbox Inbox" at bounding box center [89, 110] width 147 height 14
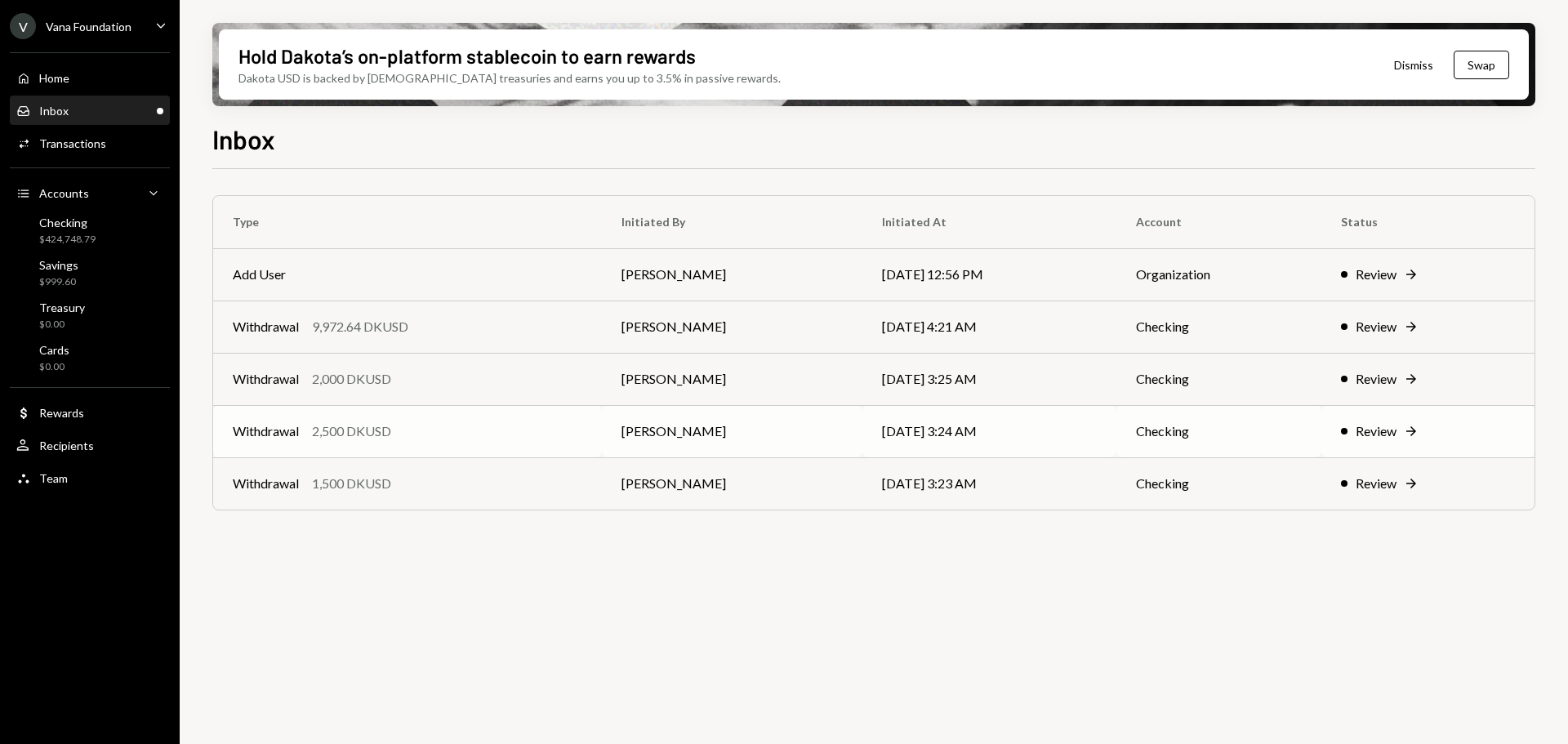
click at [457, 433] on div "Withdrawal 2,500 DKUSD" at bounding box center [407, 431] width 350 height 19
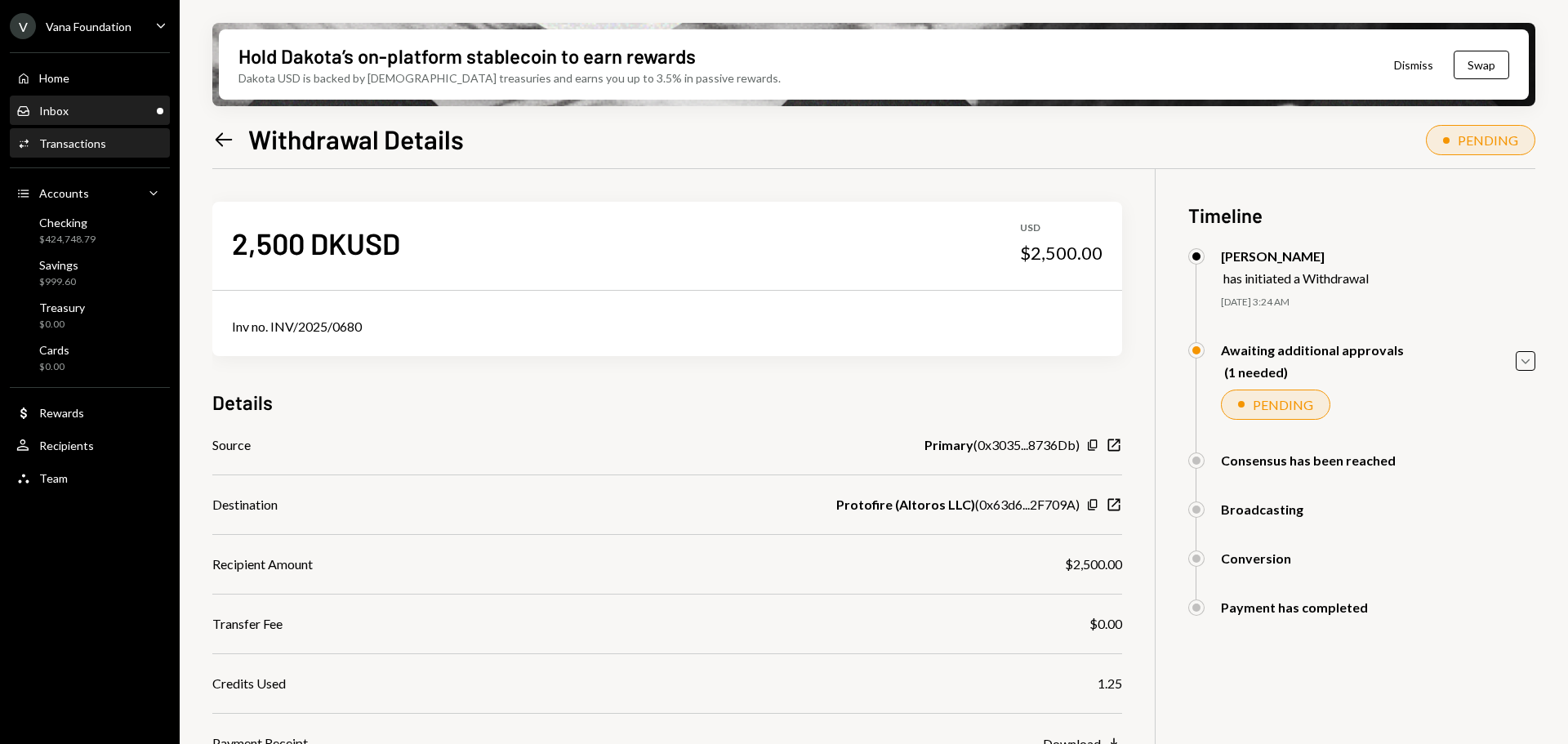
click at [105, 118] on div "Inbox Inbox" at bounding box center [89, 110] width 147 height 28
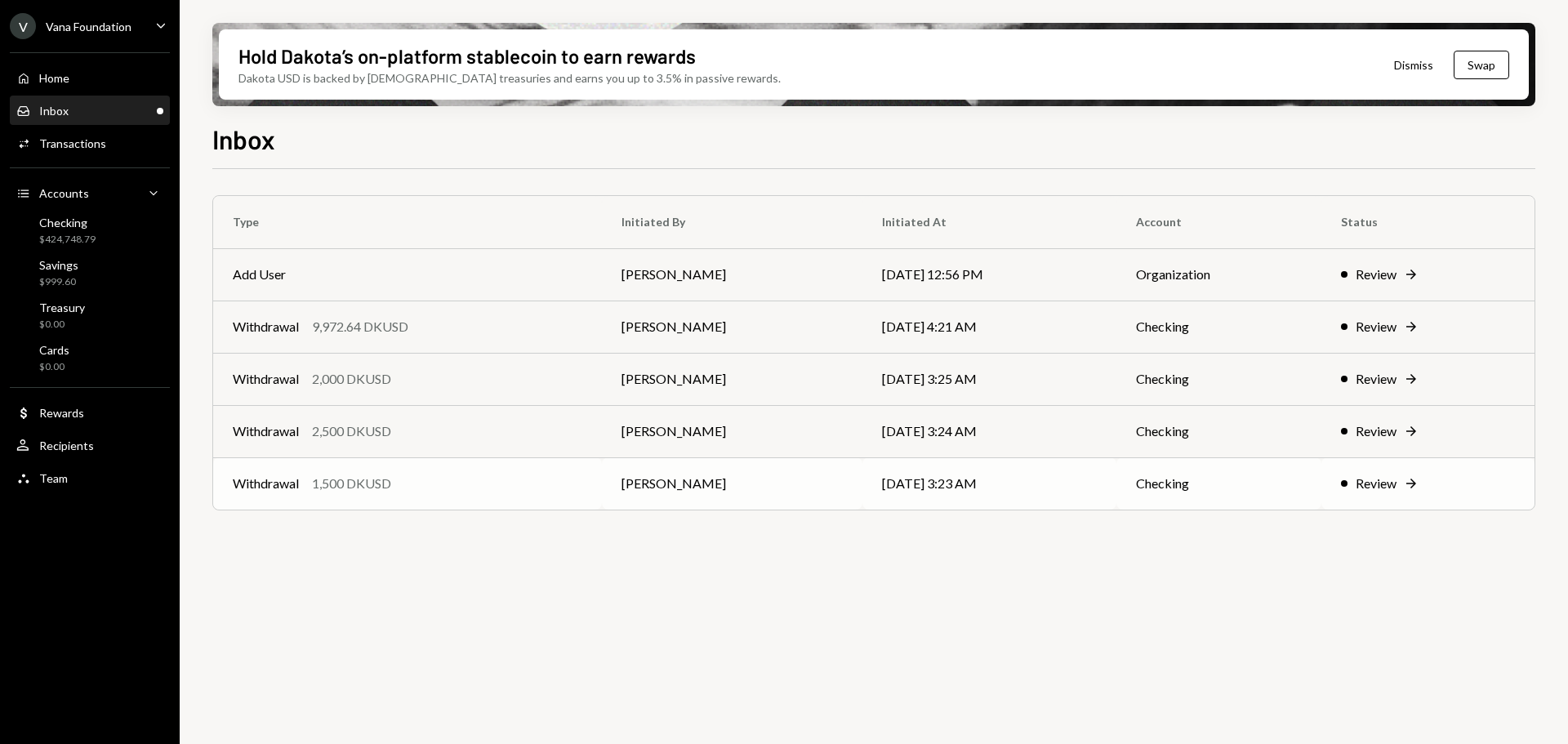
click at [432, 499] on td "Withdrawal 1,500 DKUSD" at bounding box center [407, 483] width 389 height 52
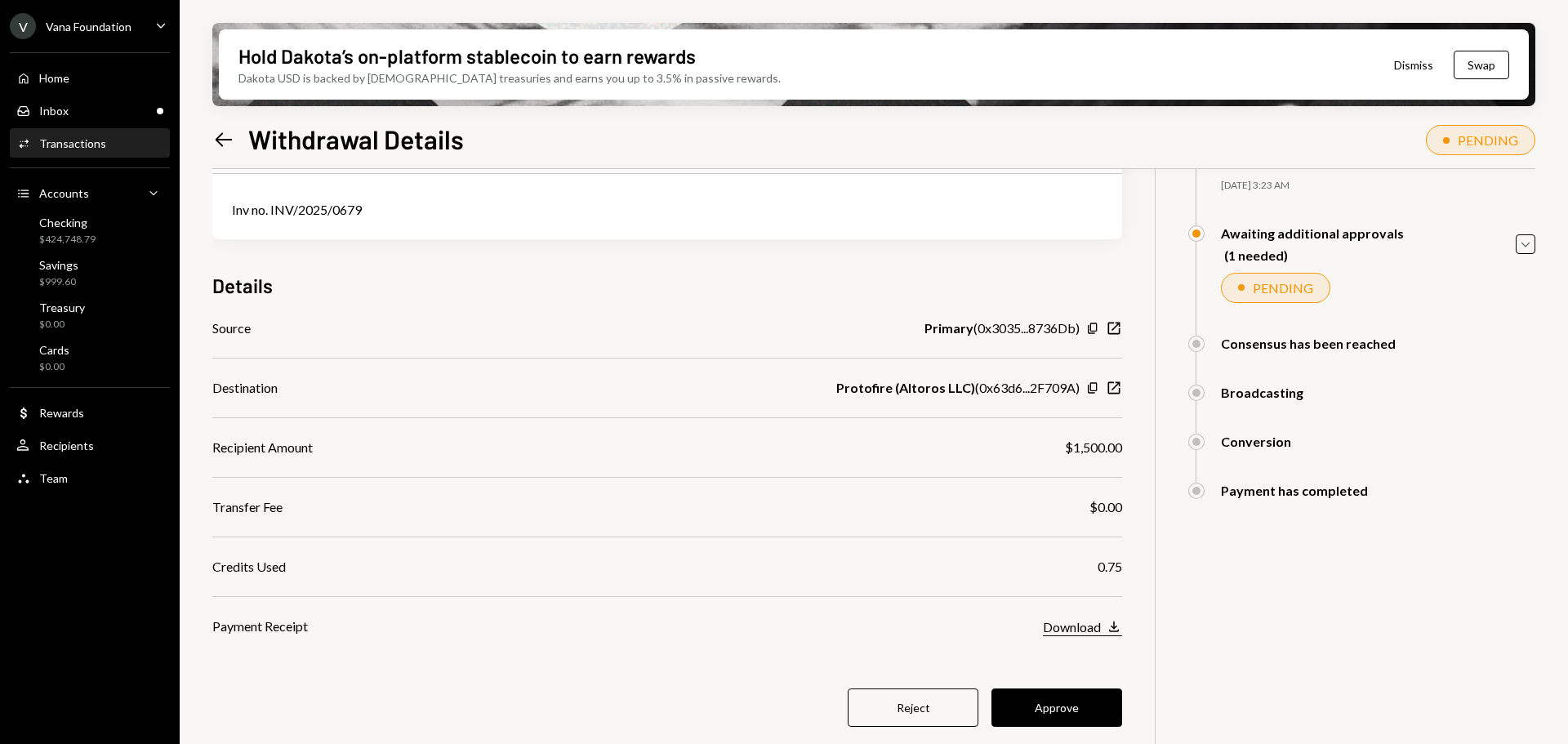
scroll to position [131, 0]
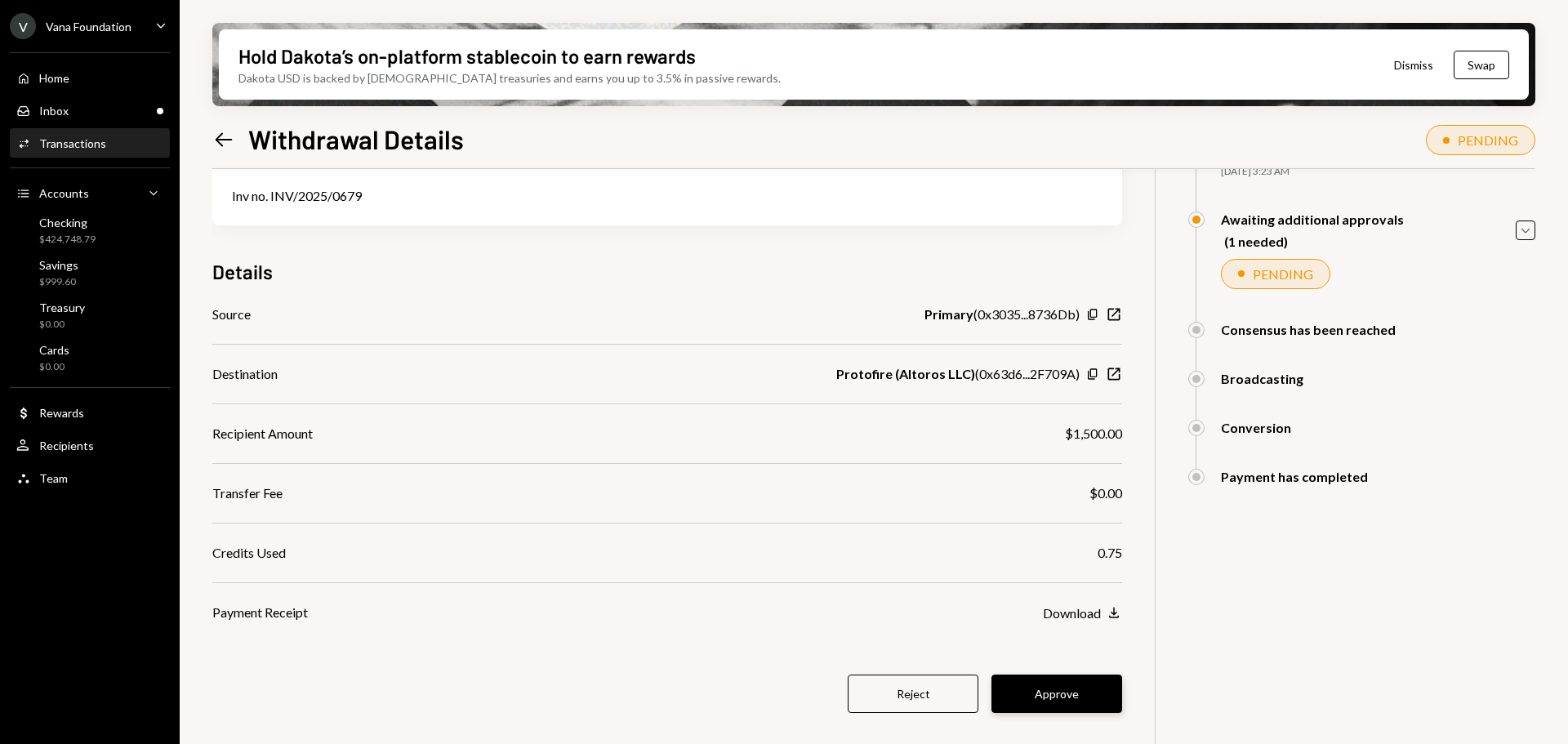
click at [1048, 686] on button "Approve" at bounding box center [1056, 693] width 131 height 38
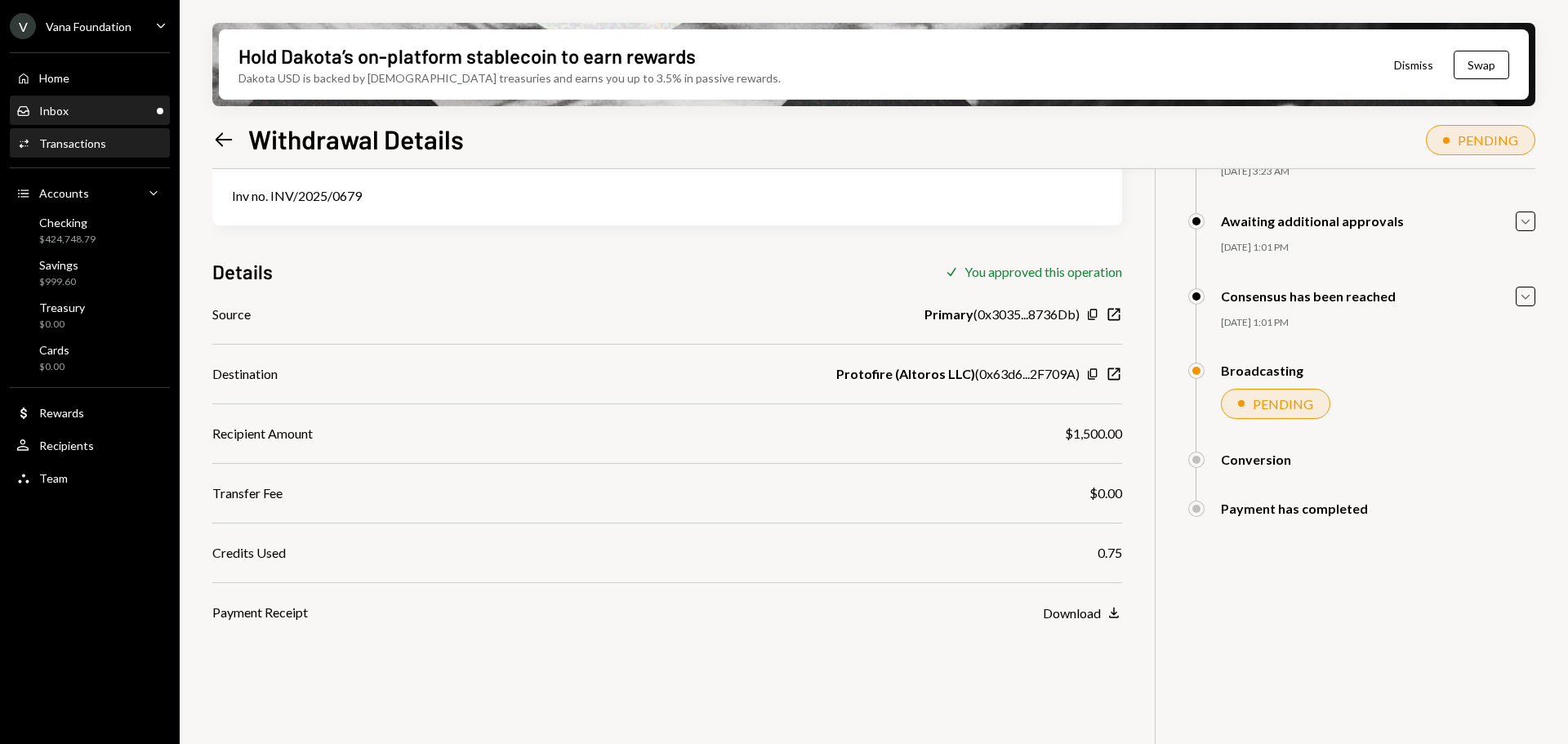
click at [109, 113] on div "Inbox Inbox" at bounding box center [89, 110] width 147 height 14
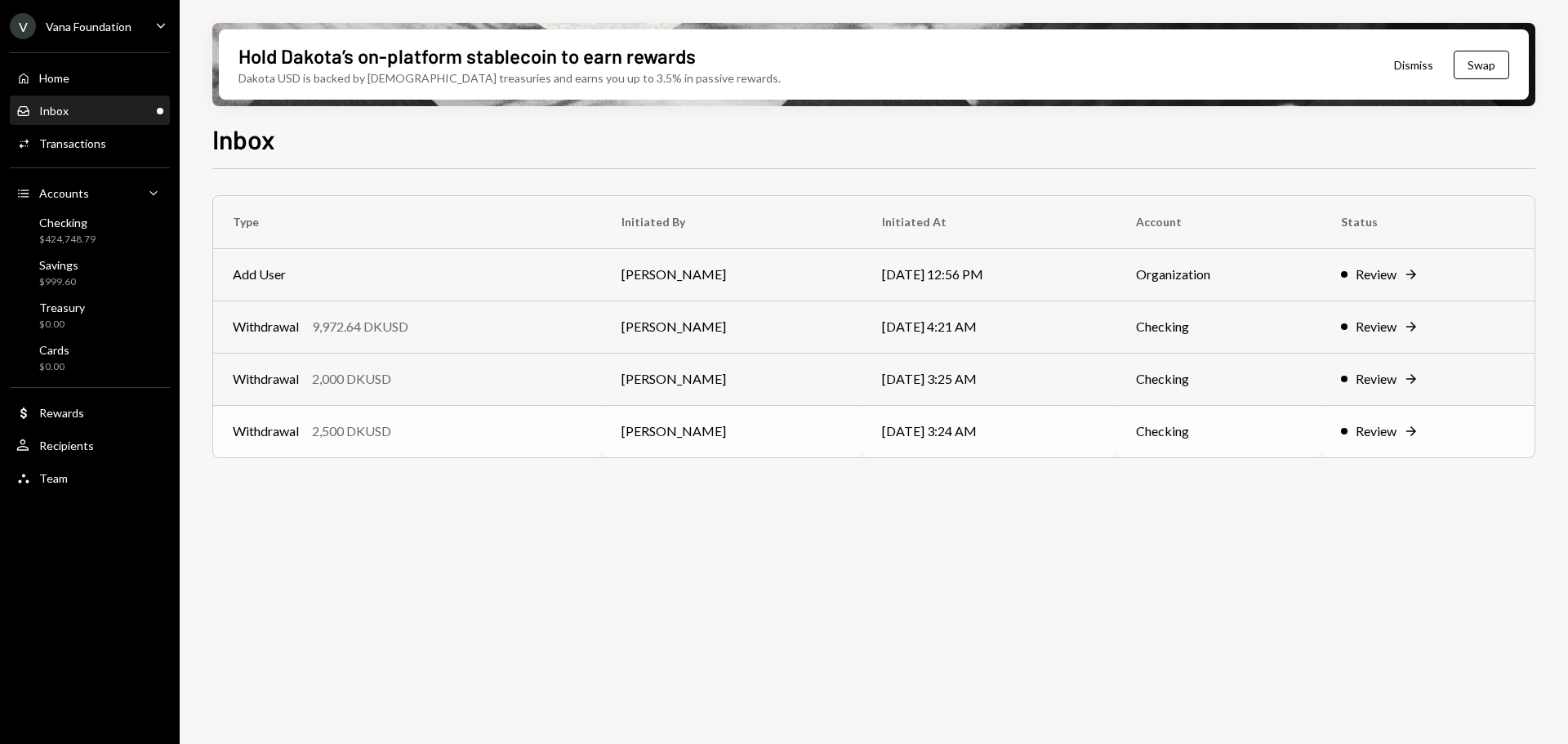
click at [350, 425] on div "2,500 DKUSD" at bounding box center [351, 431] width 79 height 19
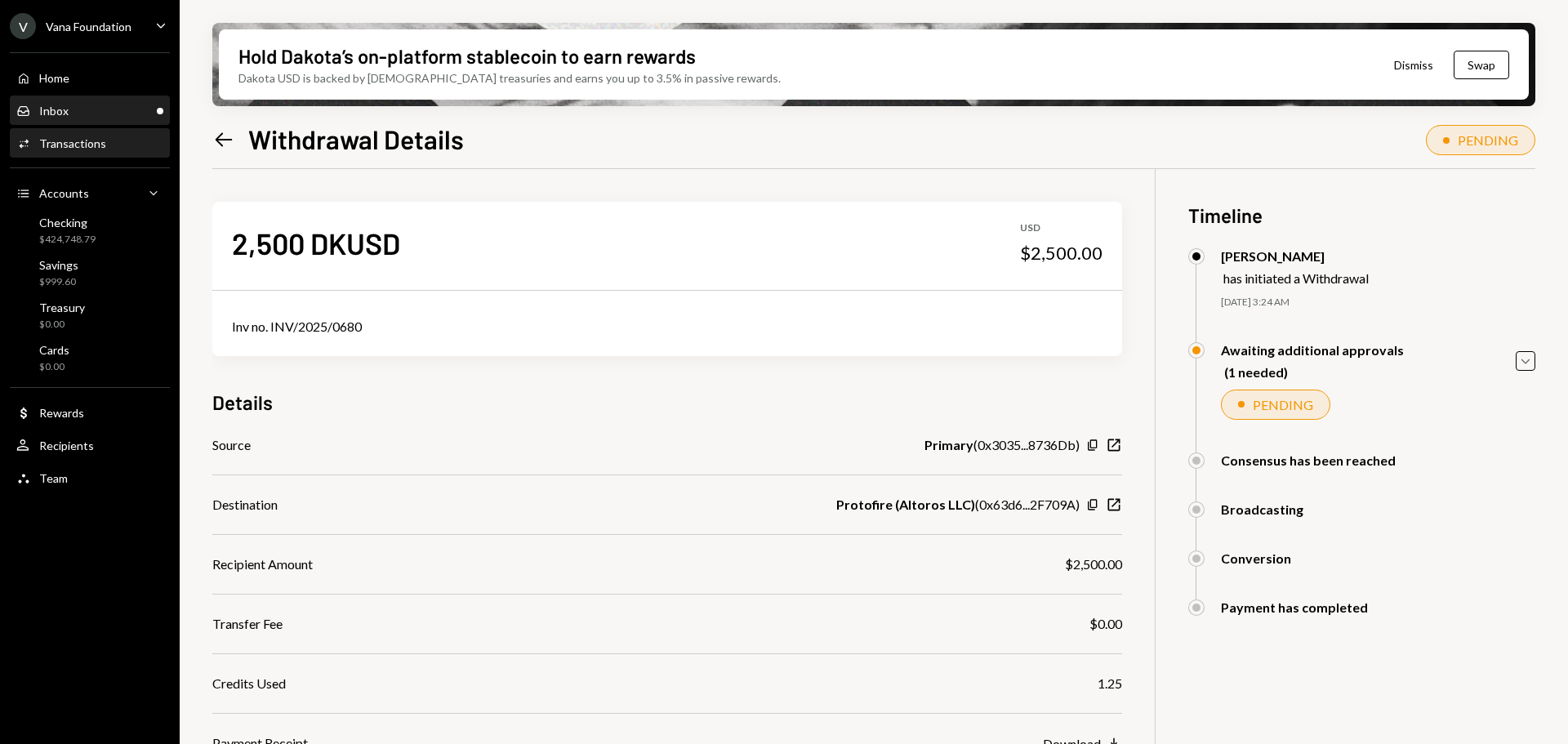
click at [58, 98] on div "Inbox Inbox" at bounding box center [89, 110] width 147 height 28
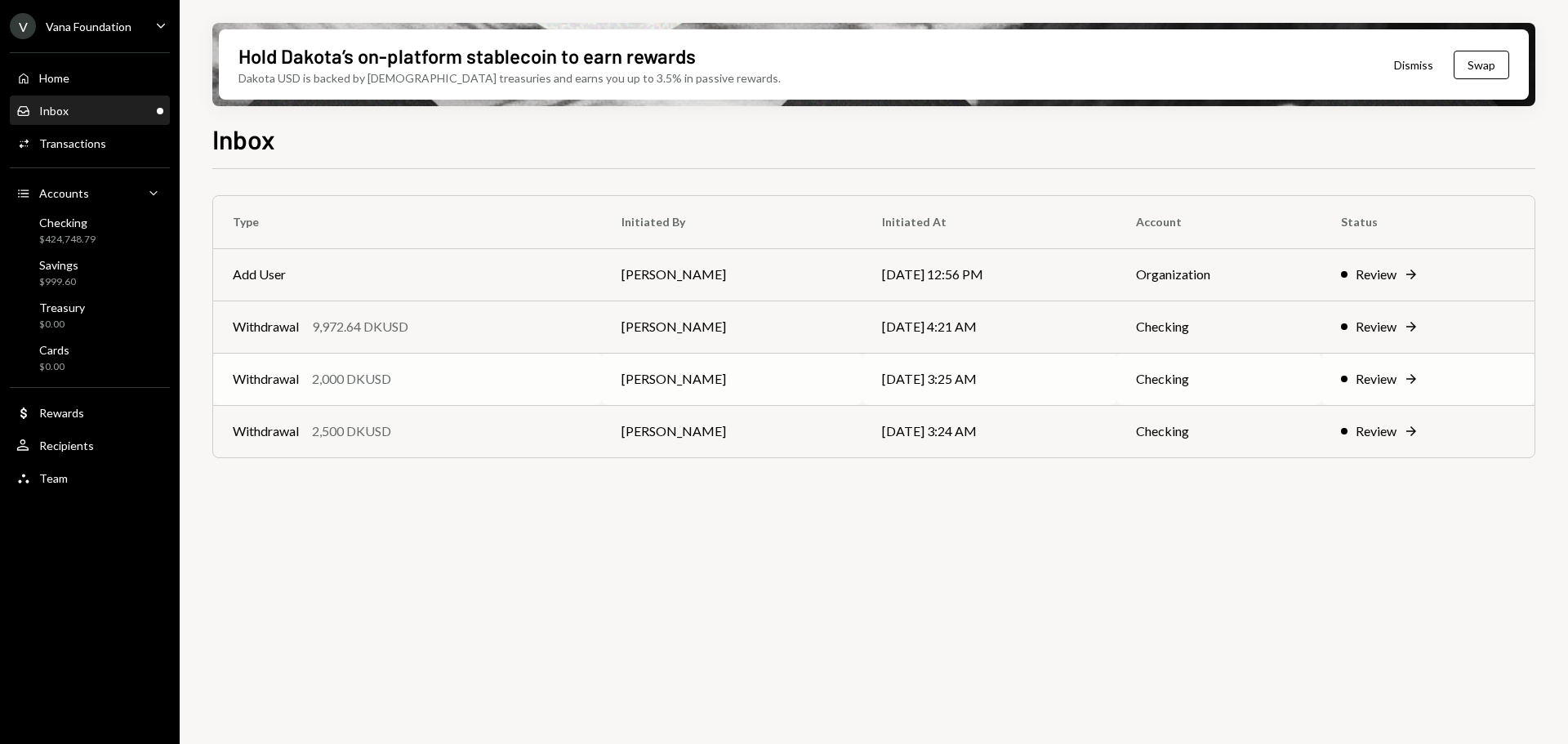
click at [391, 381] on div "2,000 DKUSD" at bounding box center [351, 378] width 79 height 19
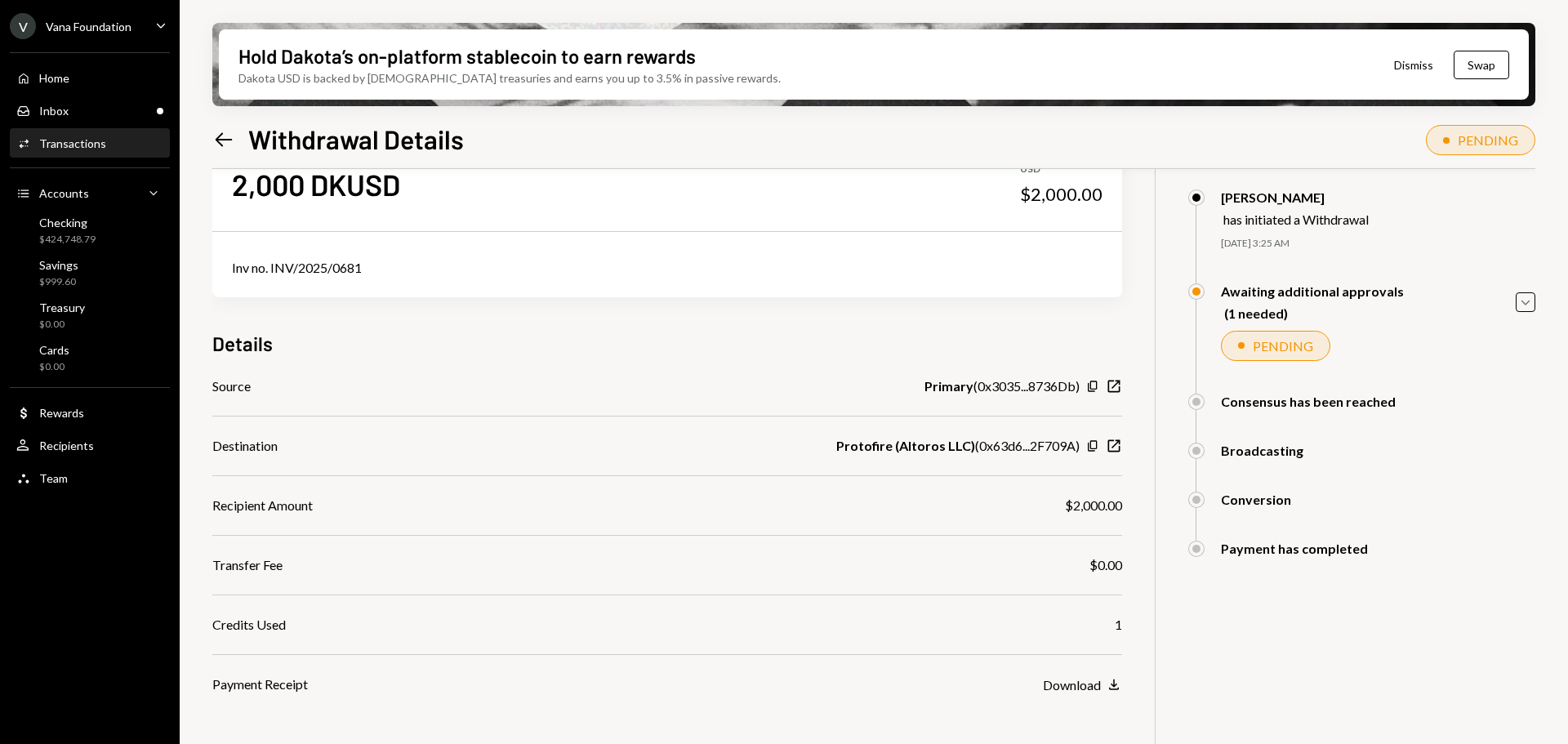
scroll to position [131, 0]
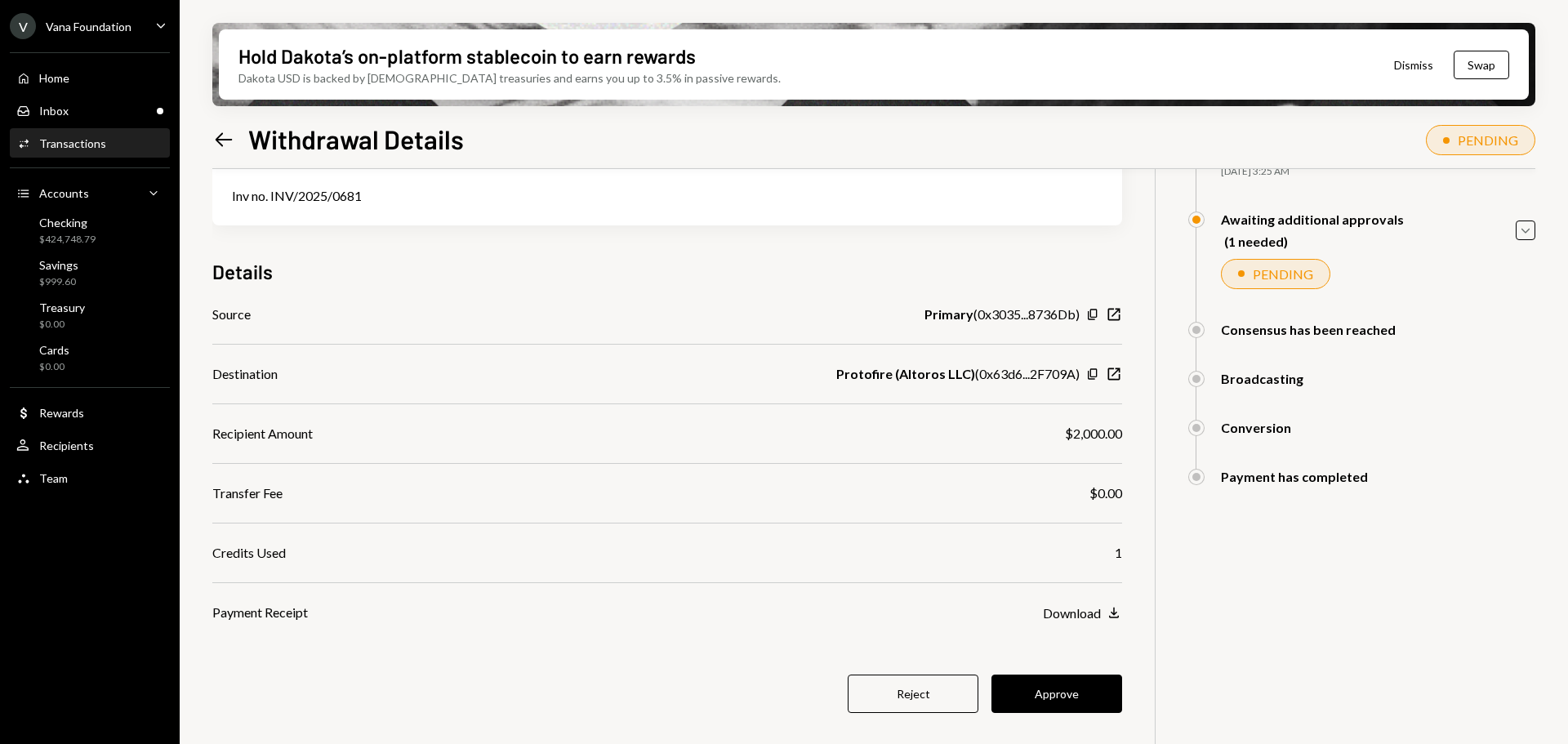
drag, startPoint x: 1100, startPoint y: 702, endPoint x: 1030, endPoint y: 649, distance: 87.8
click at [1099, 702] on button "Approve" at bounding box center [1056, 693] width 131 height 38
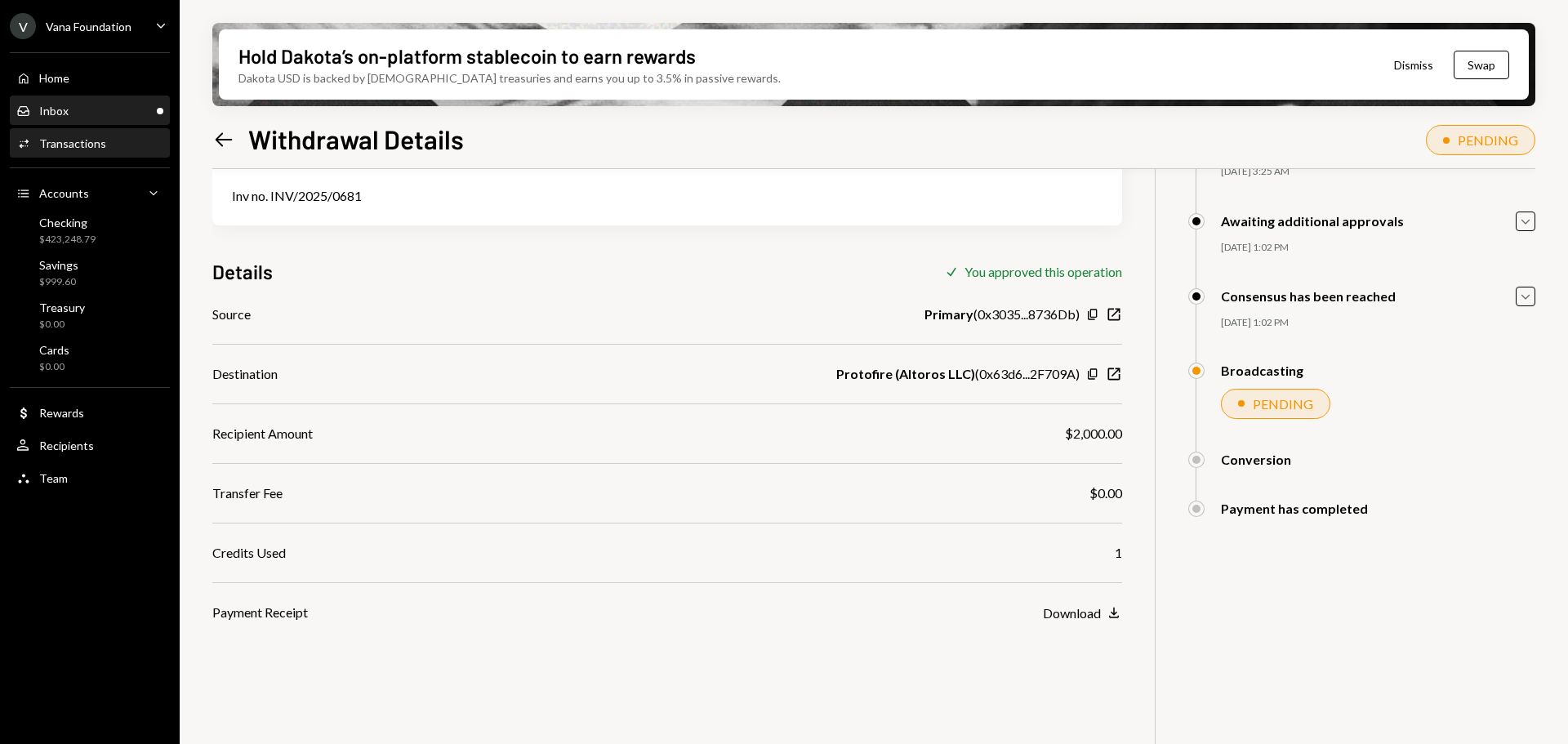
click at [91, 109] on div "Inbox Inbox" at bounding box center [89, 110] width 147 height 14
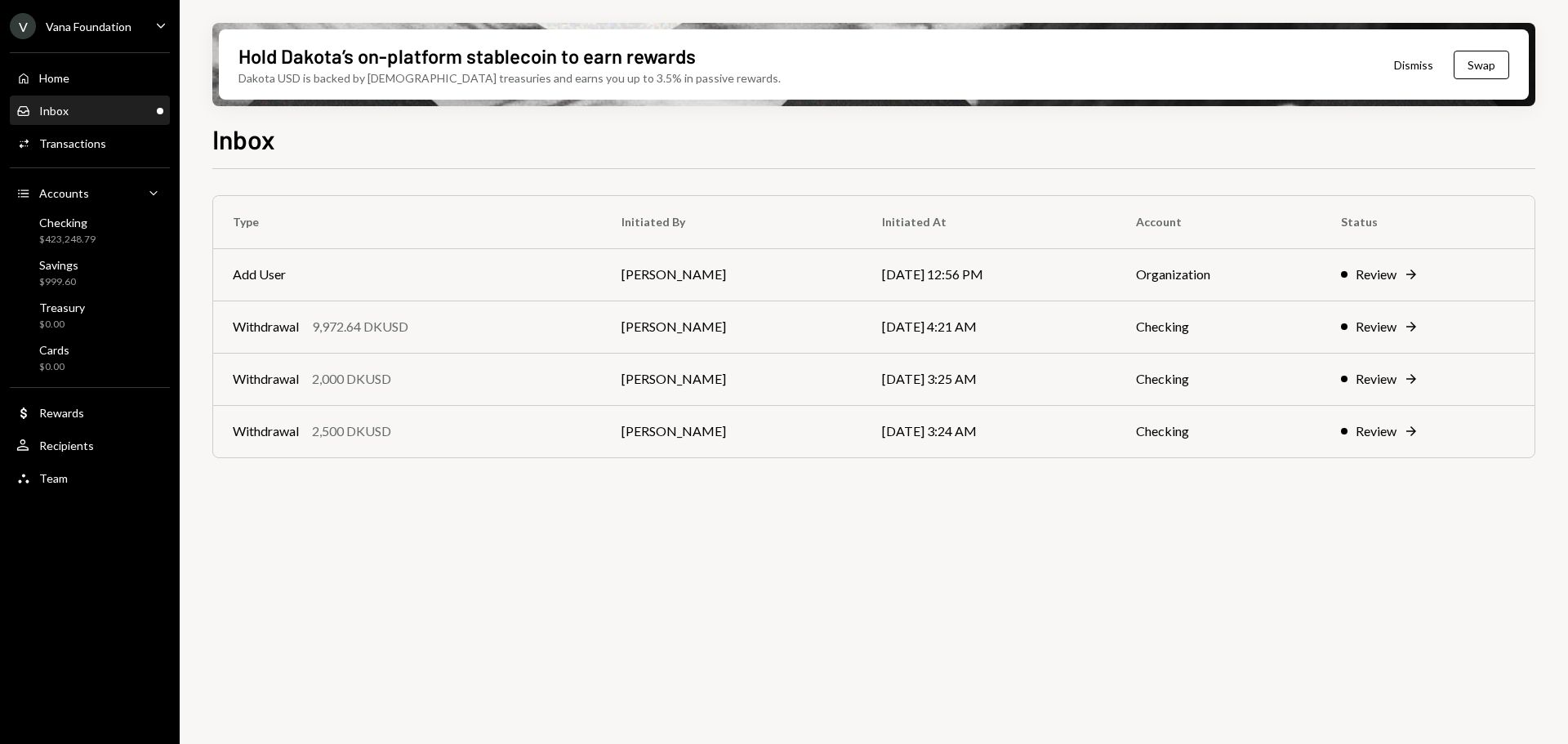
click at [493, 528] on div "Type Initiated By Initiated At Account Status Add User [PERSON_NAME] [DATE] 12:…" at bounding box center [874, 466] width 1323 height 593
click at [434, 388] on div "Withdrawal 2,000 DKUSD" at bounding box center [407, 378] width 350 height 19
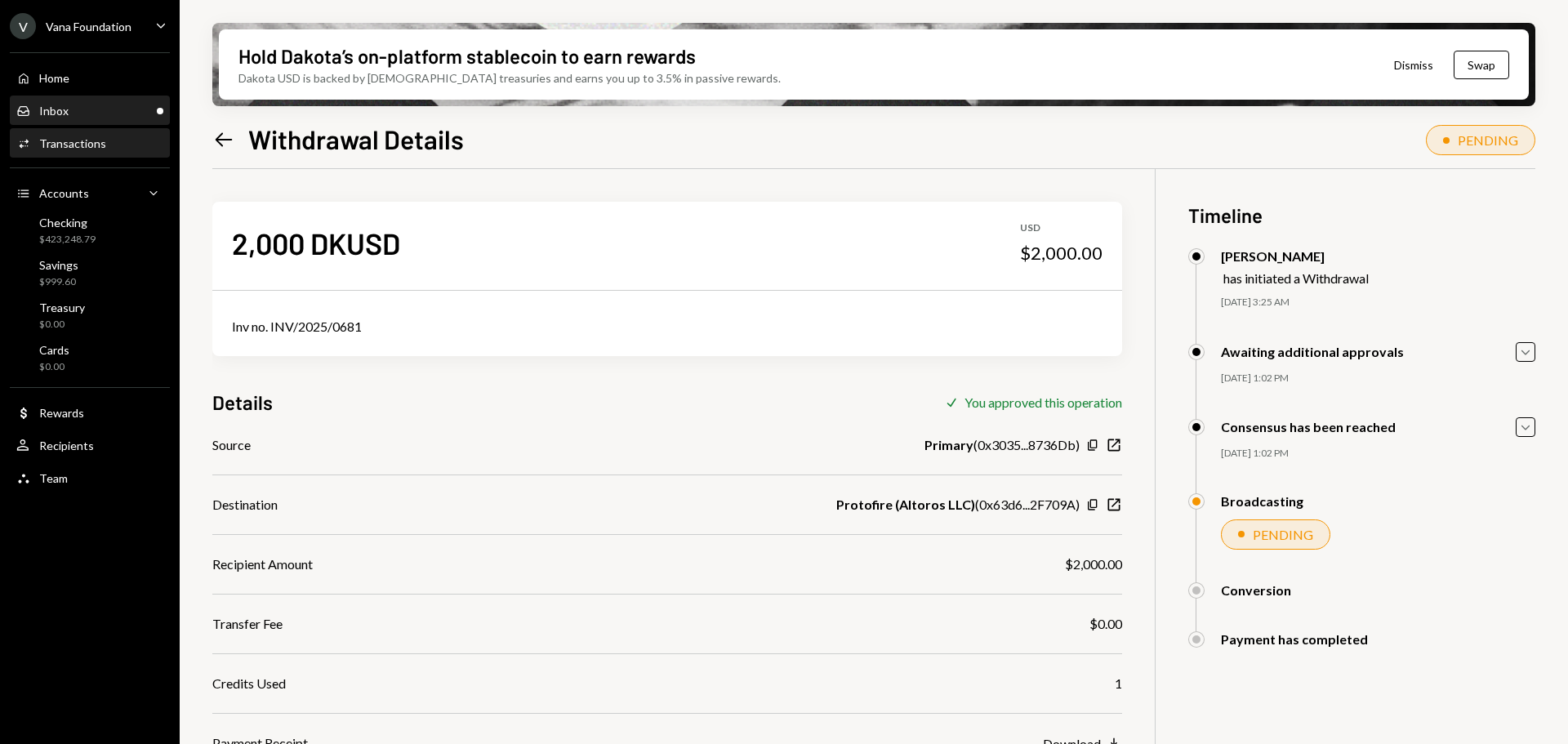
click at [129, 115] on div "Inbox Inbox" at bounding box center [89, 110] width 147 height 14
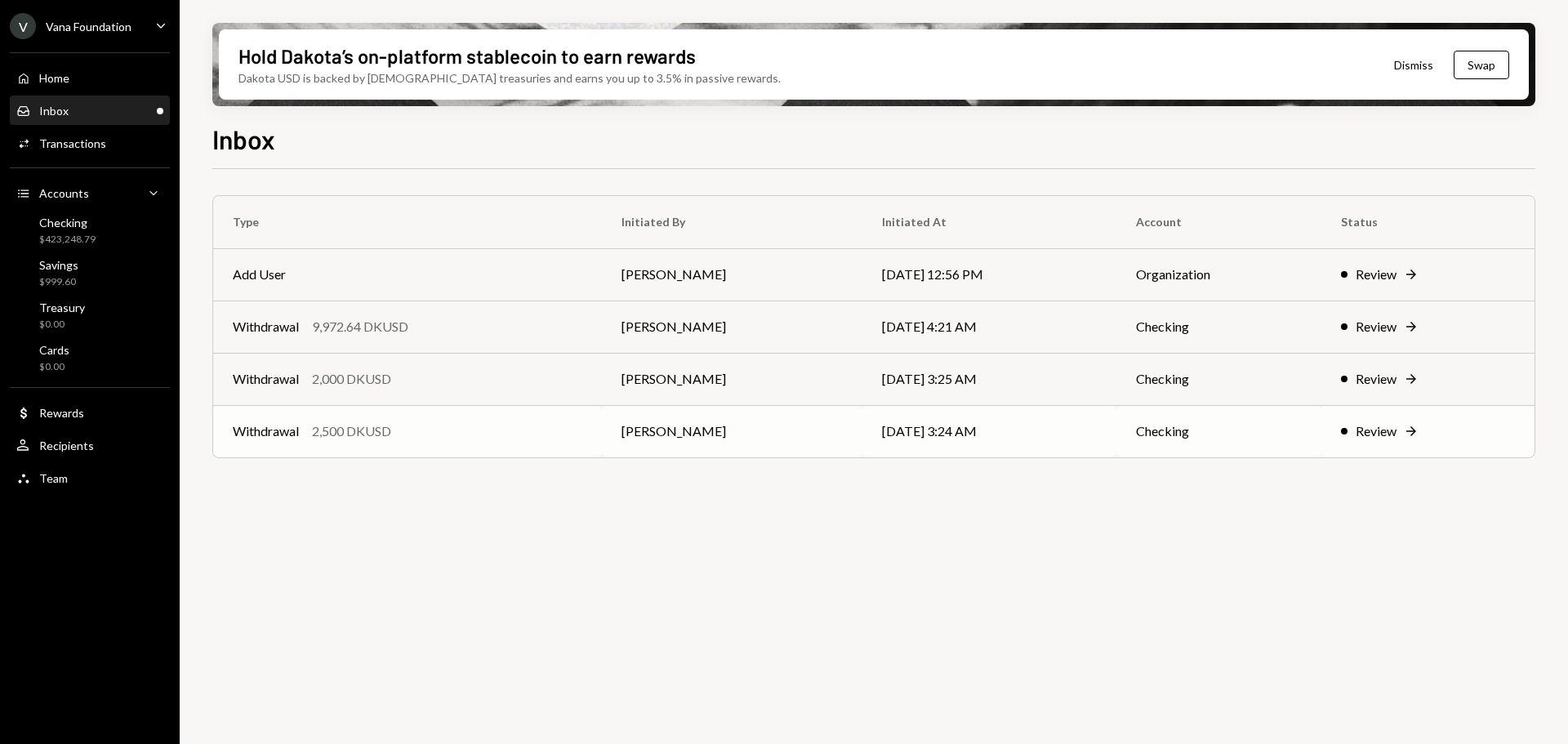
click at [442, 420] on td "Withdrawal 2,500 DKUSD" at bounding box center [407, 431] width 389 height 52
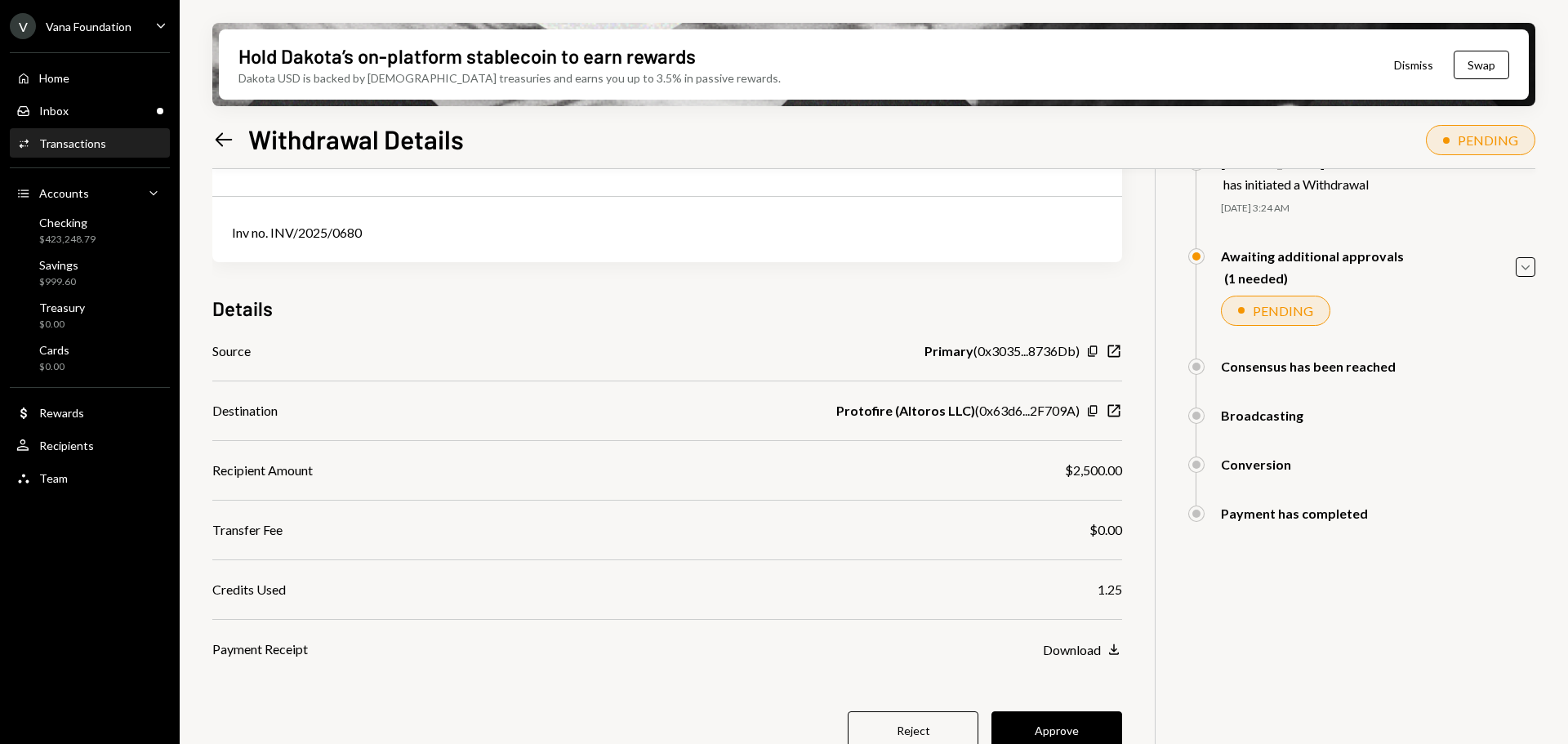
scroll to position [131, 0]
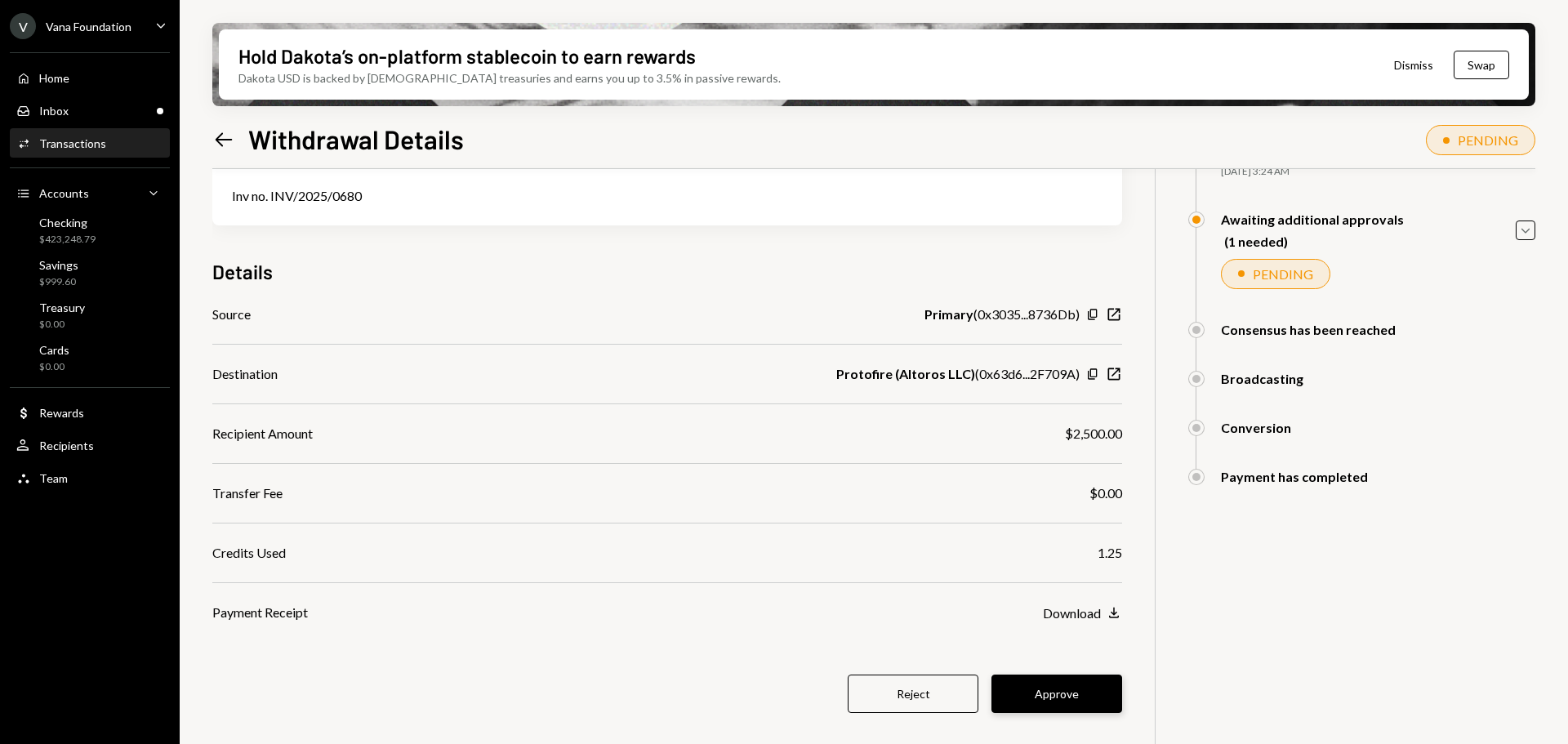
click at [1080, 693] on button "Approve" at bounding box center [1056, 693] width 131 height 38
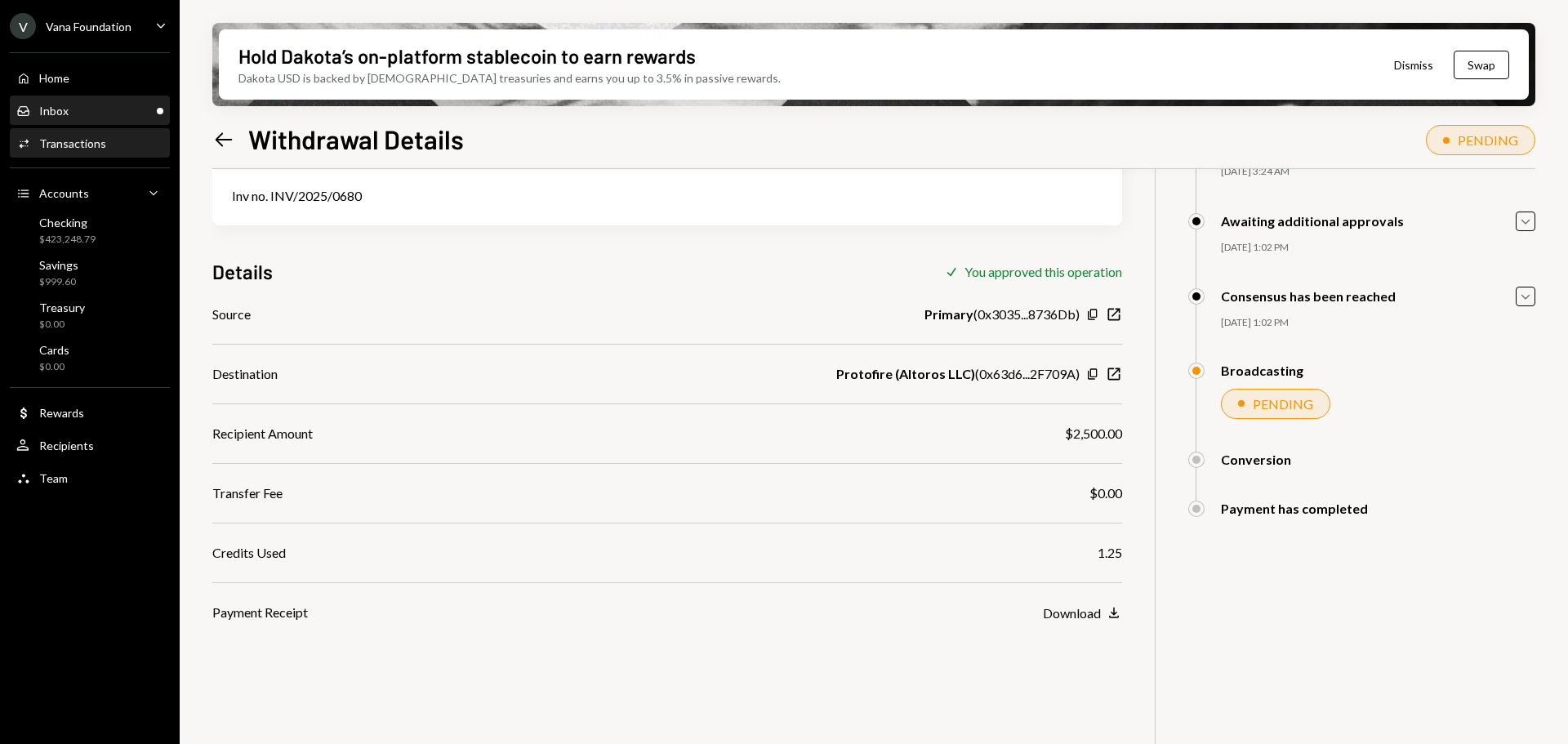
click at [78, 107] on div "Inbox Inbox" at bounding box center [89, 110] width 147 height 14
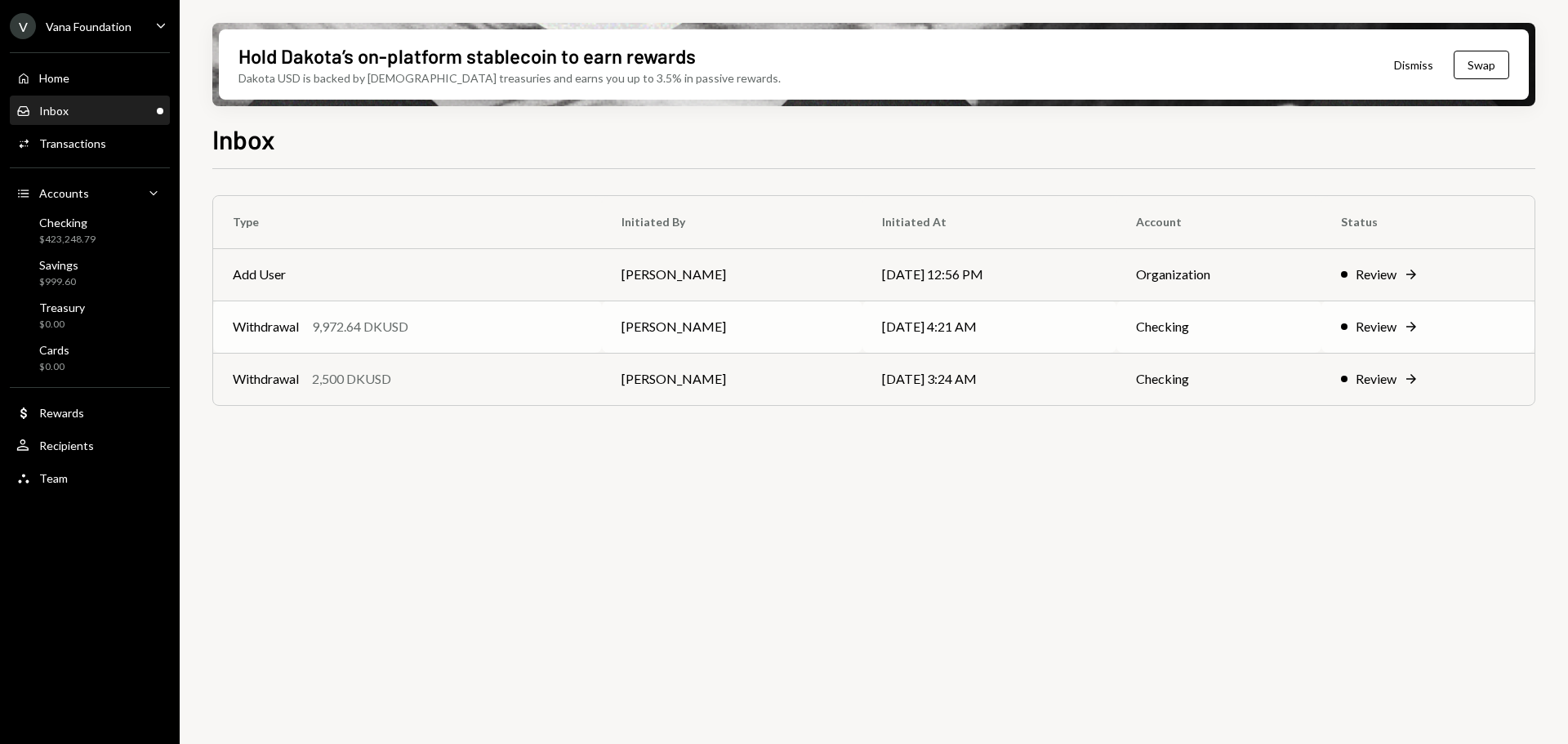
click at [467, 331] on div "Withdrawal 9,972.64 DKUSD" at bounding box center [407, 326] width 350 height 19
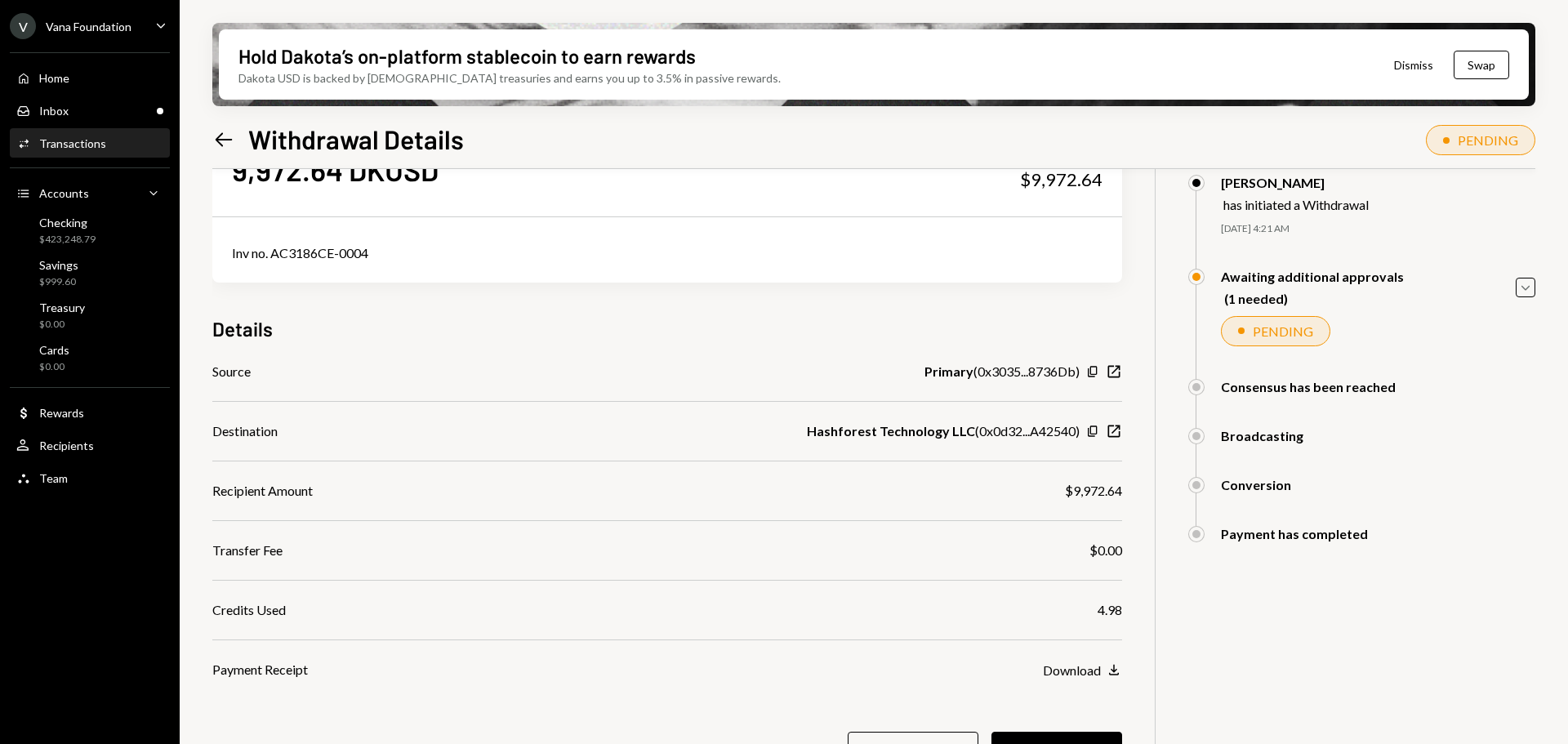
scroll to position [131, 0]
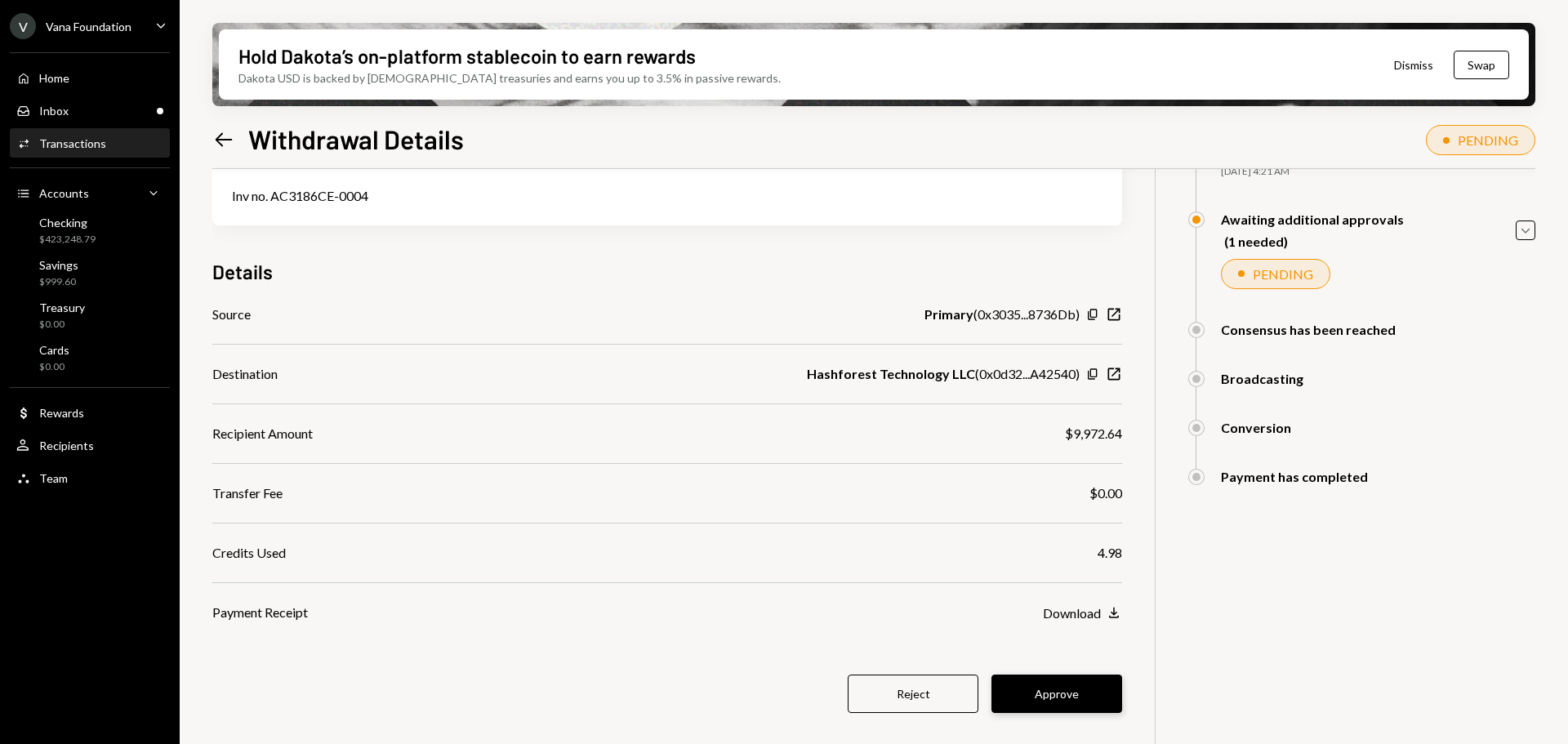
click at [1022, 685] on button "Approve" at bounding box center [1056, 693] width 131 height 38
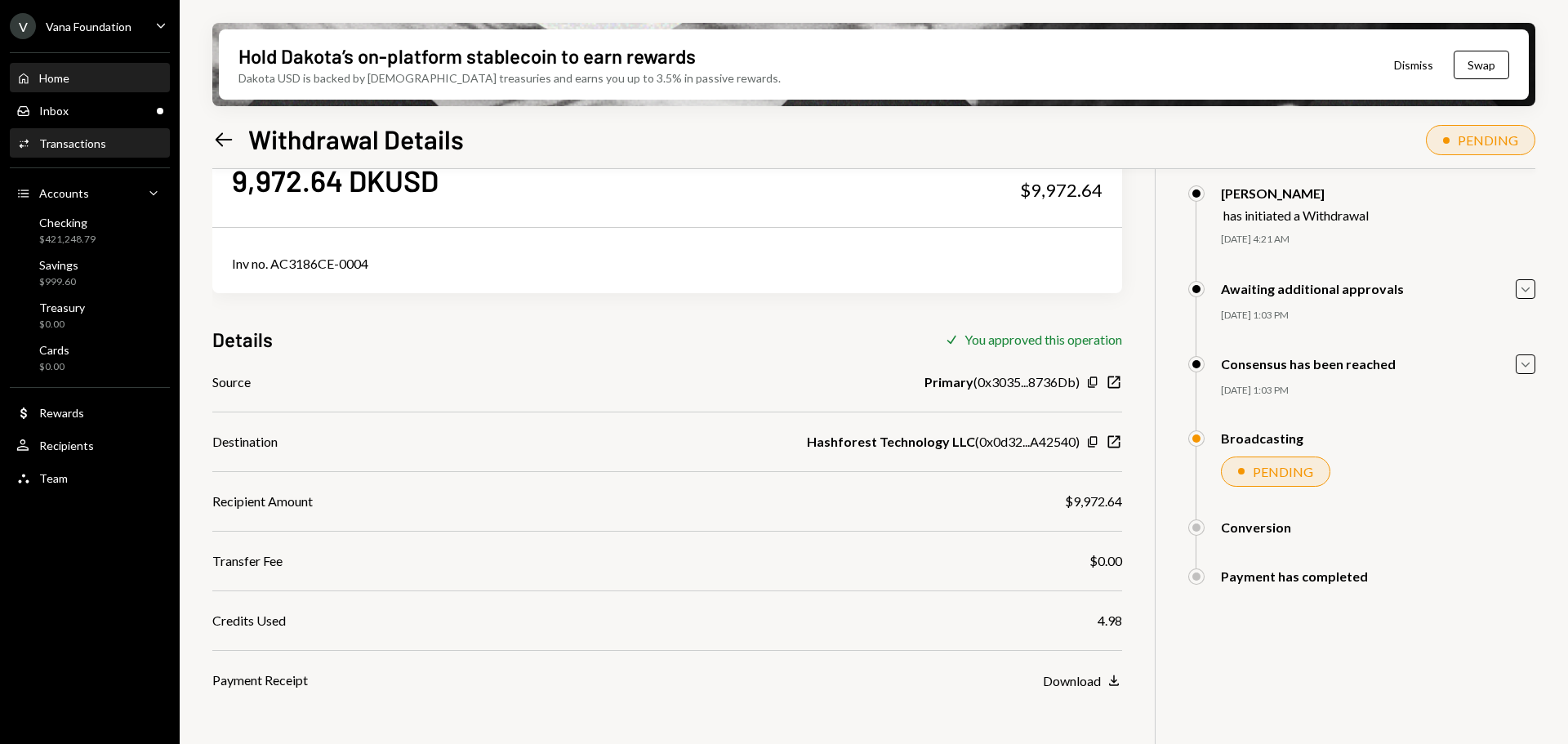
scroll to position [0, 0]
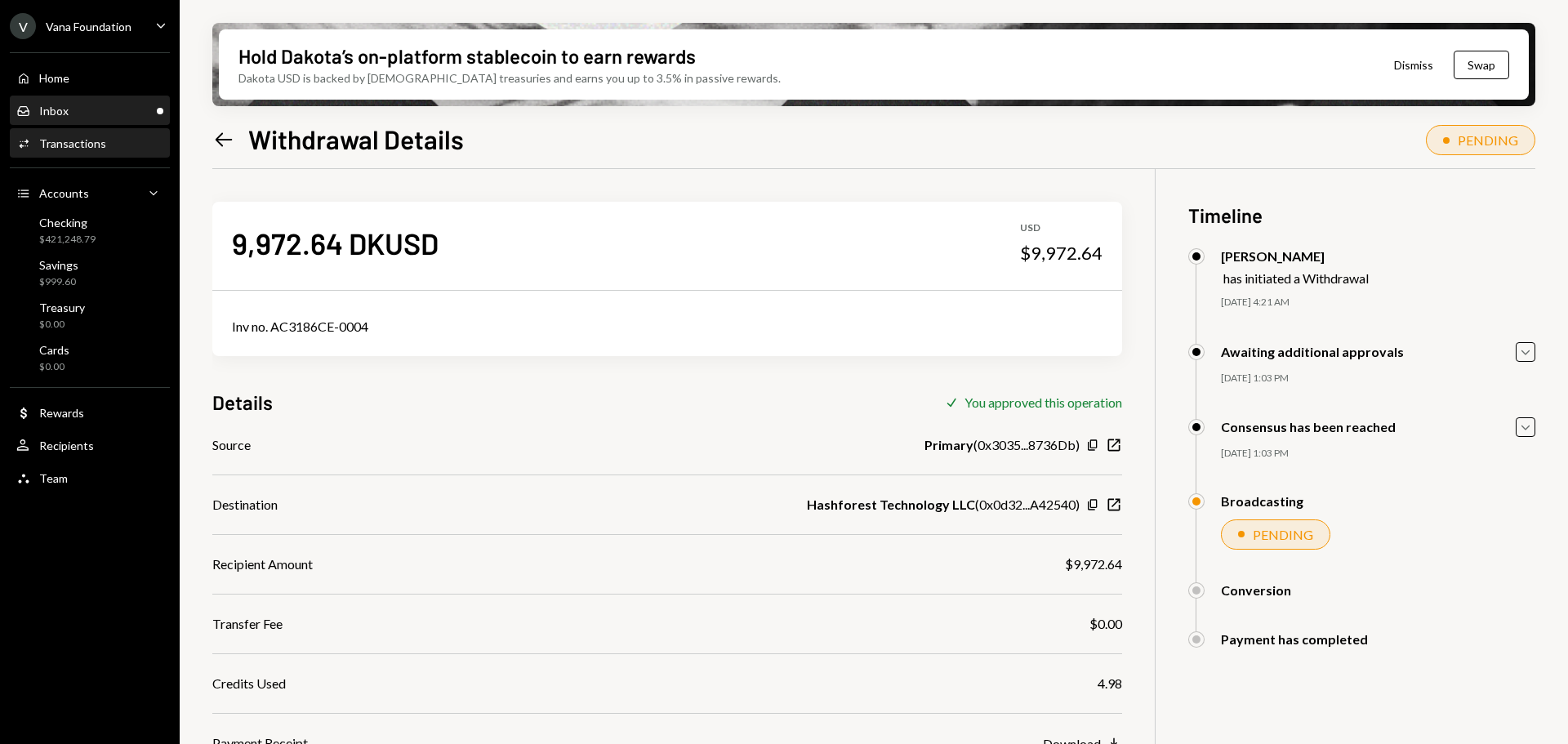
click at [126, 114] on div "Inbox Inbox" at bounding box center [89, 110] width 147 height 14
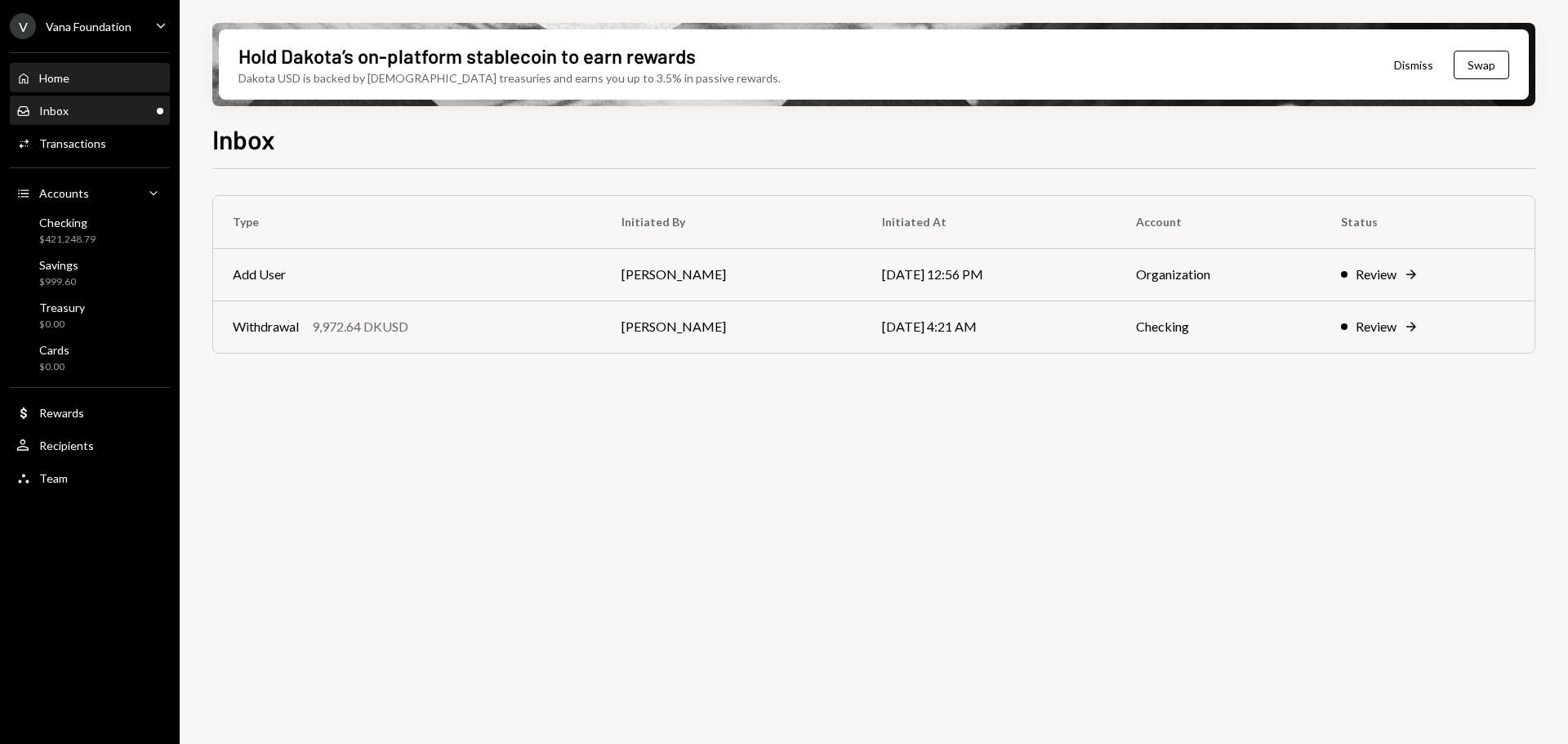
click at [68, 81] on div "Home" at bounding box center [54, 78] width 30 height 13
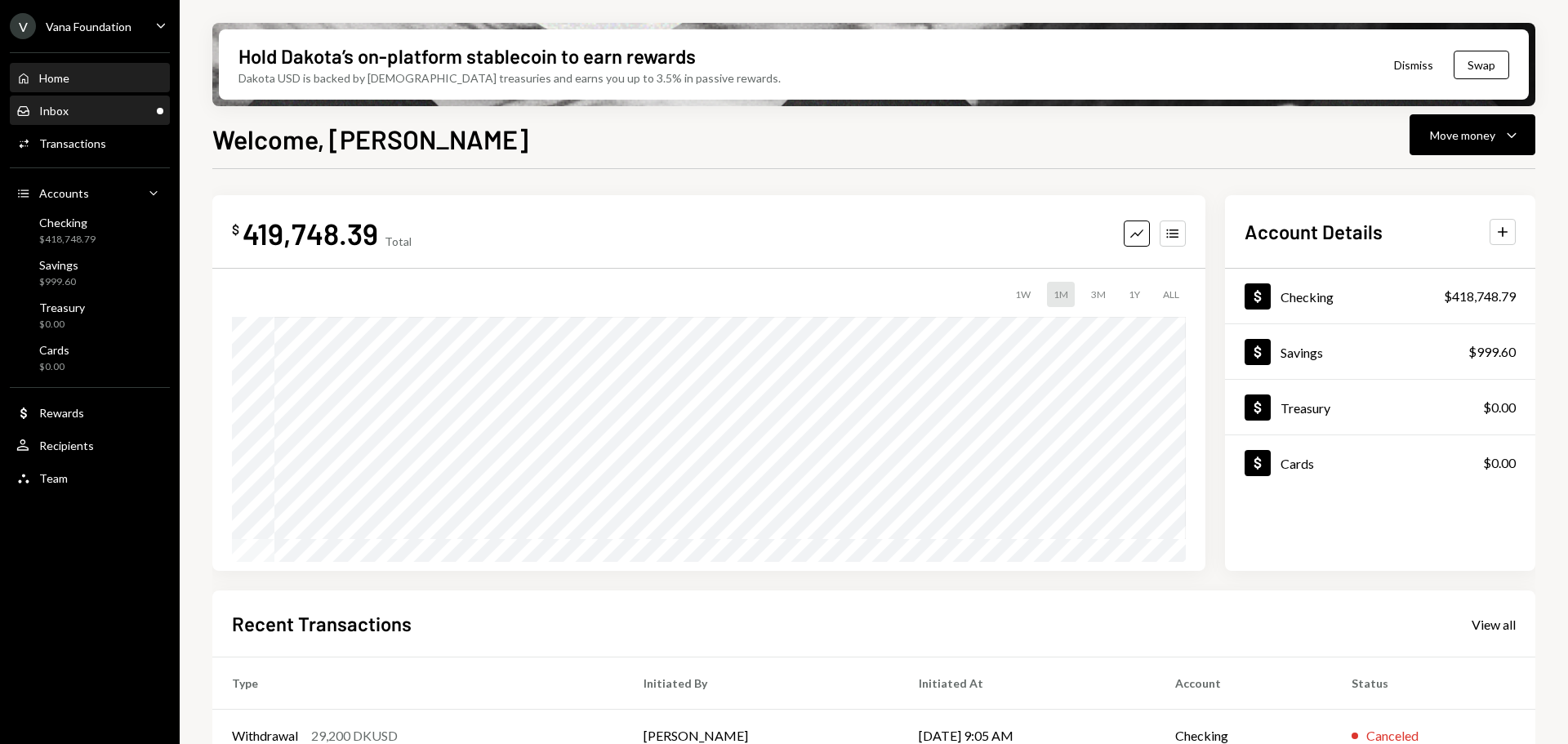
click at [108, 108] on div "Inbox Inbox" at bounding box center [89, 110] width 147 height 14
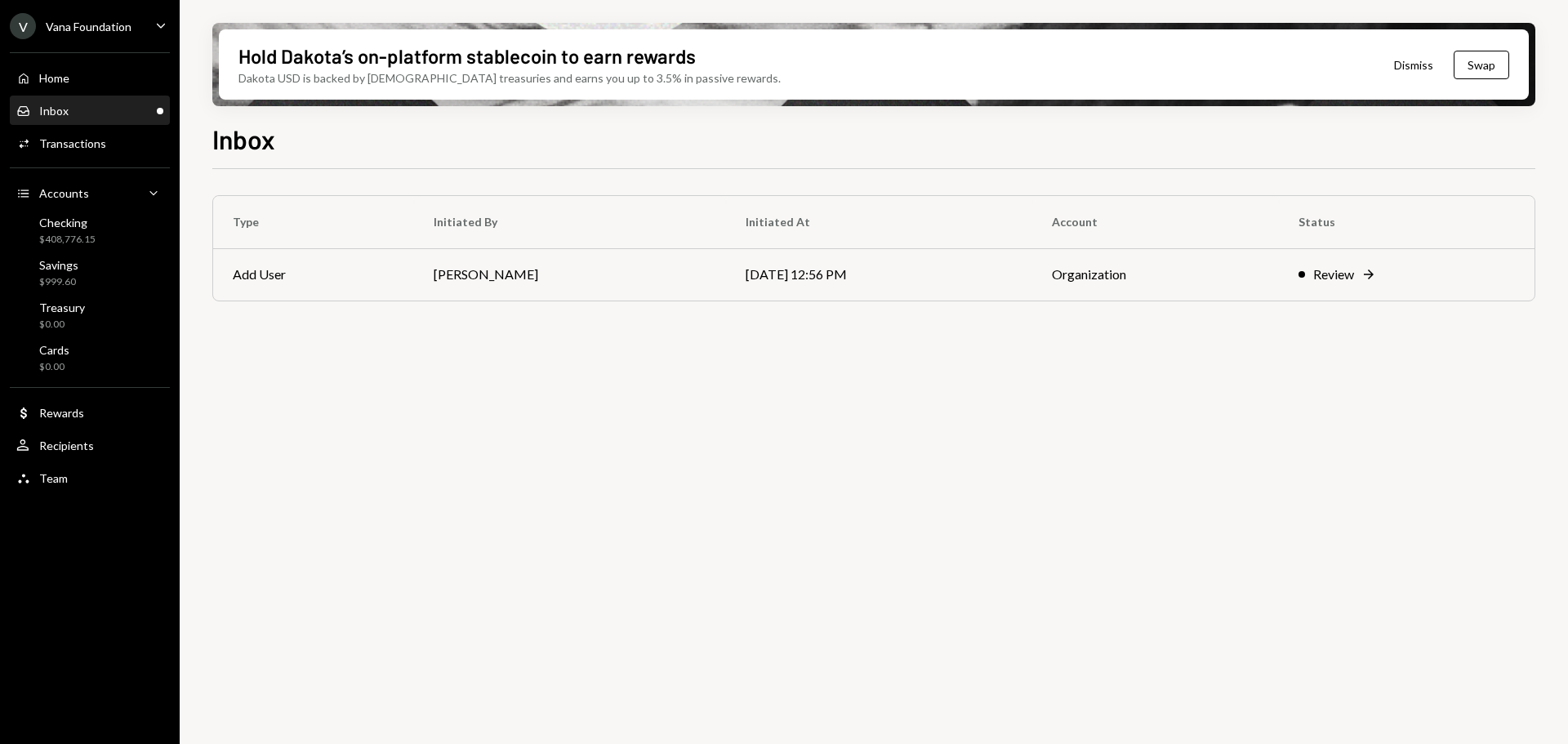
click at [87, 34] on div "V Vana Foundation" at bounding box center [70, 26] width 122 height 26
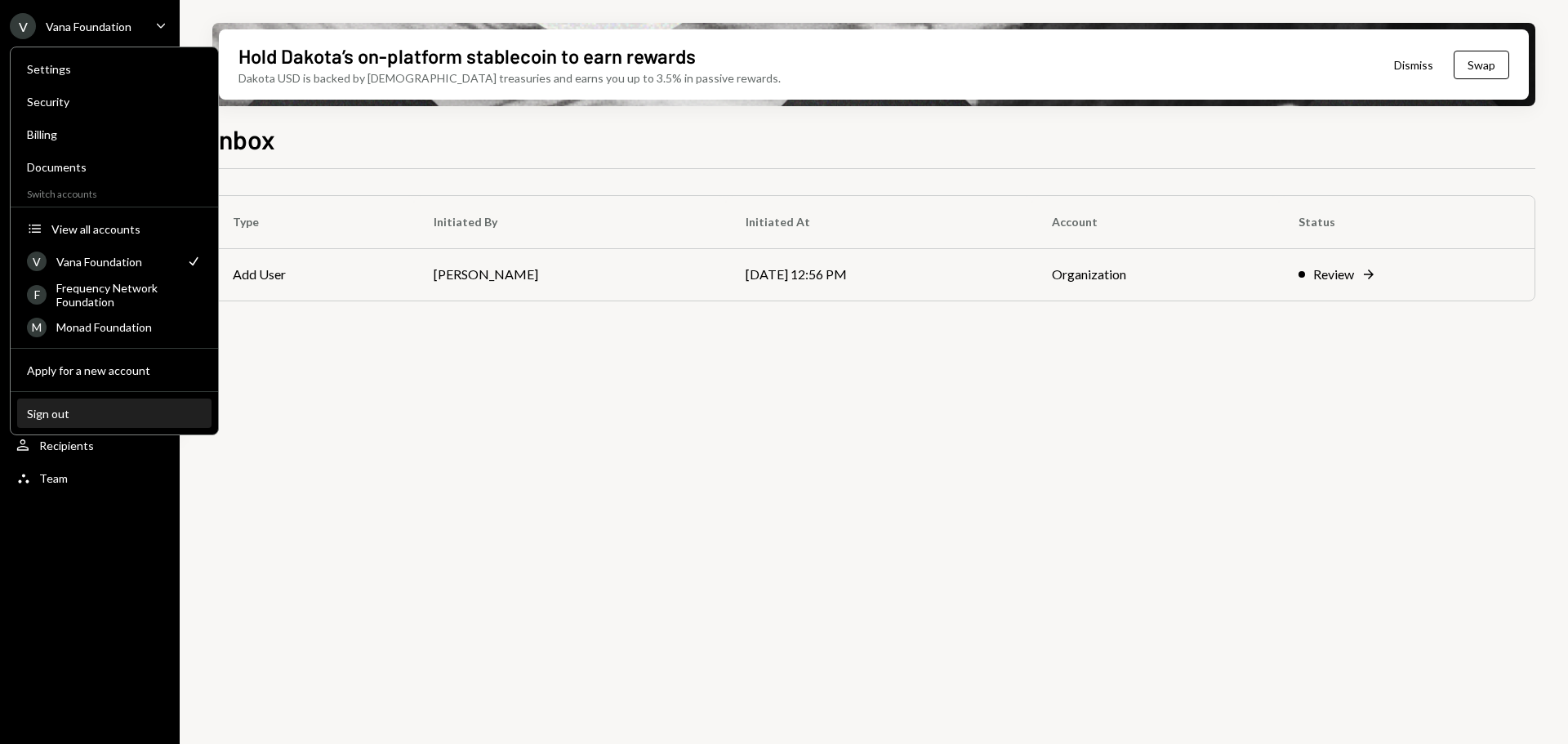
click at [112, 407] on div "Sign out" at bounding box center [114, 414] width 175 height 13
